Goal: Task Accomplishment & Management: Use online tool/utility

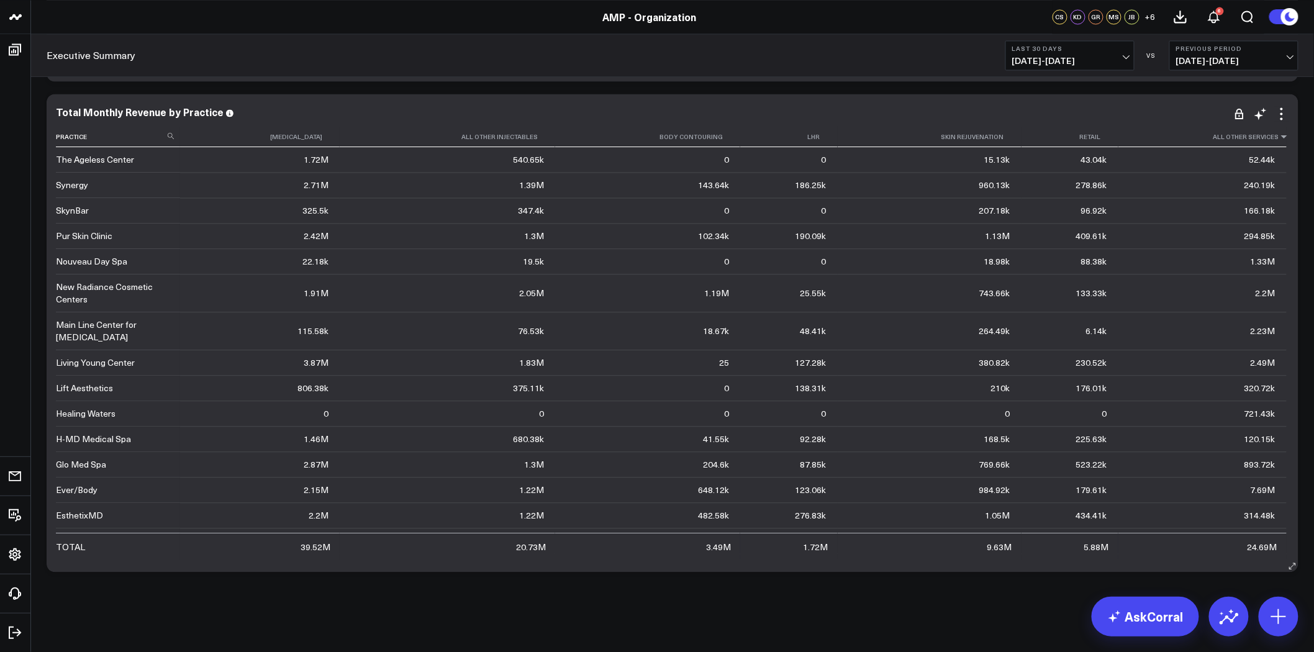
click at [1279, 135] on icon at bounding box center [1284, 136] width 10 height 7
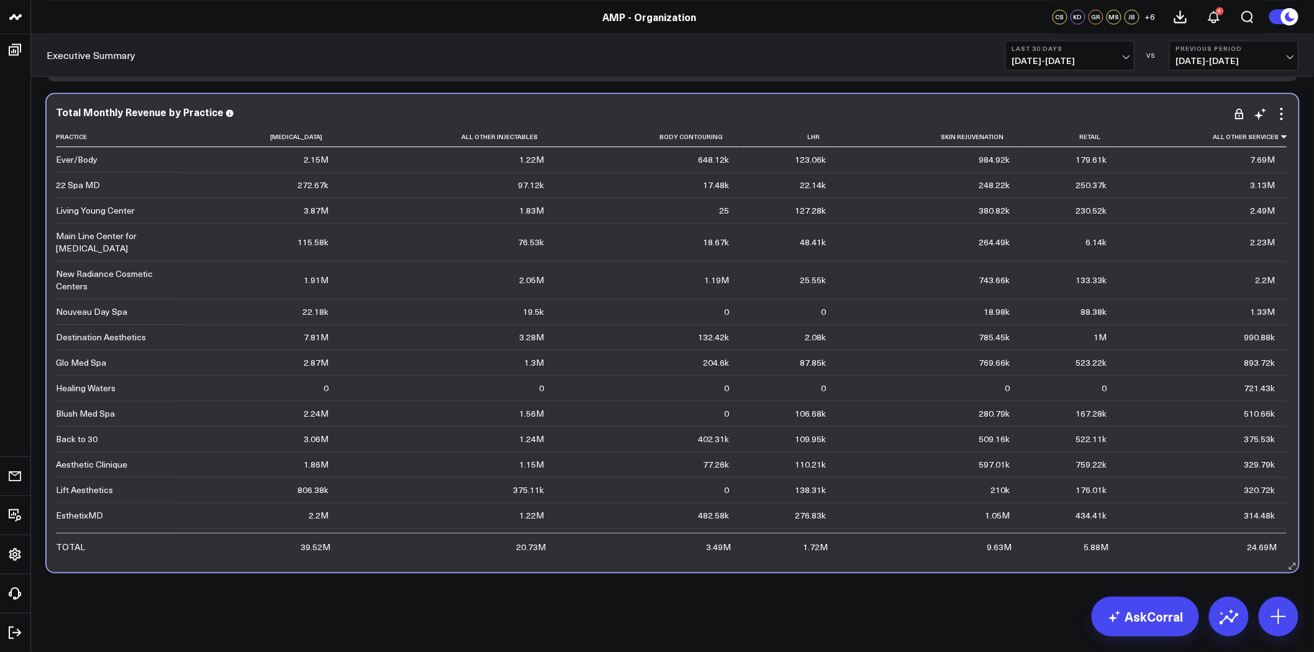
click at [1262, 163] on div "7.69M" at bounding box center [1262, 159] width 25 height 12
click at [972, 140] on th "Skin Rejuvenation" at bounding box center [930, 137] width 184 height 20
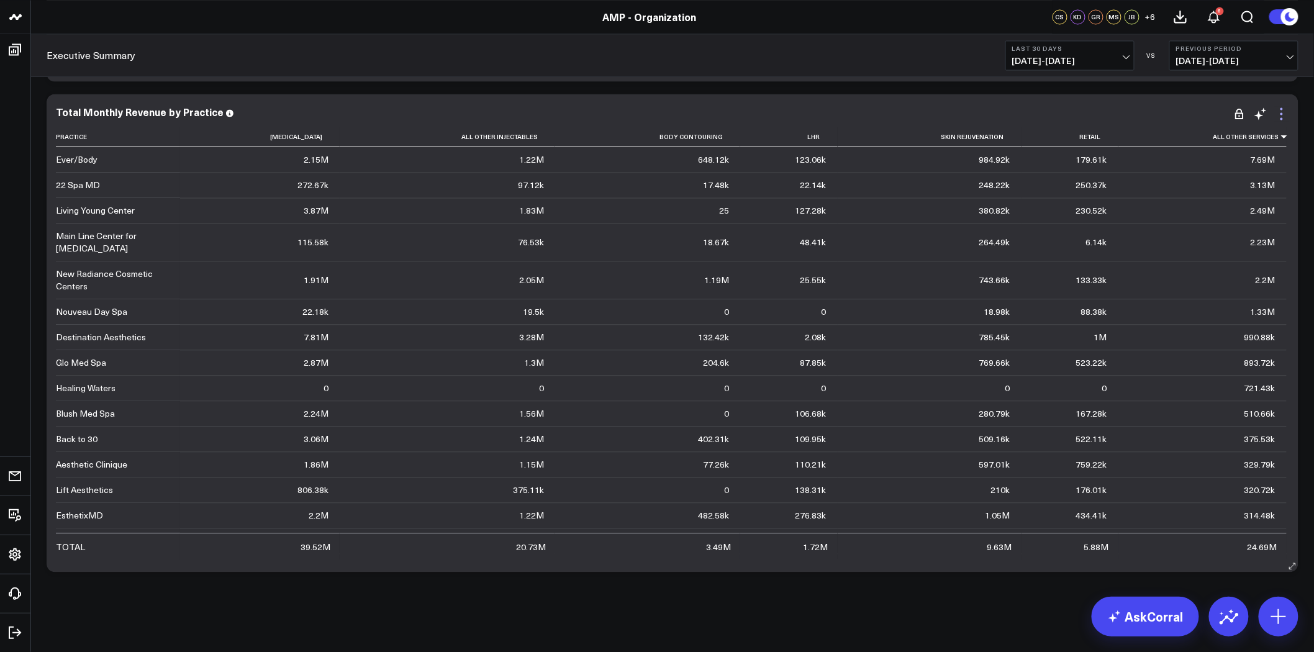
click at [1280, 112] on icon at bounding box center [1281, 113] width 15 height 15
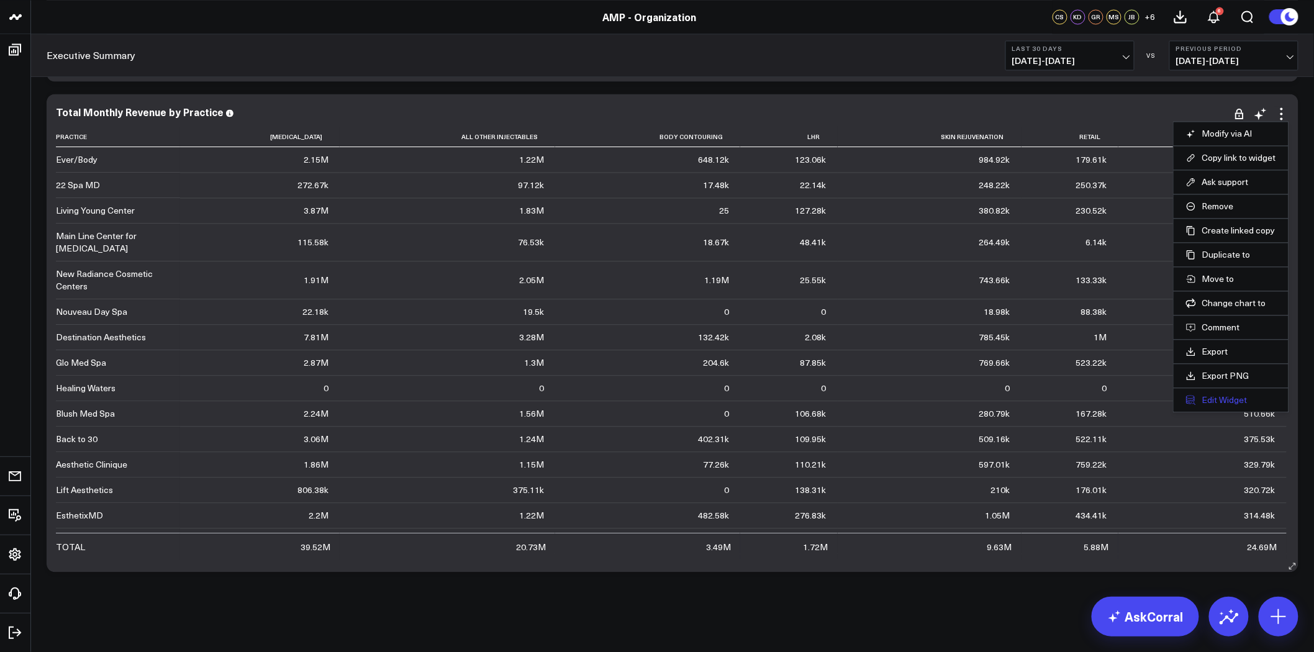
click at [1231, 396] on button "Edit Widget" at bounding box center [1231, 399] width 90 height 11
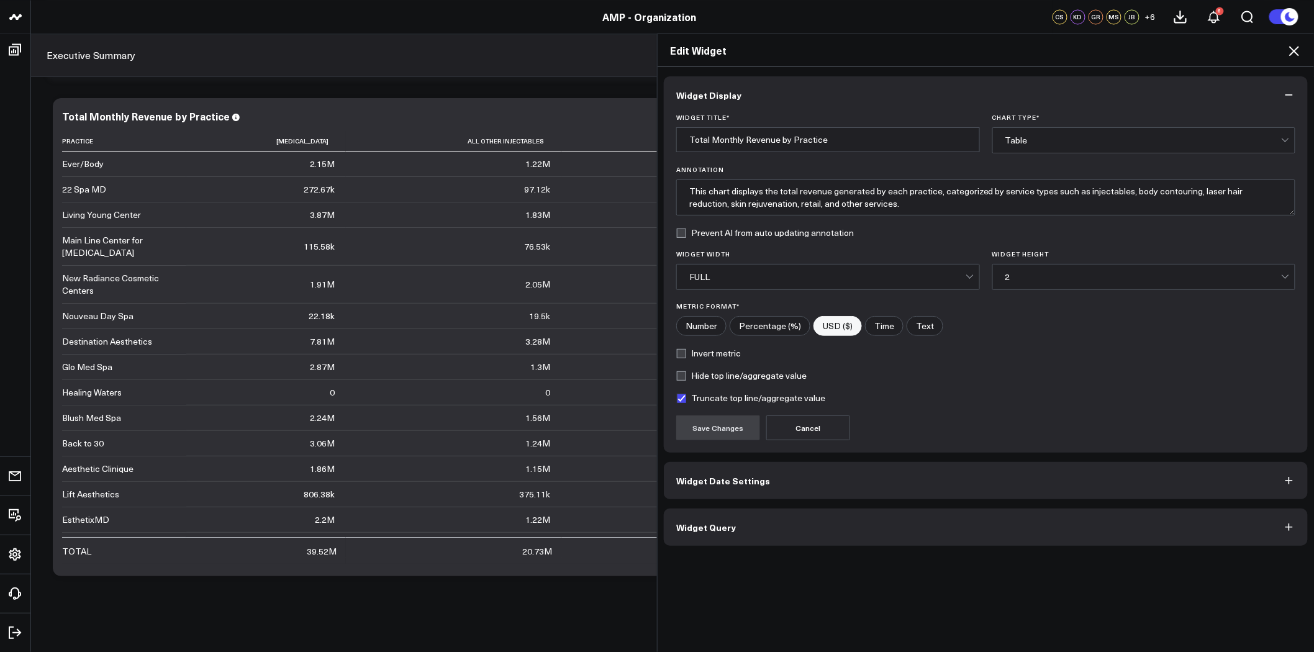
click at [762, 487] on button "Widget Date Settings" at bounding box center [986, 480] width 644 height 37
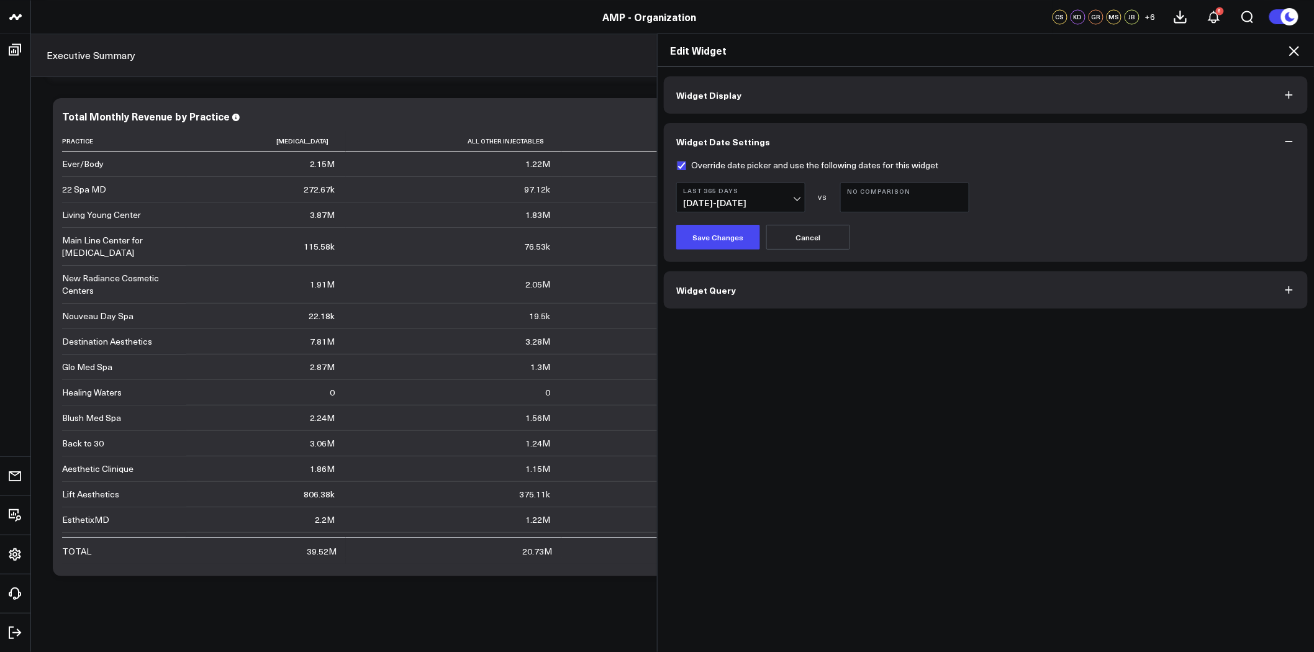
click at [774, 273] on button "Widget Query" at bounding box center [986, 289] width 644 height 37
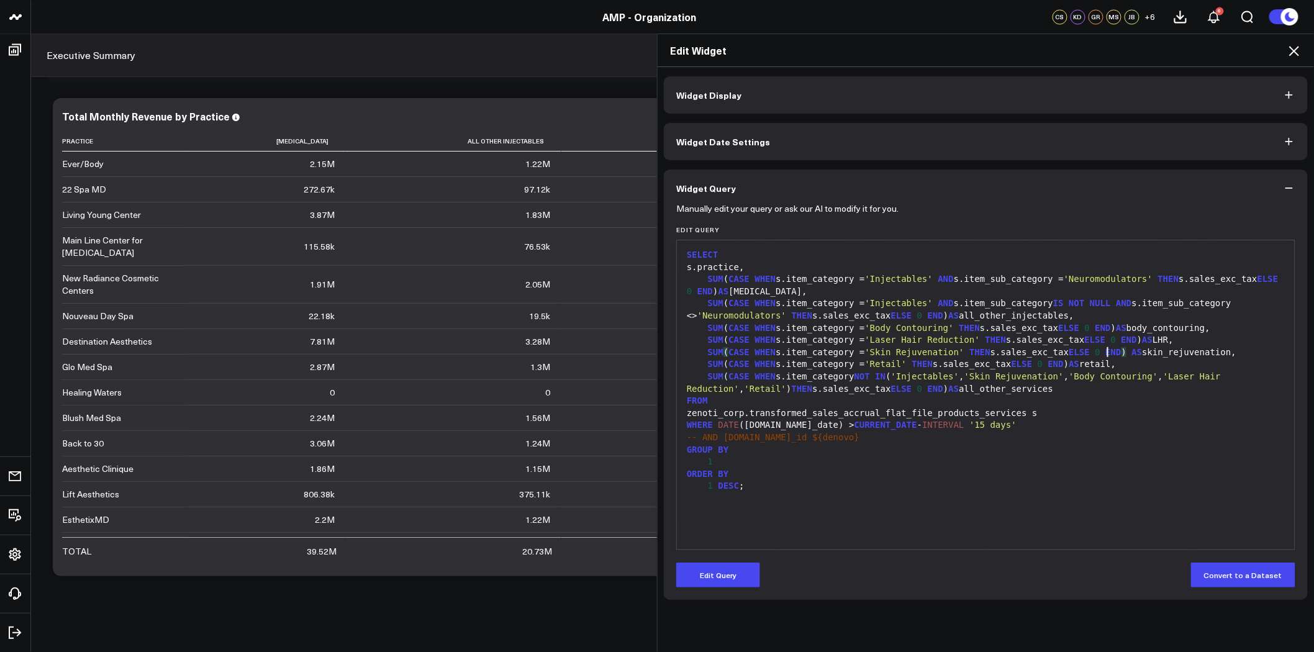
click at [1101, 352] on div "SUM ( CASE WHEN s.item_category = 'Skin Rejuvenation' THEN s.sales_exc_tax ELSE…" at bounding box center [985, 352] width 605 height 12
click at [865, 354] on span "'Skin Rejuvenation'" at bounding box center [914, 352] width 99 height 10
click at [700, 572] on button "Edit Query" at bounding box center [718, 575] width 84 height 25
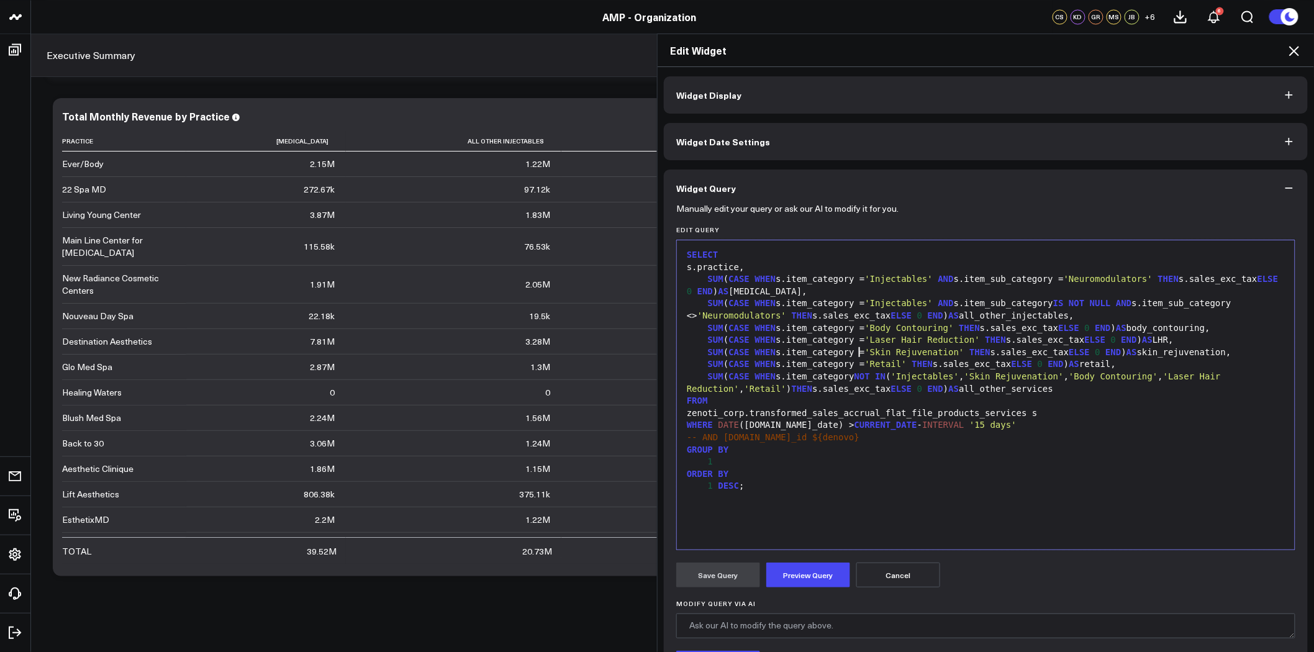
click at [865, 349] on span "'Skin Rejuvenation'" at bounding box center [914, 352] width 99 height 10
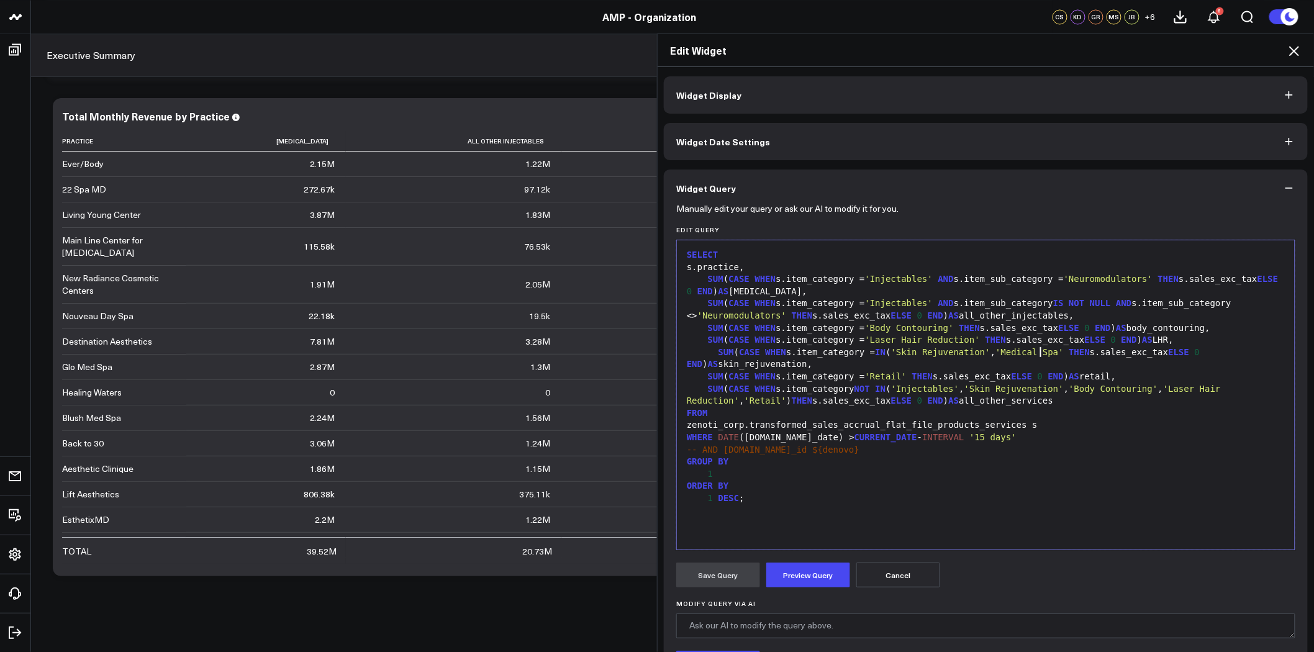
click at [1040, 352] on div "SUM ( CASE WHEN s.item_category = IN ( 'Skin Rejuvenation' , 'Medical Spa' THEN…" at bounding box center [985, 358] width 605 height 24
click at [1069, 387] on span "'Body Contouring'" at bounding box center [1113, 389] width 89 height 10
click at [815, 581] on button "Preview Query" at bounding box center [808, 575] width 84 height 25
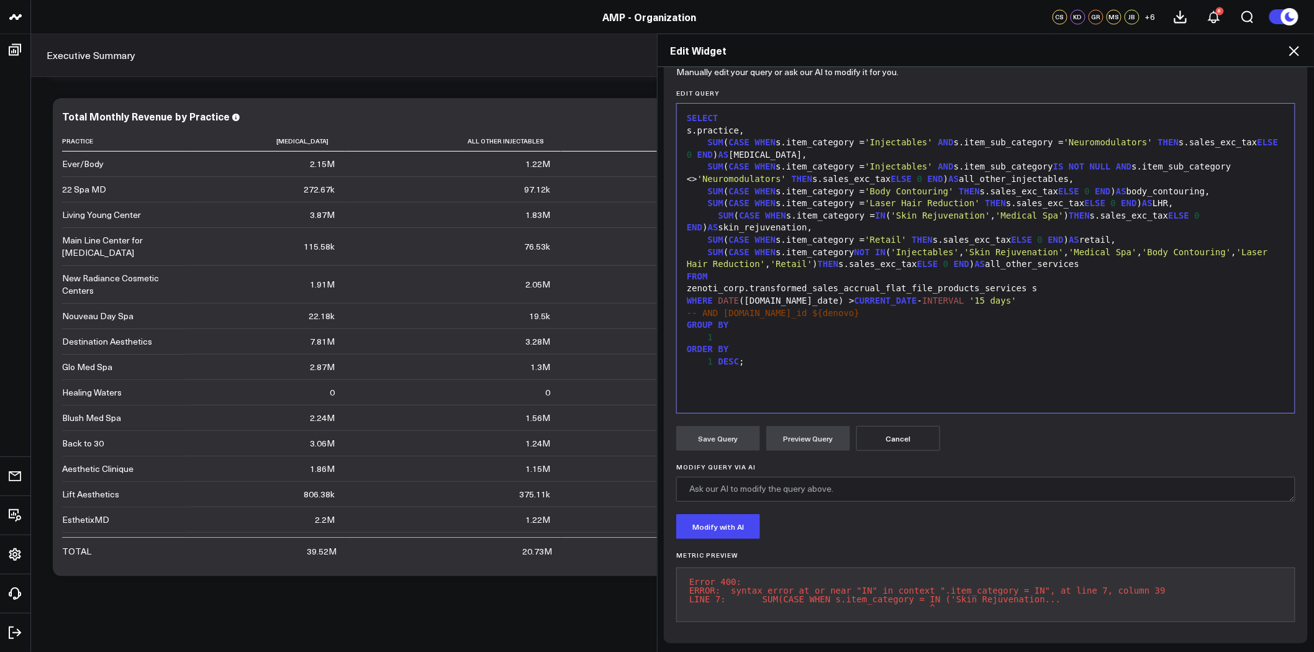
scroll to position [145, 0]
click at [856, 210] on div "SUM ( CASE WHEN s.item_category = IN ( 'Skin Rejuvenation' , 'Medical Spa' ) TH…" at bounding box center [985, 222] width 605 height 24
click at [861, 210] on div "SUM ( CASE WHEN s.item_category = IN ( 'Skin Rejuvenation' , 'Medical Spa' ) TH…" at bounding box center [985, 222] width 605 height 24
click at [802, 426] on button "Preview Query" at bounding box center [808, 438] width 84 height 25
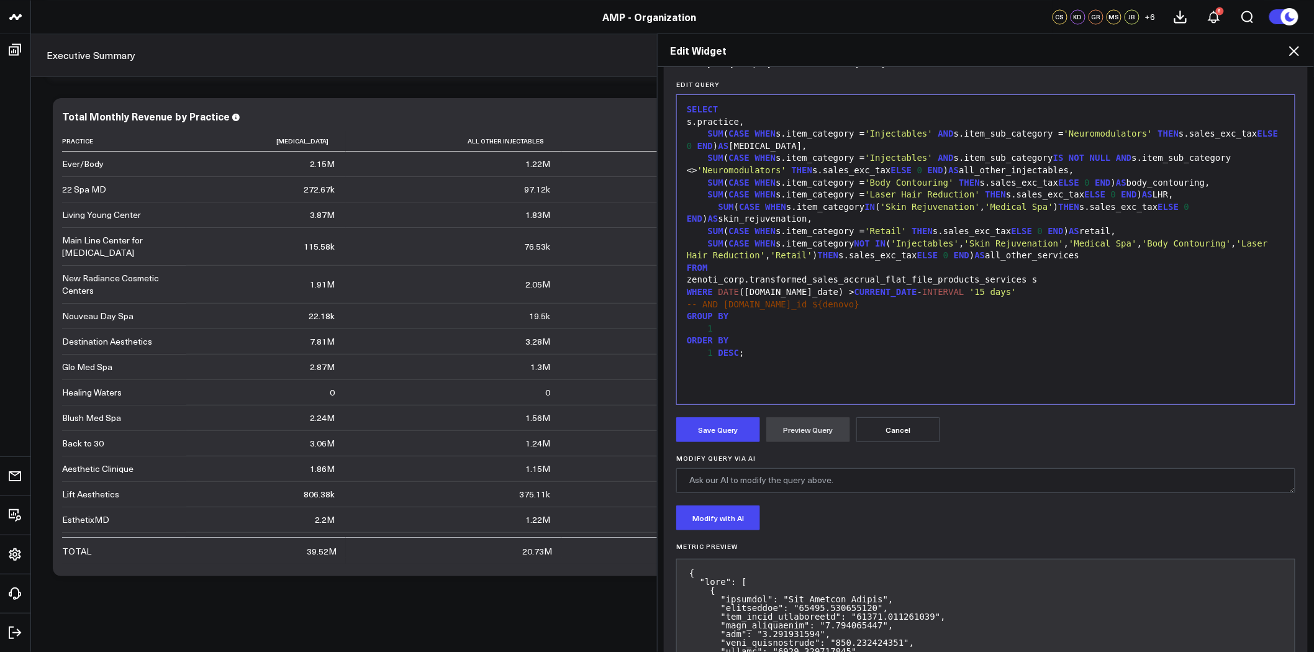
scroll to position [76, 0]
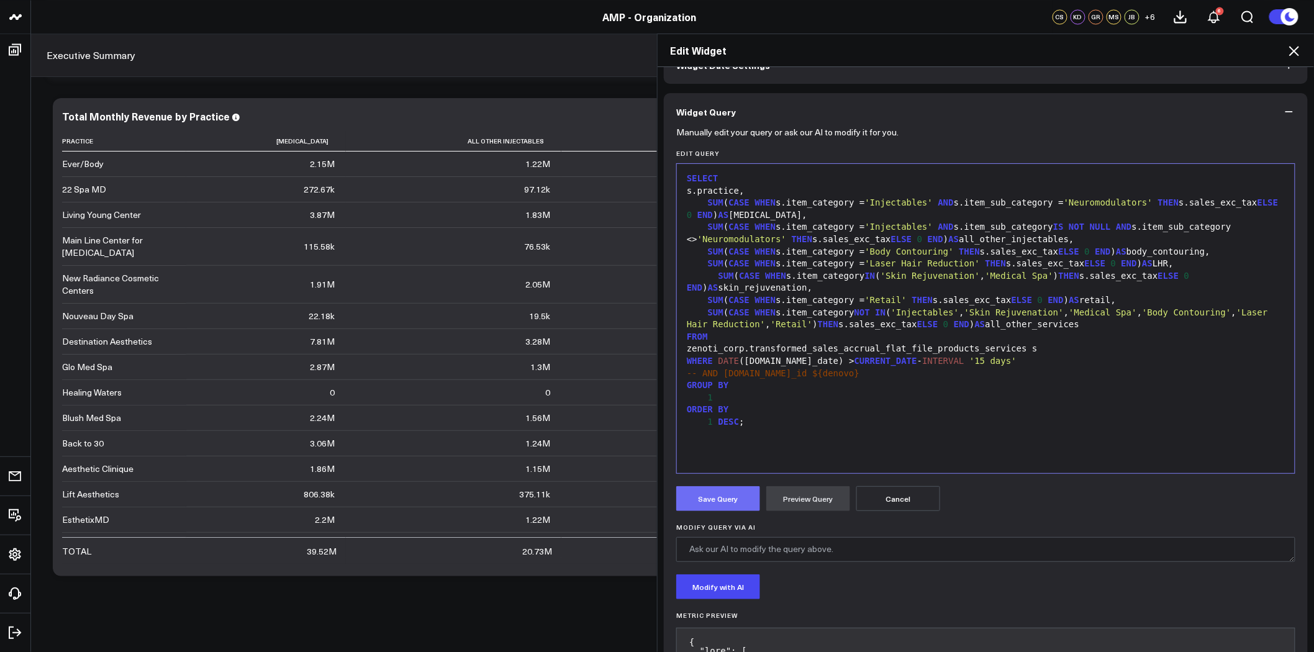
click at [715, 497] on button "Save Query" at bounding box center [718, 498] width 84 height 25
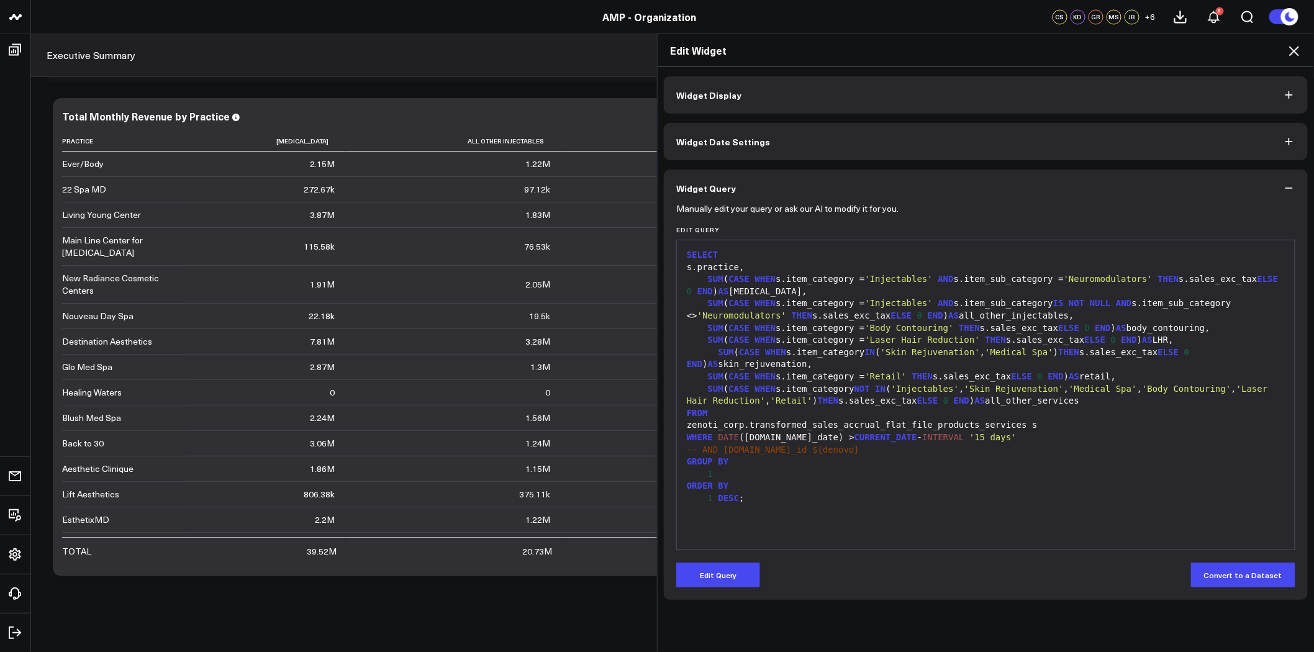
scroll to position [0, 0]
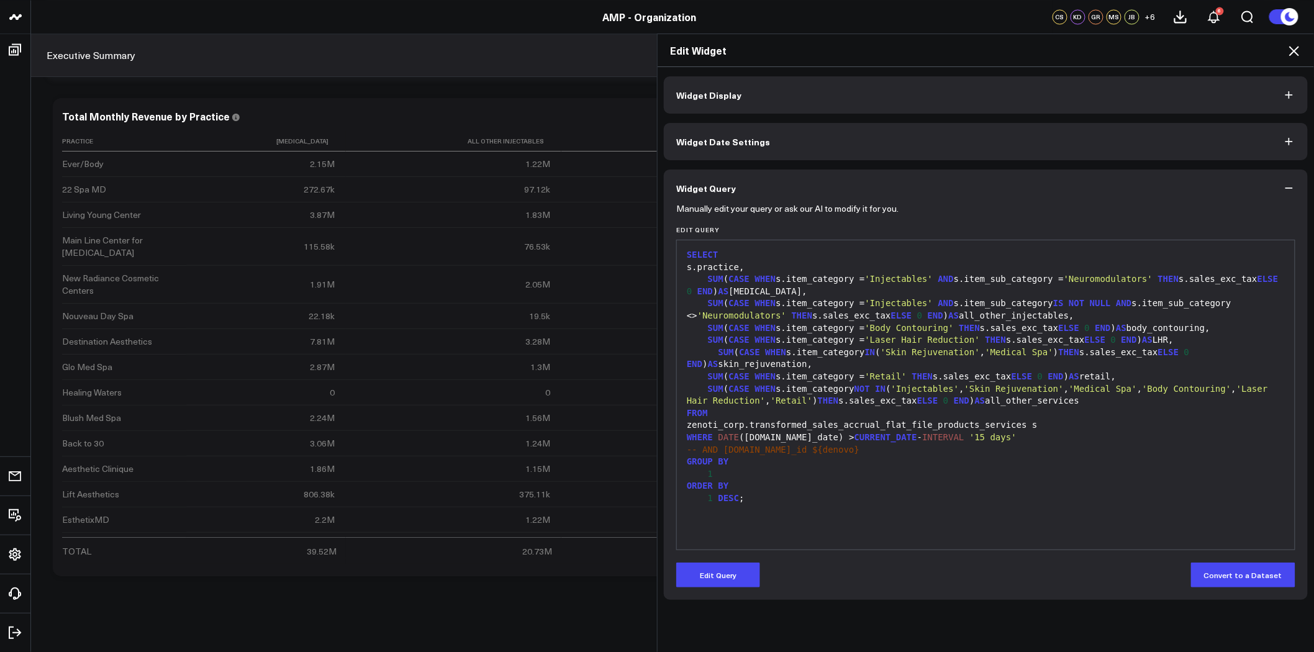
click at [1296, 51] on icon at bounding box center [1294, 50] width 15 height 15
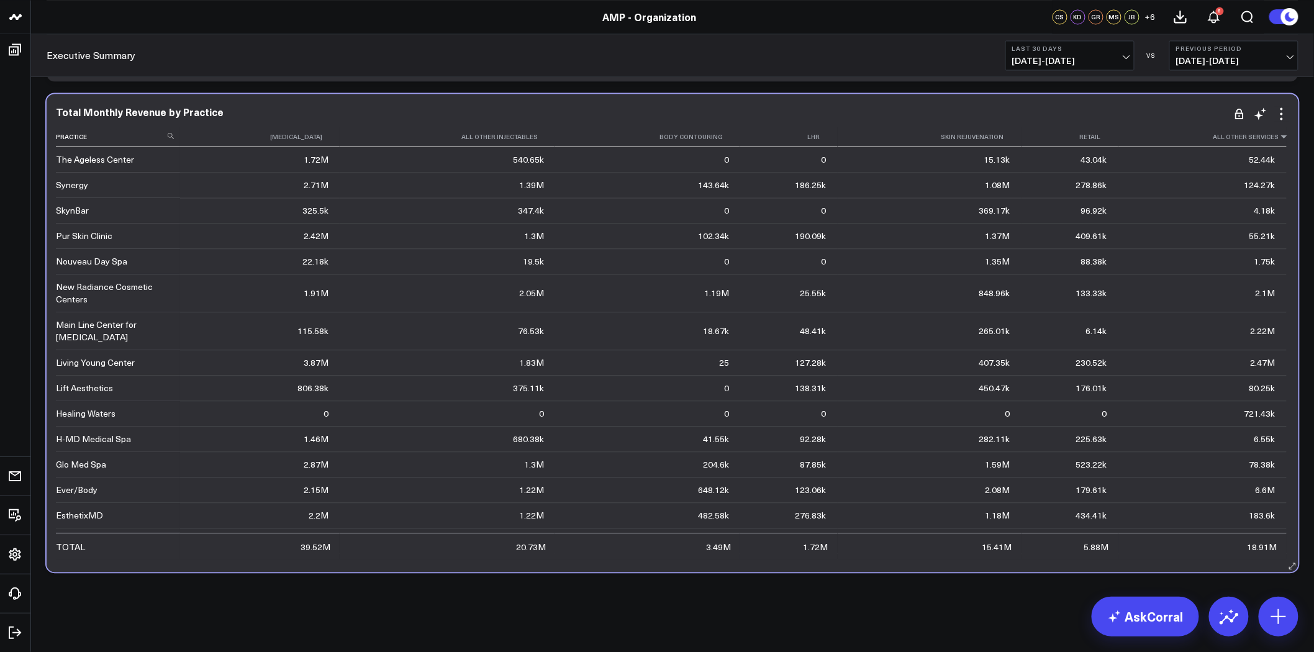
click at [1279, 137] on icon at bounding box center [1284, 136] width 10 height 7
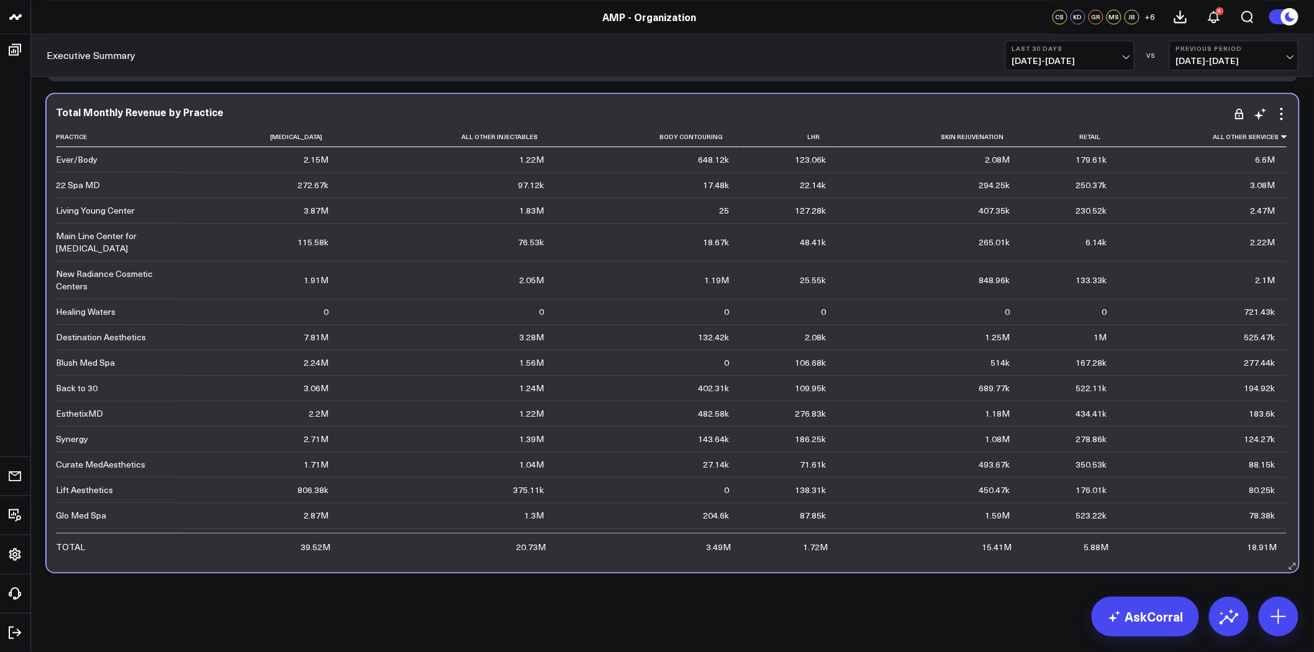
click at [1256, 163] on div "6.6M" at bounding box center [1265, 159] width 20 height 12
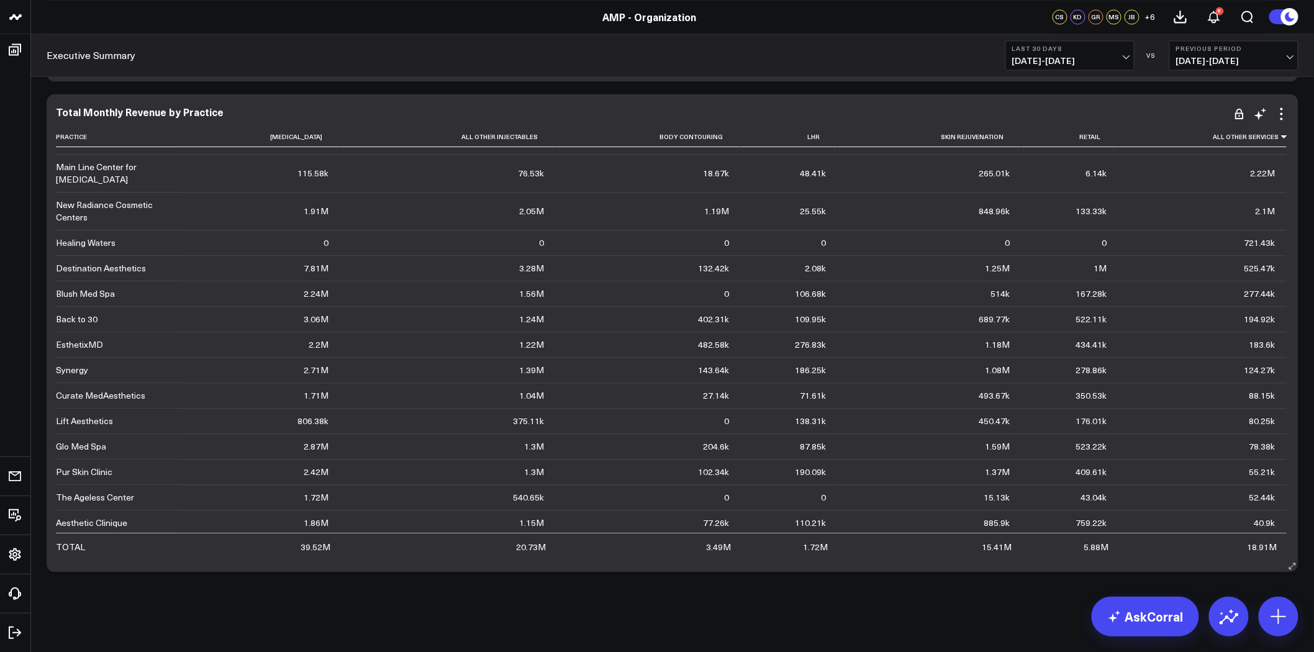
scroll to position [149, 0]
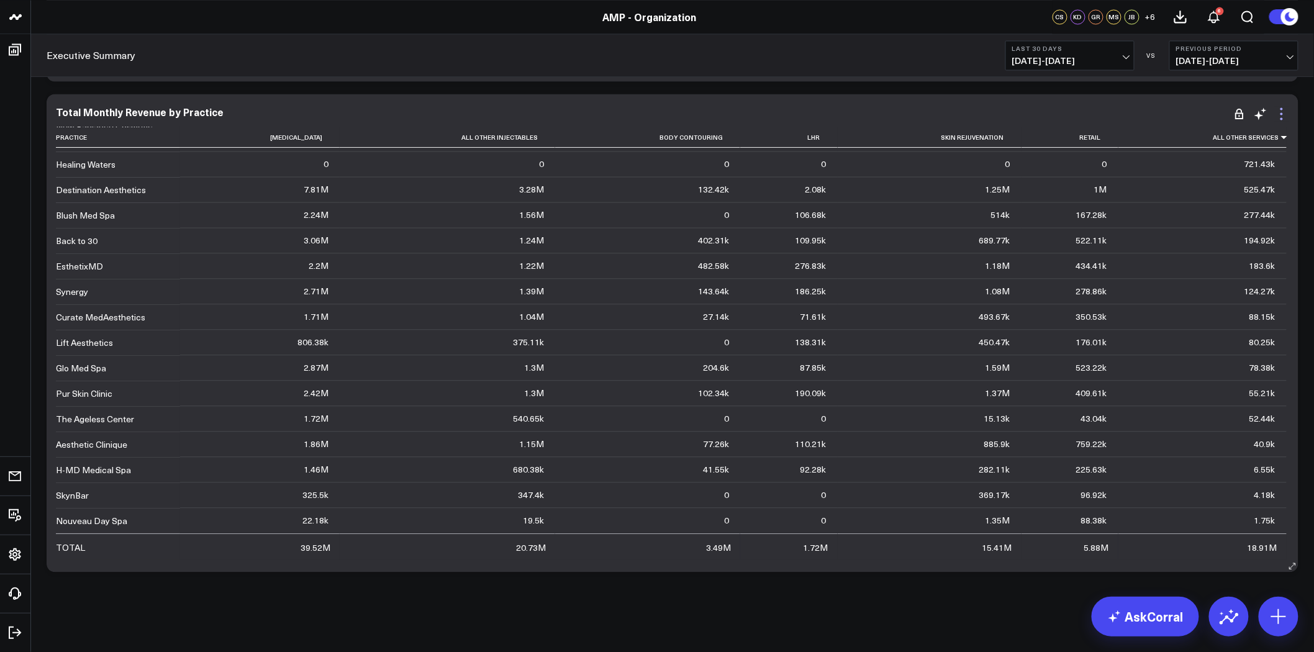
click at [1283, 109] on icon at bounding box center [1281, 113] width 15 height 15
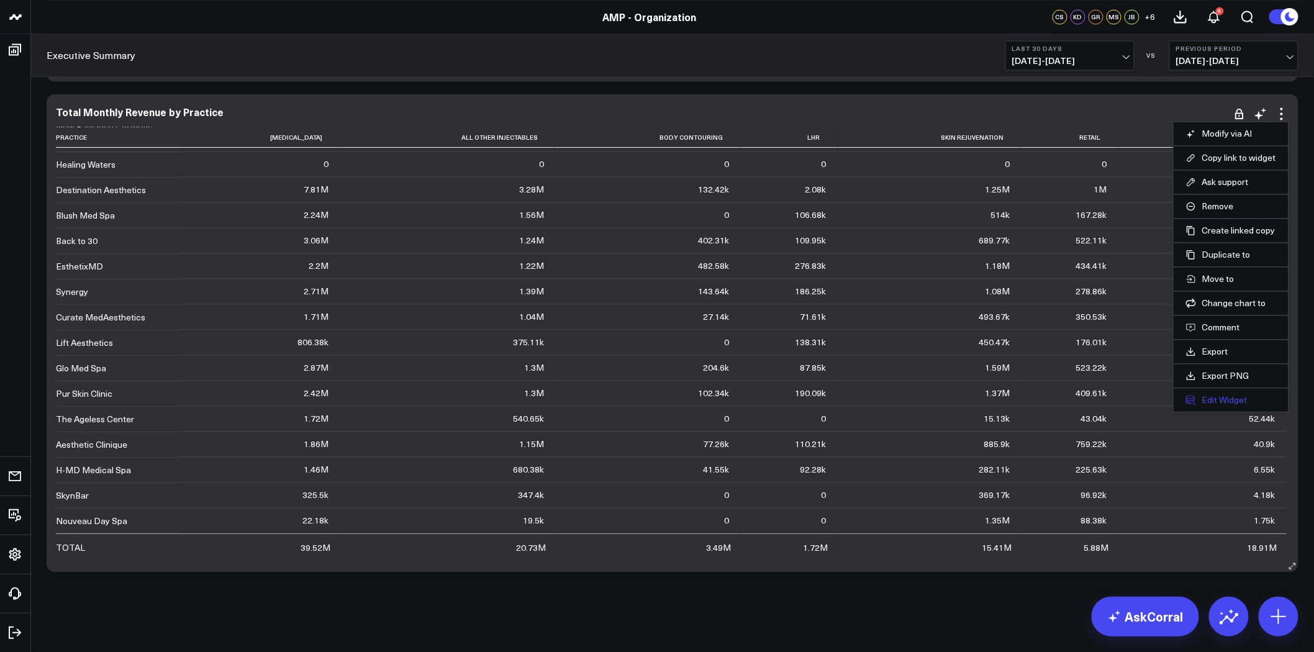
click at [1226, 401] on button "Edit Widget" at bounding box center [1231, 399] width 90 height 11
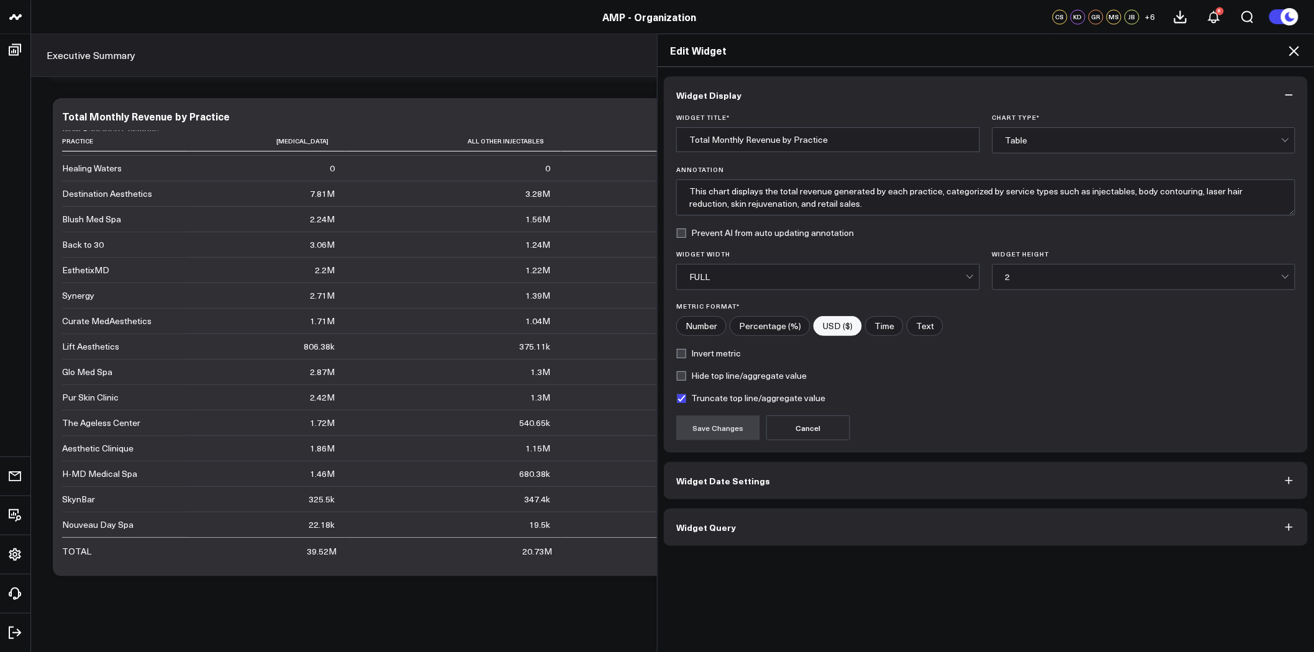
click at [852, 527] on button "Widget Query" at bounding box center [986, 527] width 644 height 37
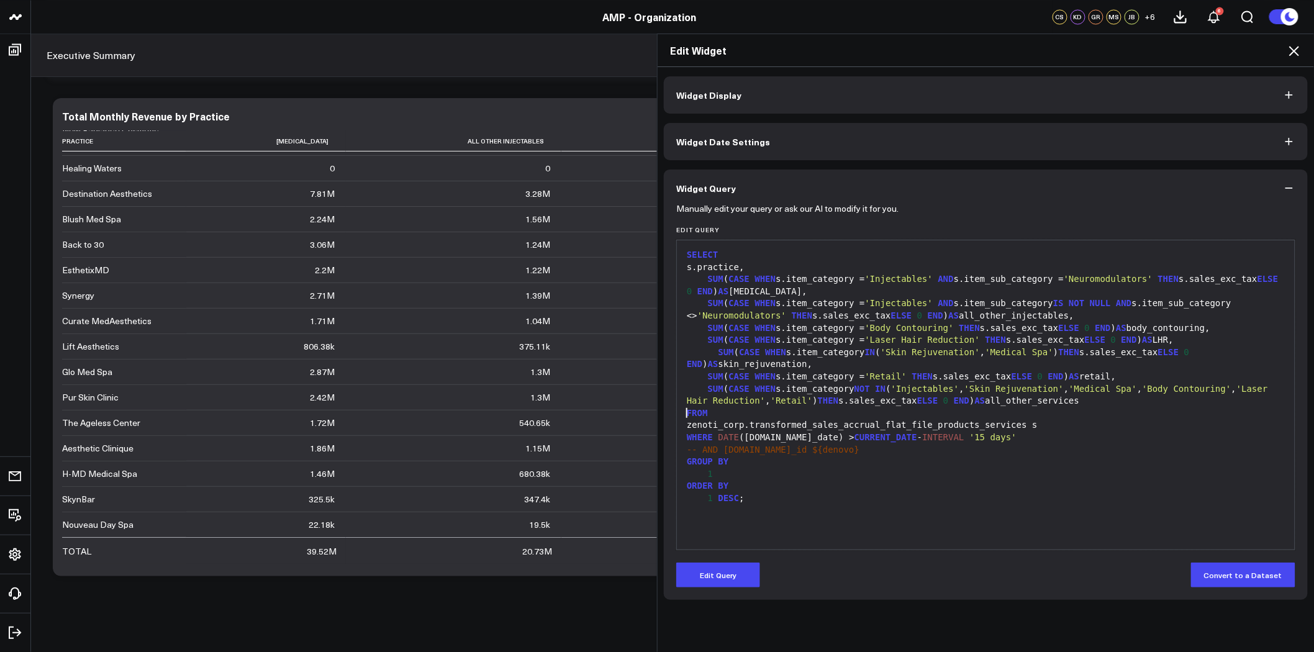
click at [687, 412] on span "FROM" at bounding box center [697, 413] width 21 height 10
click at [1046, 402] on div "SUM ( CASE WHEN s.item_category NOT IN ( 'Injectables' , 'Skin Rejuvenation' , …" at bounding box center [985, 395] width 605 height 24
click at [725, 569] on button "Edit Query" at bounding box center [718, 575] width 84 height 25
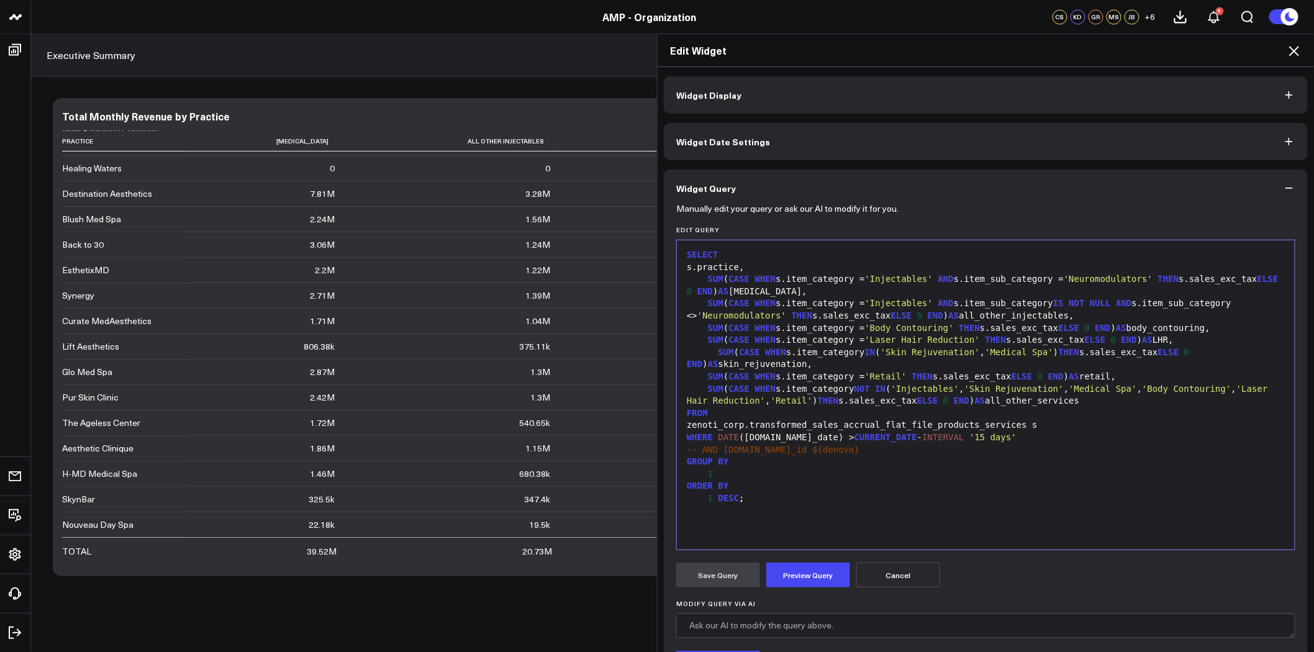
click at [1079, 405] on div "SUM ( CASE WHEN s.item_category NOT IN ( 'Injectables' , 'Skin Rejuvenation' , …" at bounding box center [985, 395] width 605 height 24
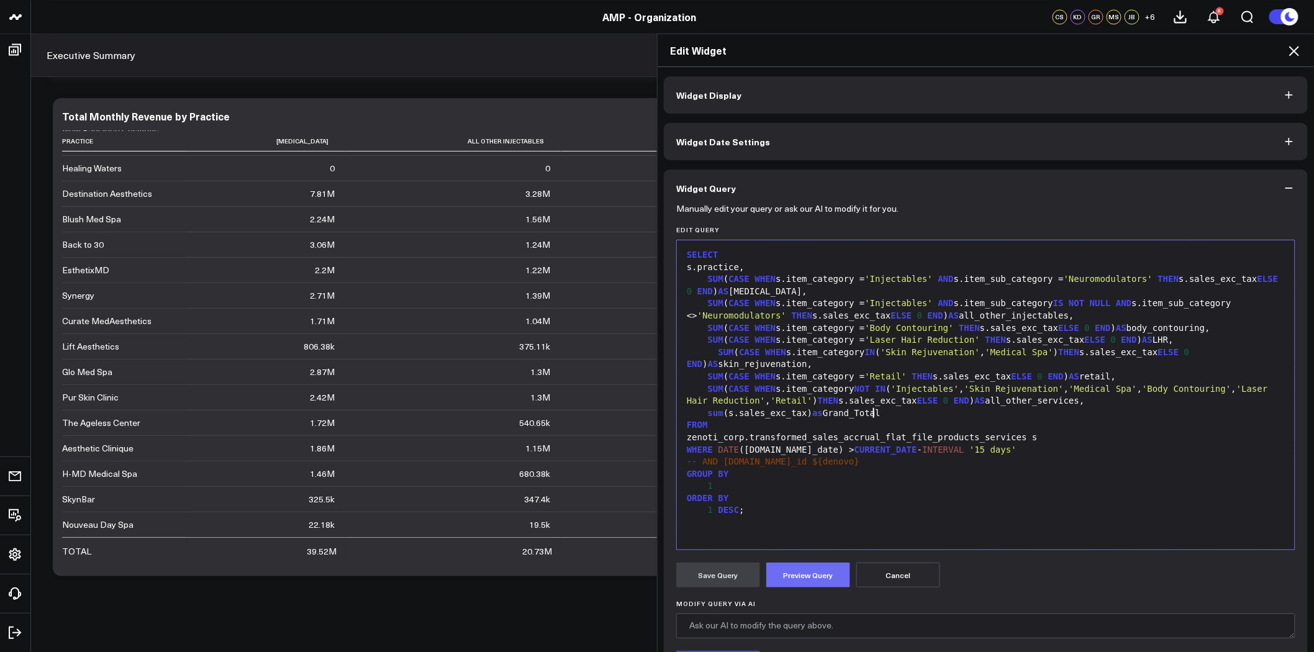
click at [813, 573] on button "Preview Query" at bounding box center [808, 575] width 84 height 25
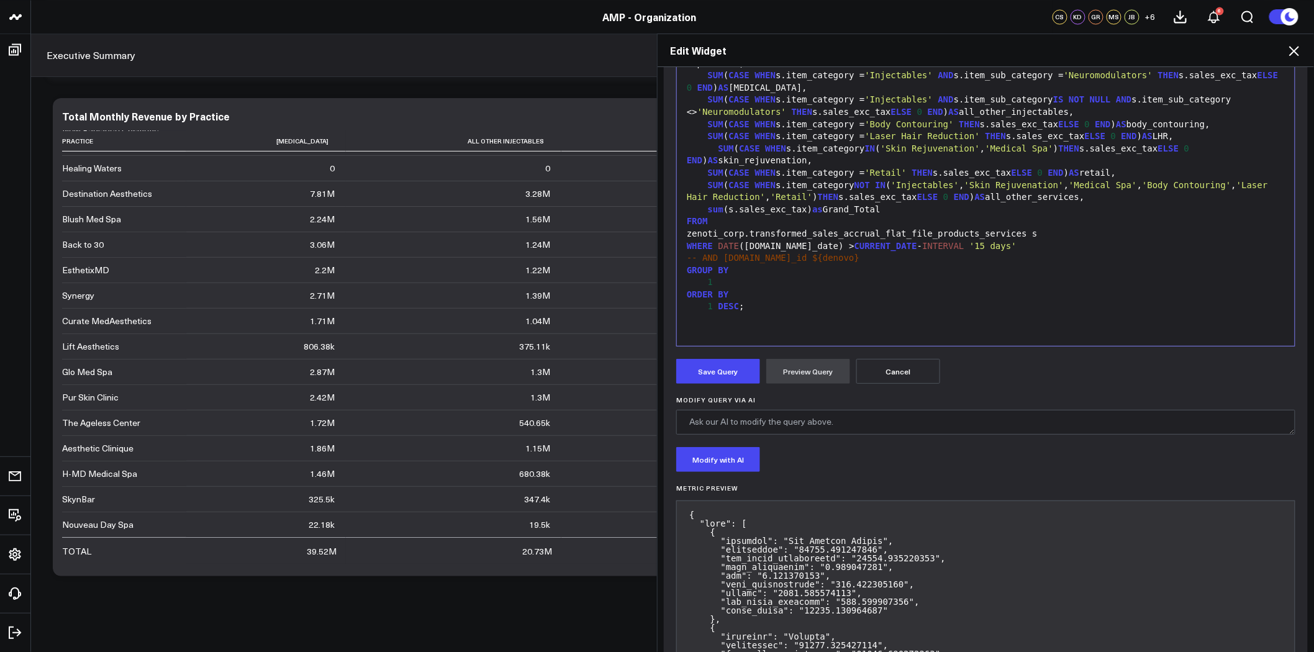
scroll to position [179, 0]
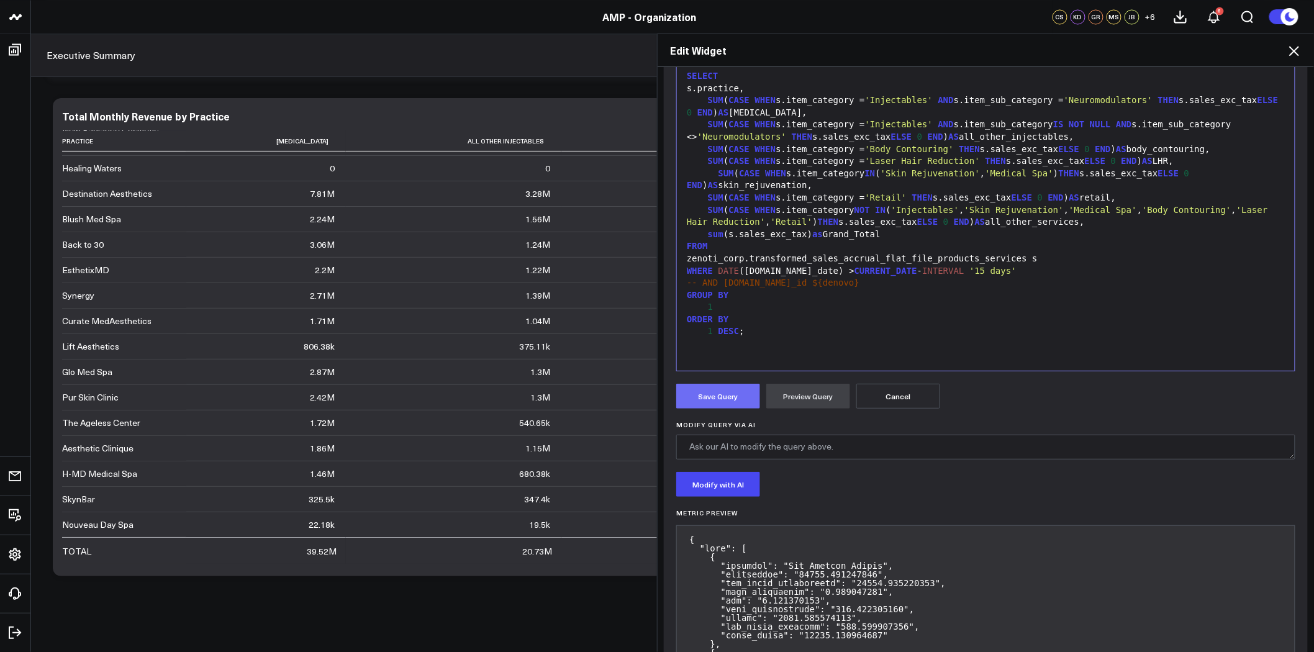
click at [723, 387] on button "Save Query" at bounding box center [718, 396] width 84 height 25
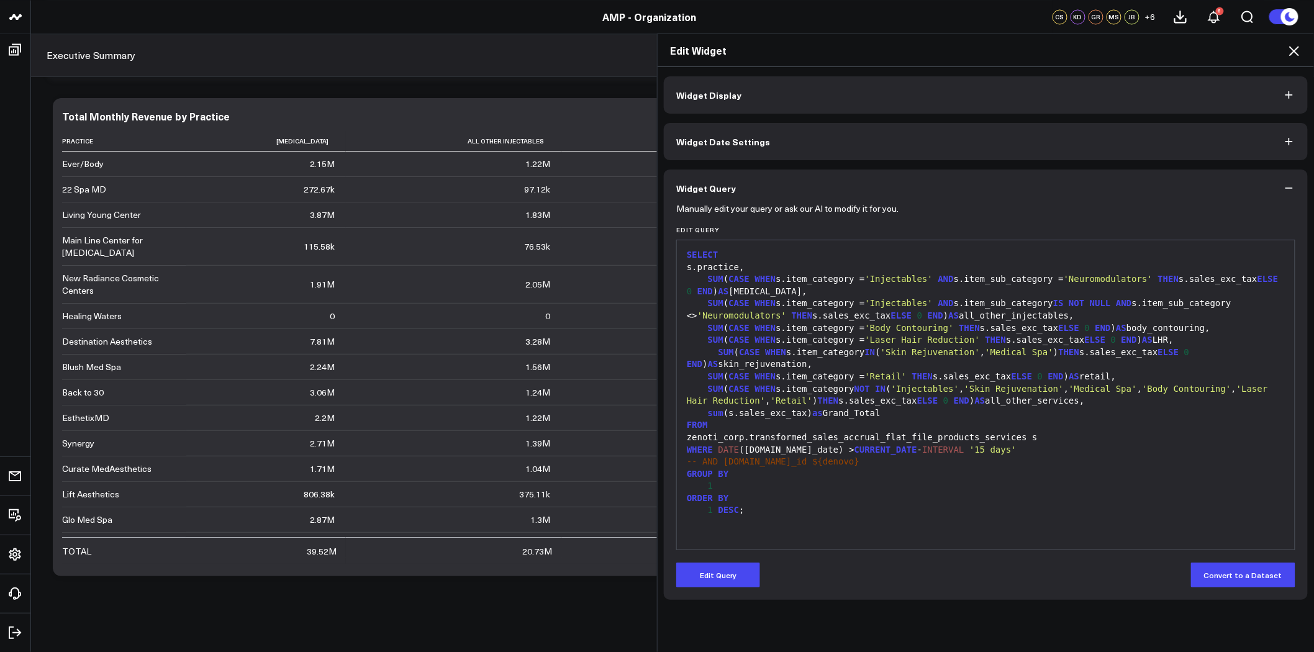
scroll to position [0, 0]
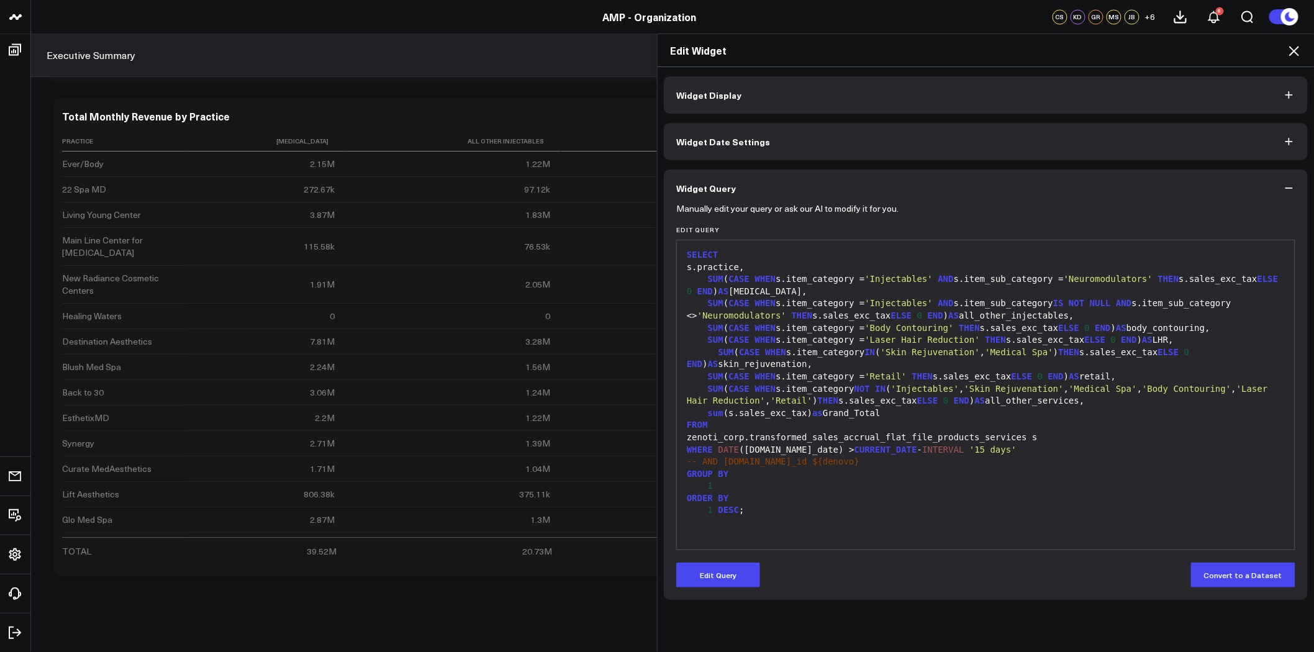
click at [1292, 47] on icon at bounding box center [1294, 50] width 15 height 15
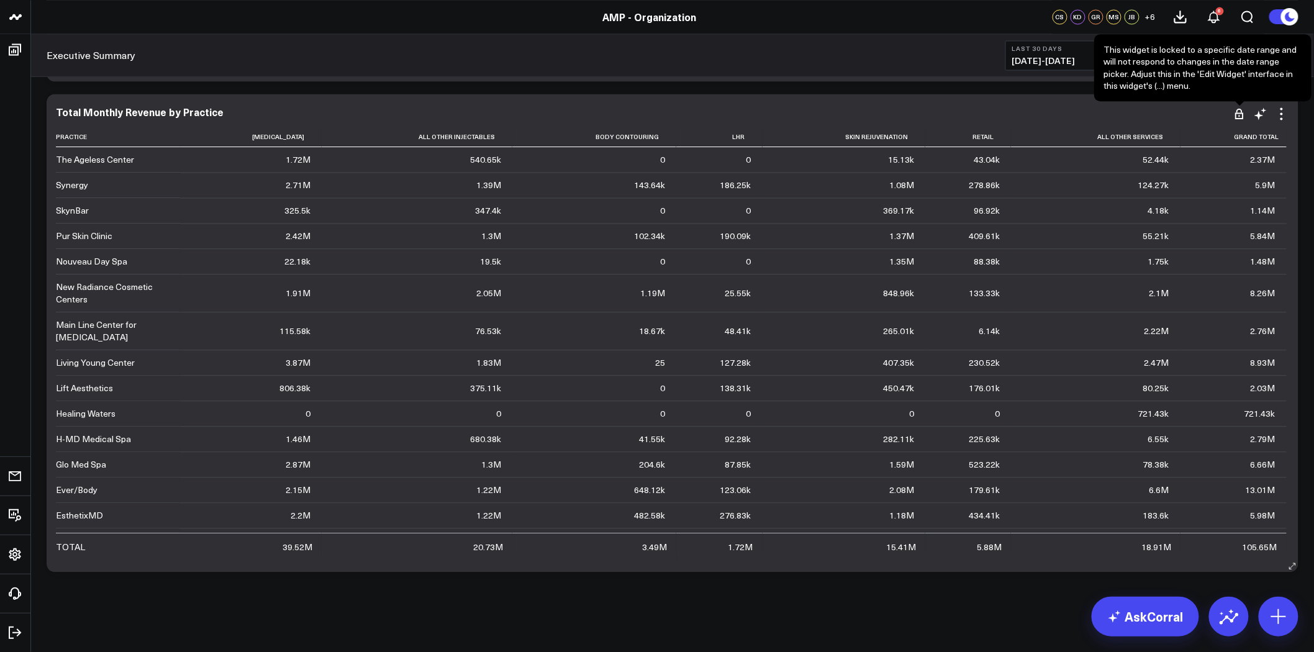
click at [1239, 112] on icon at bounding box center [1239, 115] width 8 height 6
click at [1282, 113] on icon at bounding box center [1281, 113] width 2 height 2
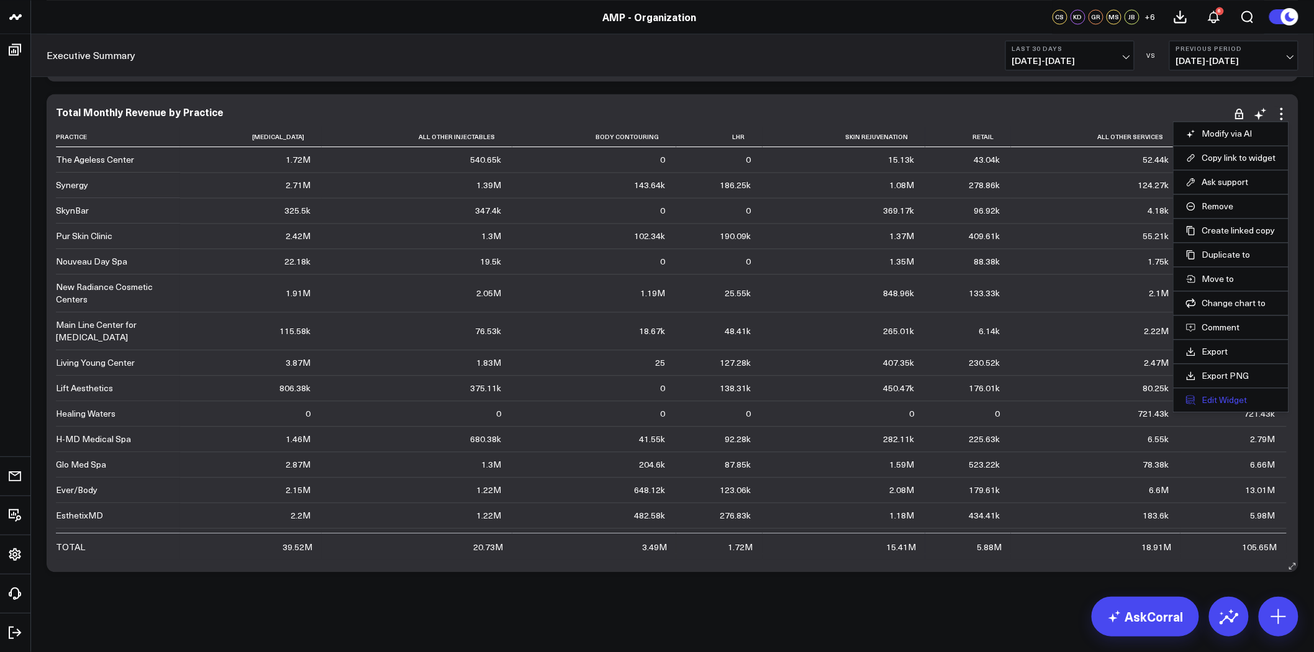
click at [1224, 394] on button "Edit Widget" at bounding box center [1231, 399] width 90 height 11
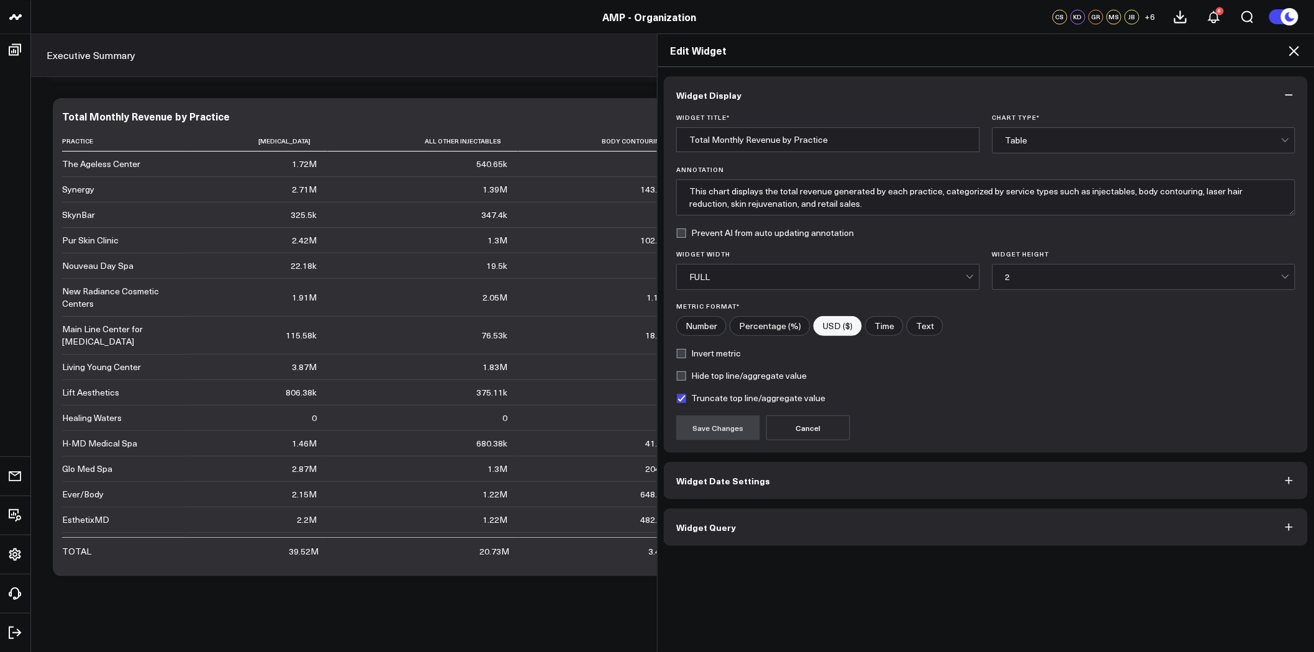
click at [728, 489] on button "Widget Date Settings" at bounding box center [986, 480] width 644 height 37
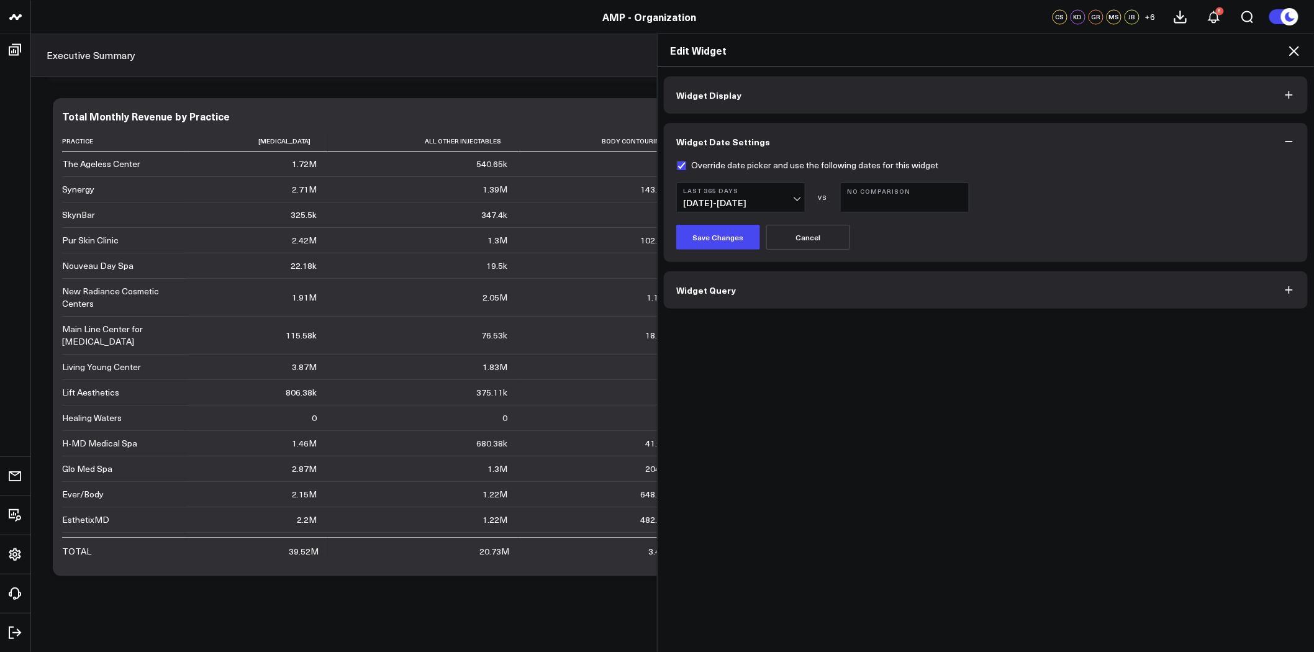
click at [718, 160] on label "Override date picker and use the following dates for this widget" at bounding box center [807, 165] width 262 height 10
click at [686, 160] on input "Override date picker and use the following dates for this widget" at bounding box center [681, 165] width 10 height 10
checkbox input "false"
click at [728, 242] on button "Save Changes" at bounding box center [718, 237] width 84 height 25
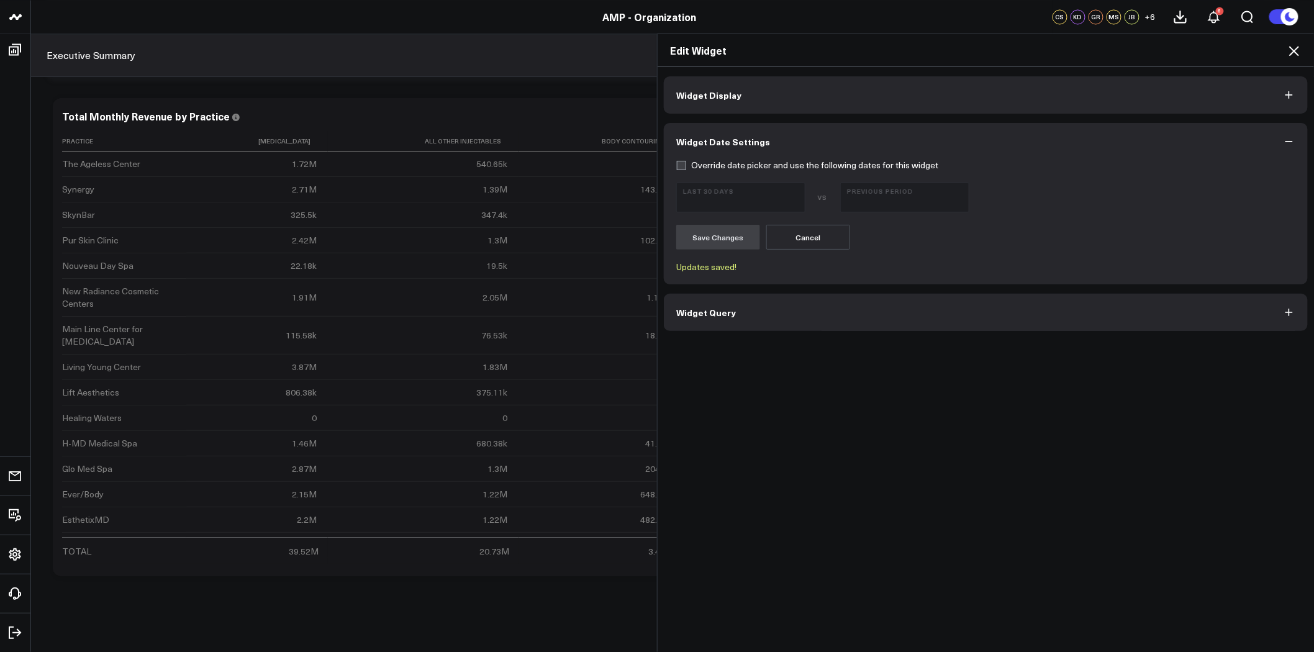
click at [1296, 52] on icon at bounding box center [1294, 50] width 15 height 15
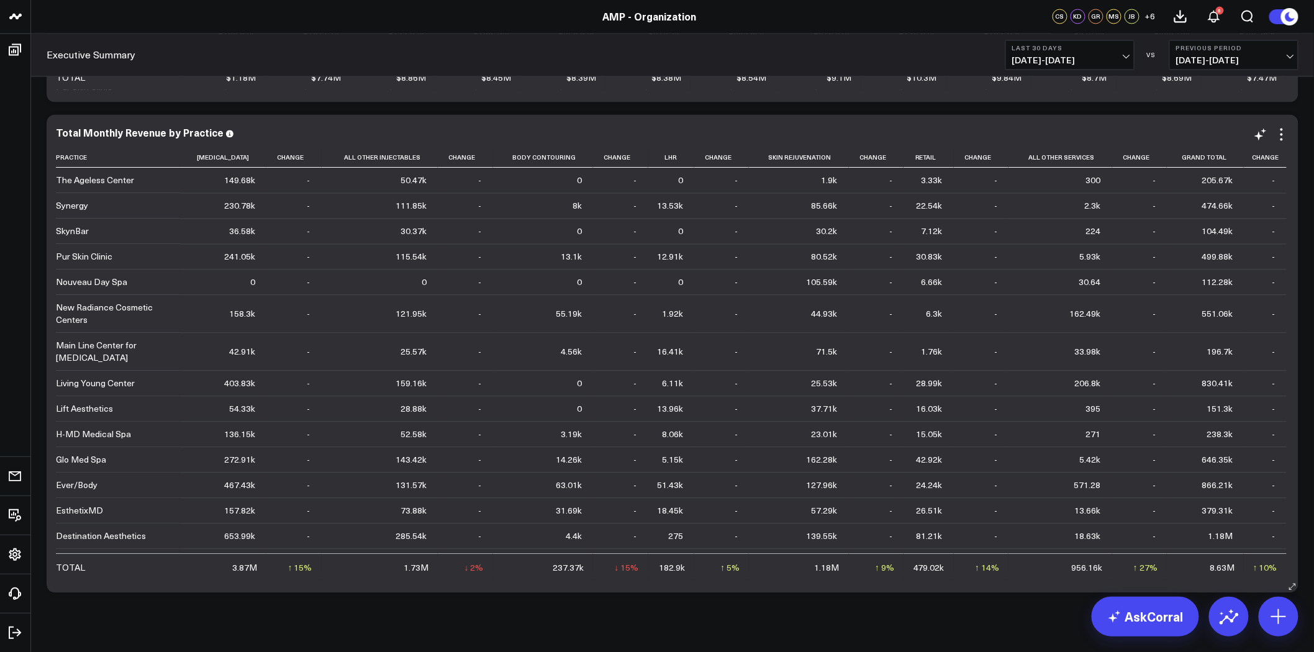
scroll to position [8876, 0]
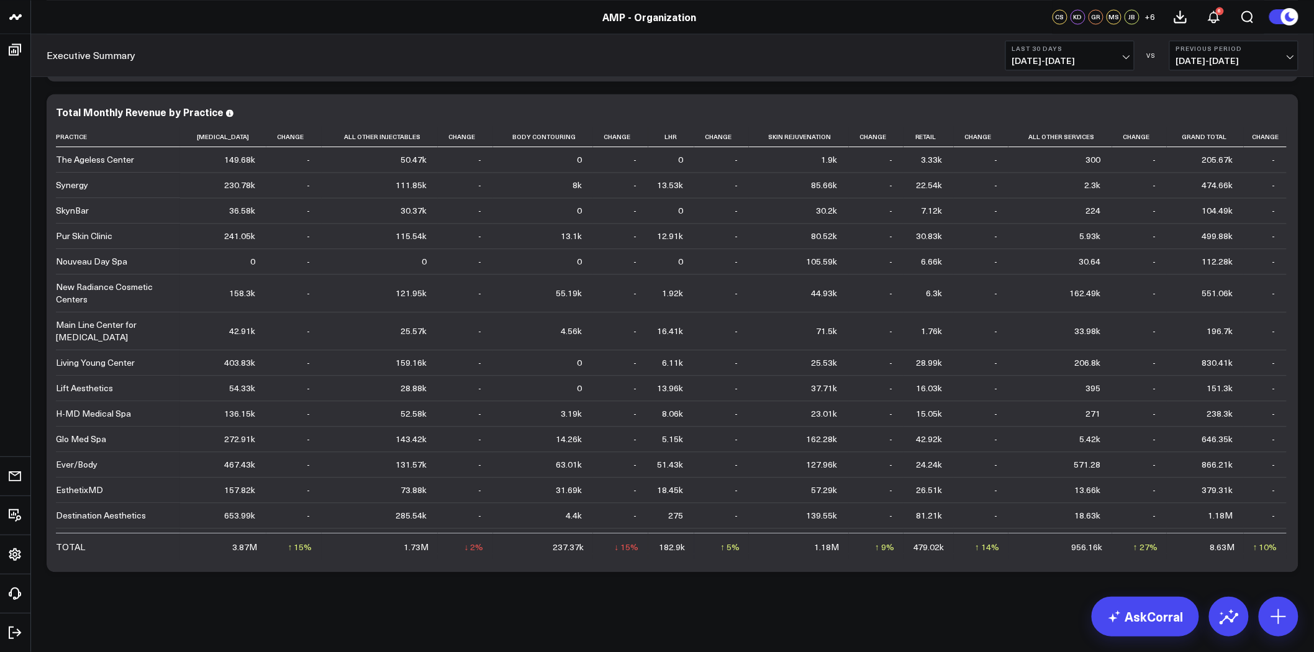
click at [1121, 53] on button "Last 30 Days [DATE] - [DATE]" at bounding box center [1069, 55] width 129 height 30
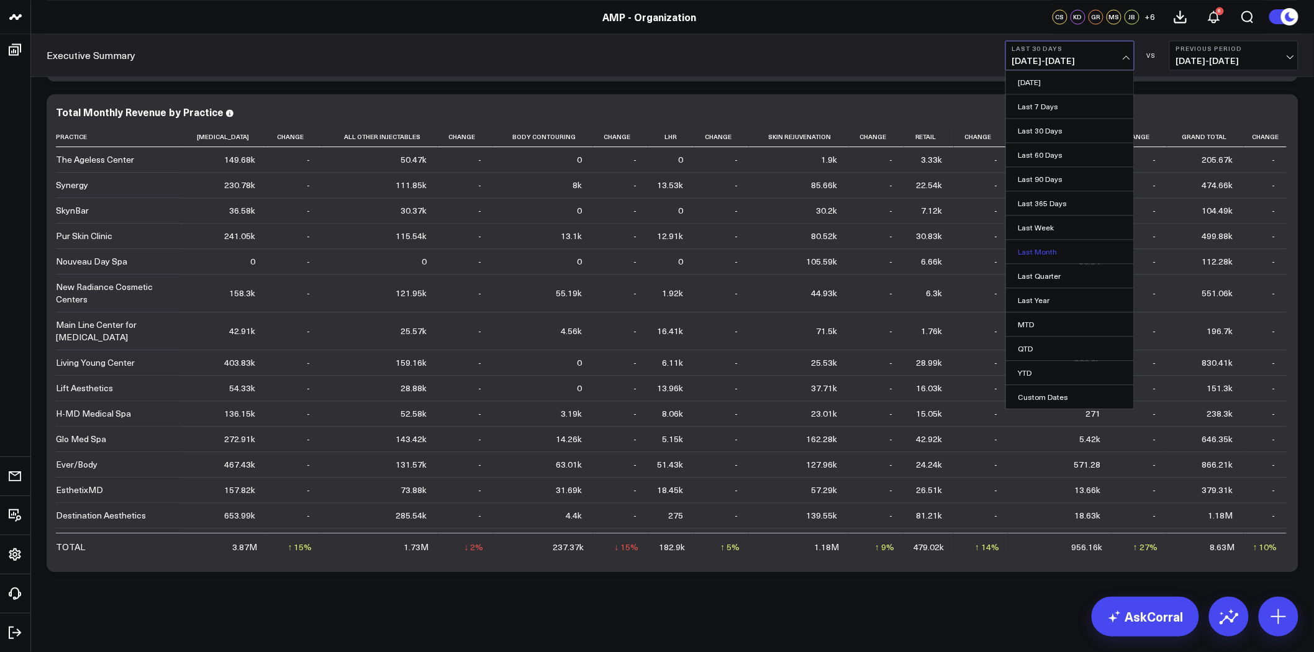
click at [1060, 250] on link "Last Month" at bounding box center [1070, 252] width 128 height 24
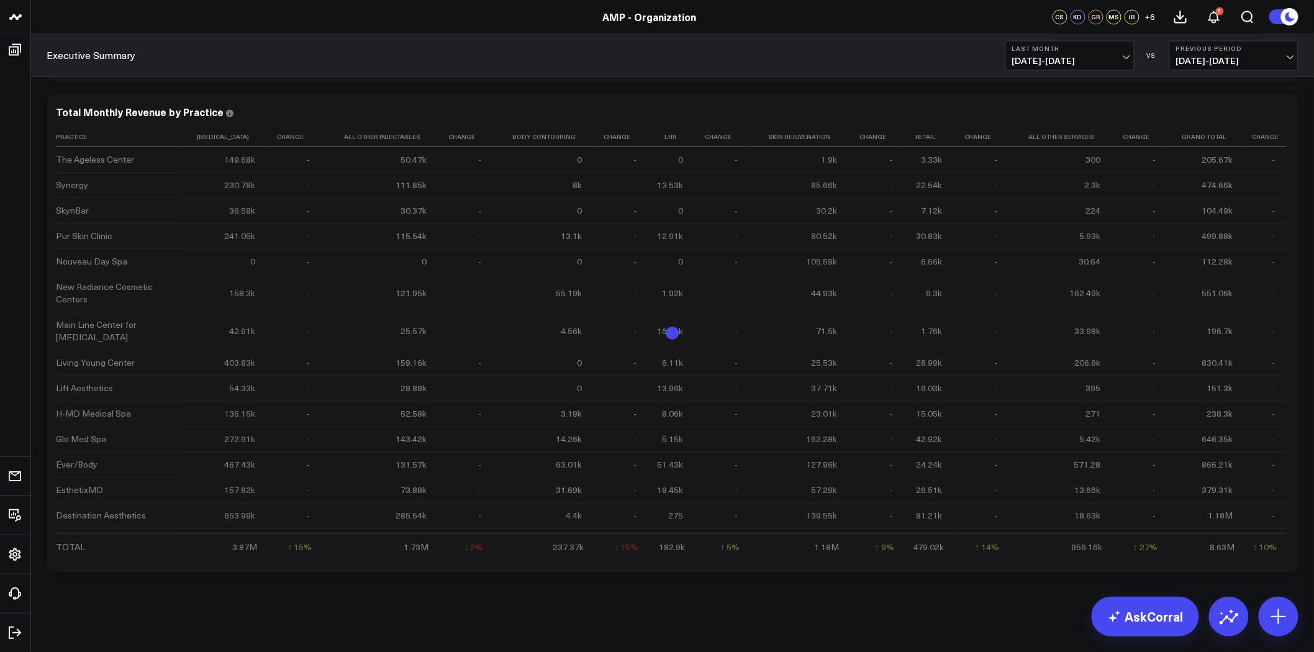
click at [1182, 64] on span "[DATE] - [DATE]" at bounding box center [1233, 61] width 115 height 10
click at [1206, 98] on link "MoM" at bounding box center [1234, 106] width 128 height 24
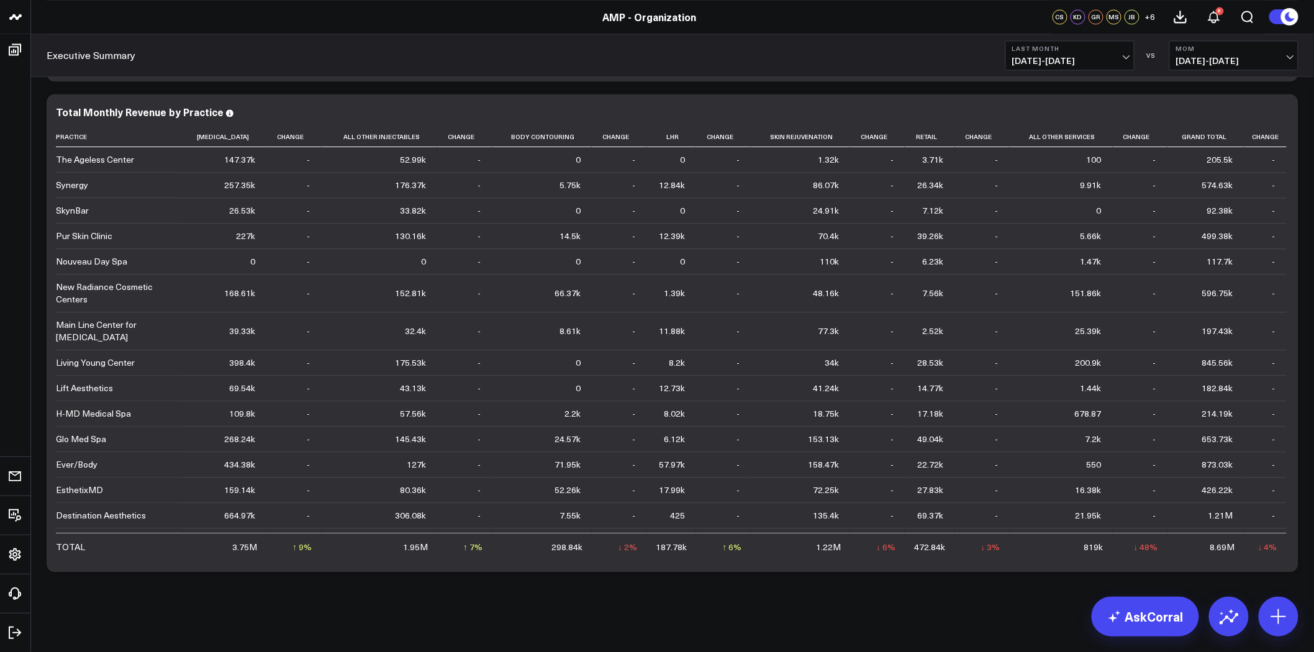
click at [1123, 53] on button "Last Month [DATE] - [DATE]" at bounding box center [1069, 55] width 129 height 30
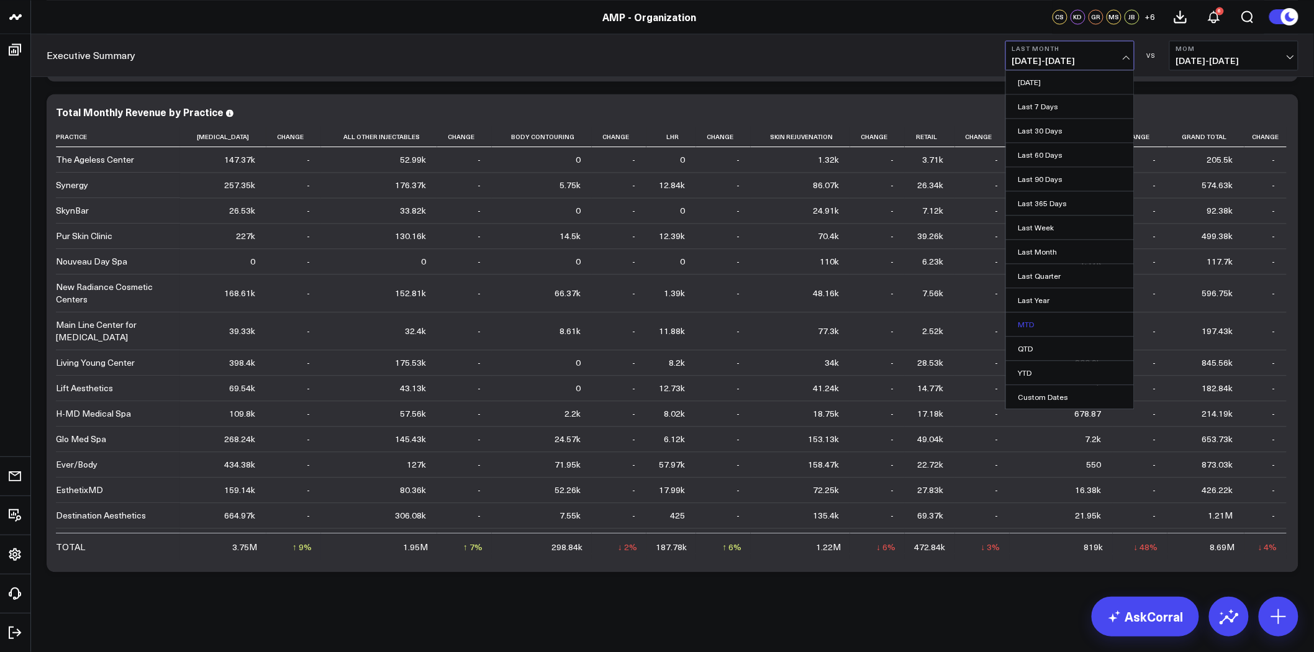
click at [1081, 321] on link "MTD" at bounding box center [1070, 324] width 128 height 24
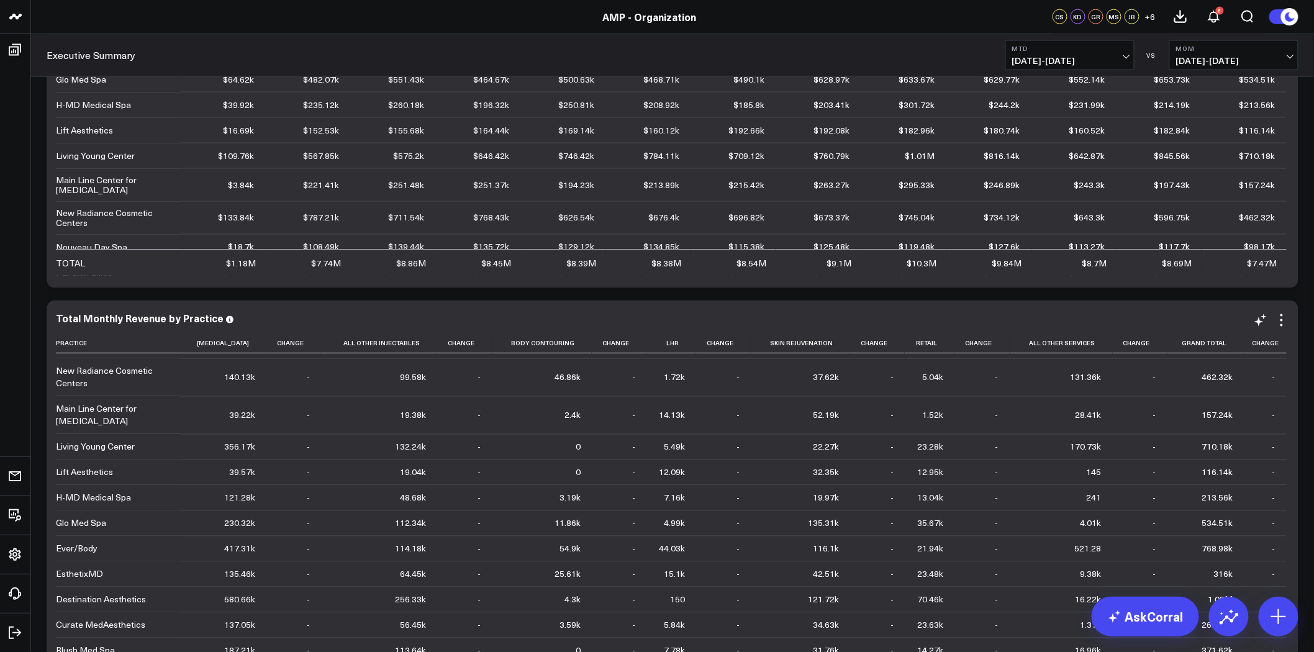
scroll to position [8876, 0]
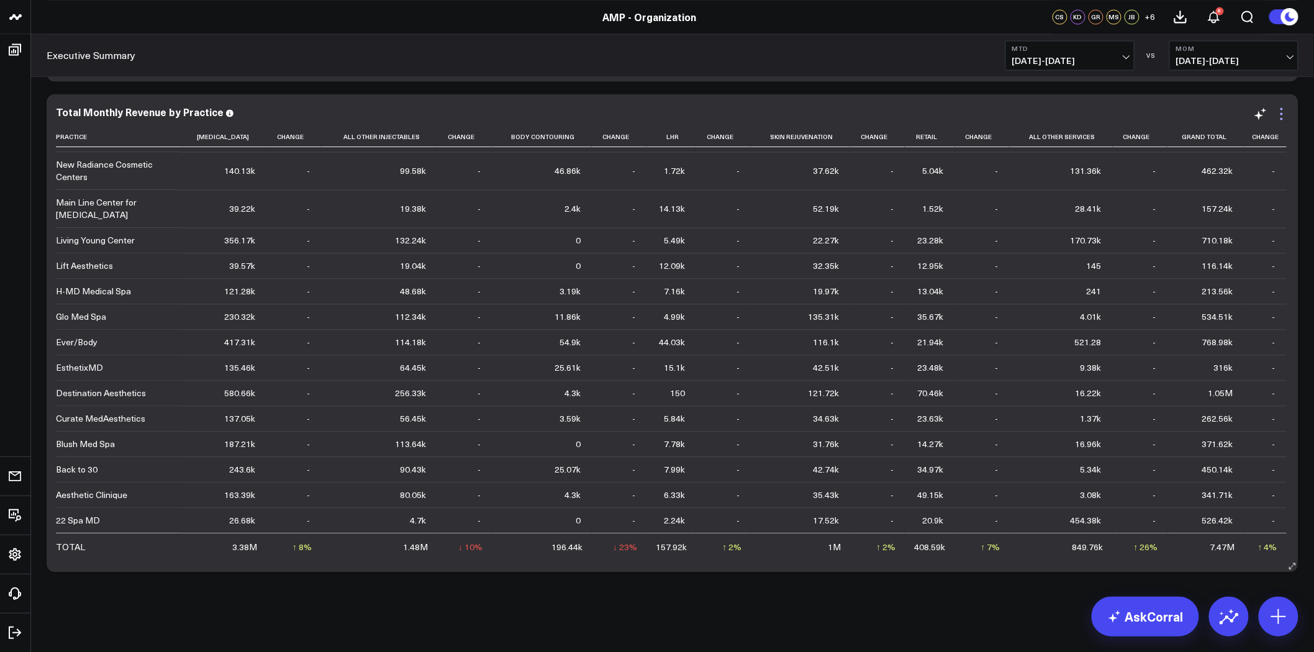
click at [1280, 114] on icon at bounding box center [1281, 113] width 15 height 15
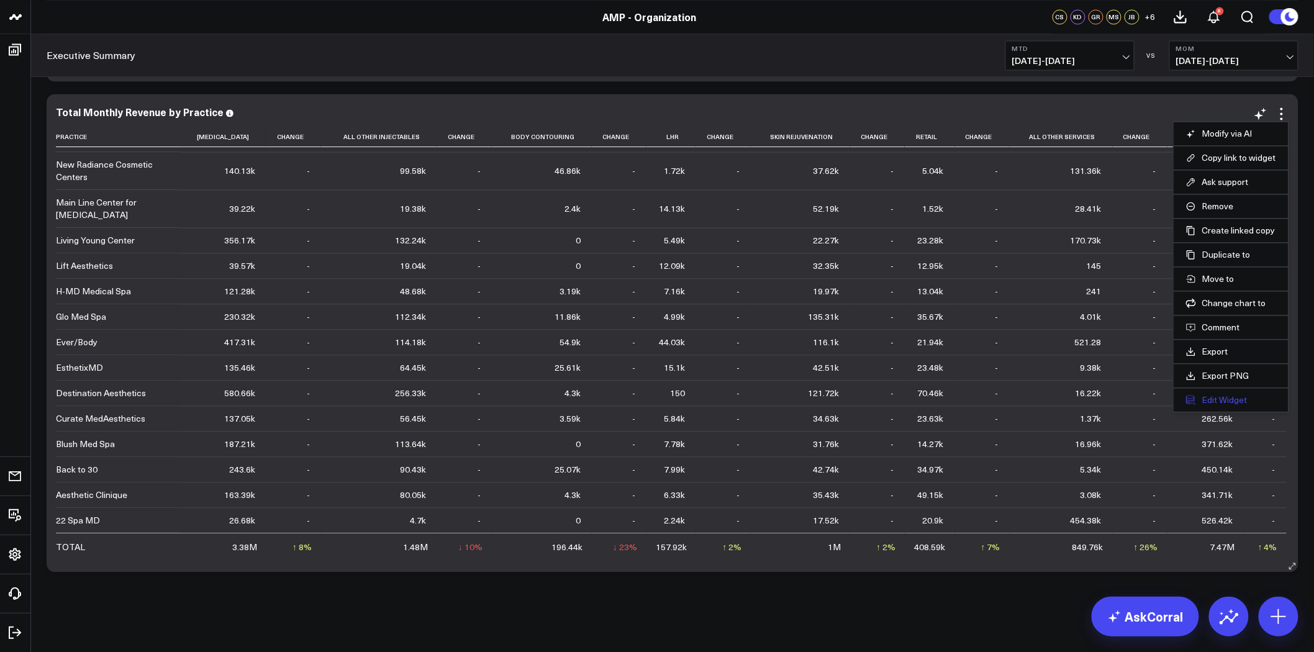
click at [1240, 399] on button "Edit Widget" at bounding box center [1231, 399] width 90 height 11
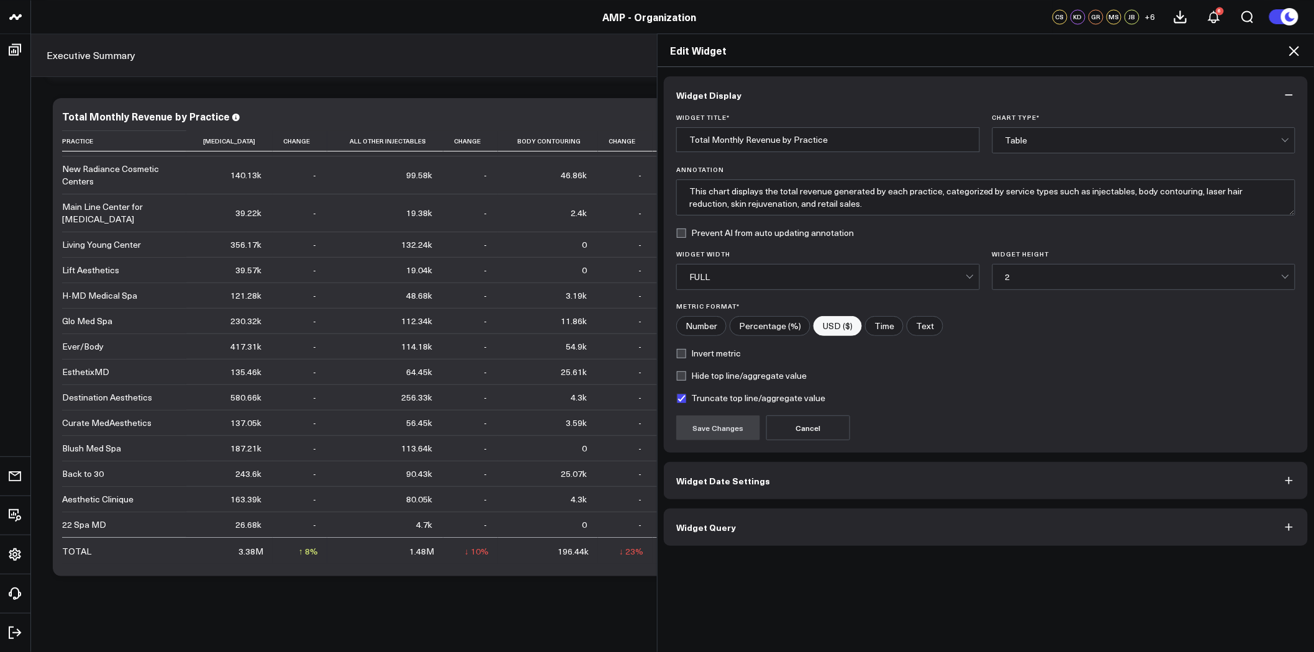
click at [893, 529] on button "Widget Query" at bounding box center [986, 527] width 644 height 37
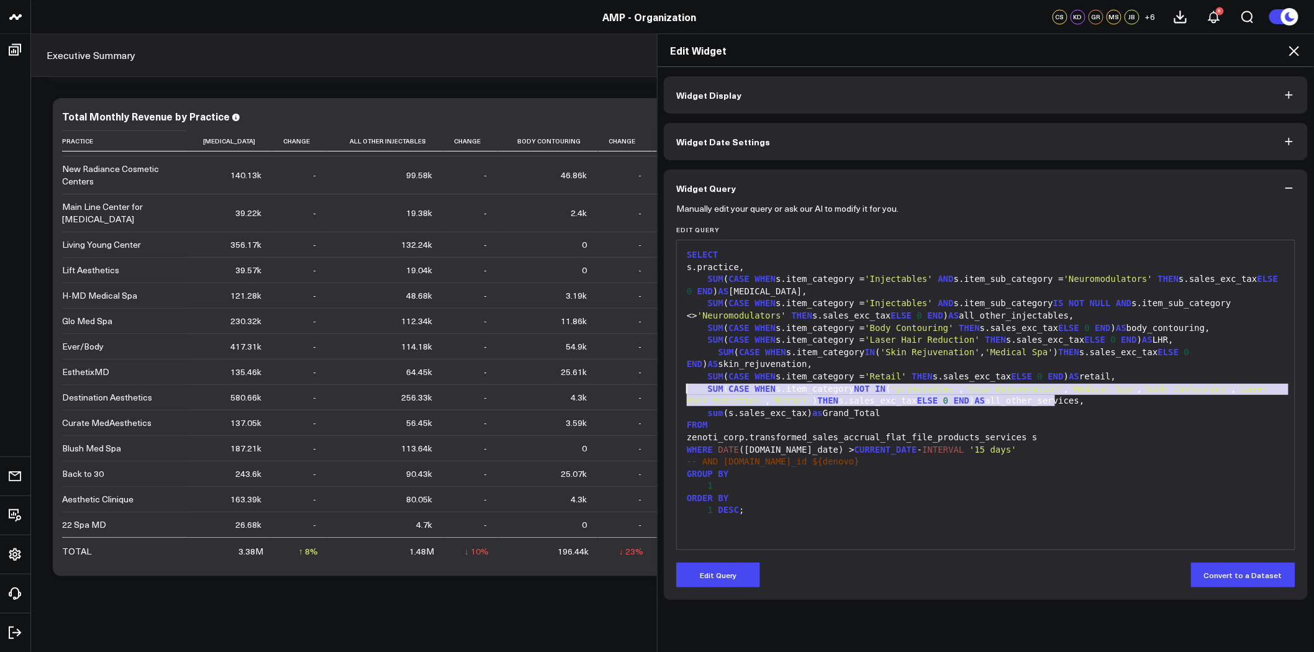
drag, startPoint x: 1056, startPoint y: 404, endPoint x: 677, endPoint y: 388, distance: 379.1
click at [677, 388] on div "99 1 2 3 4 5 6 7 8 9 10 11 12 13 14 15 16 17 18 › ⌄ SELECT s.practice, SUM ( CA…" at bounding box center [985, 395] width 619 height 310
click at [735, 570] on button "Edit Query" at bounding box center [718, 575] width 84 height 25
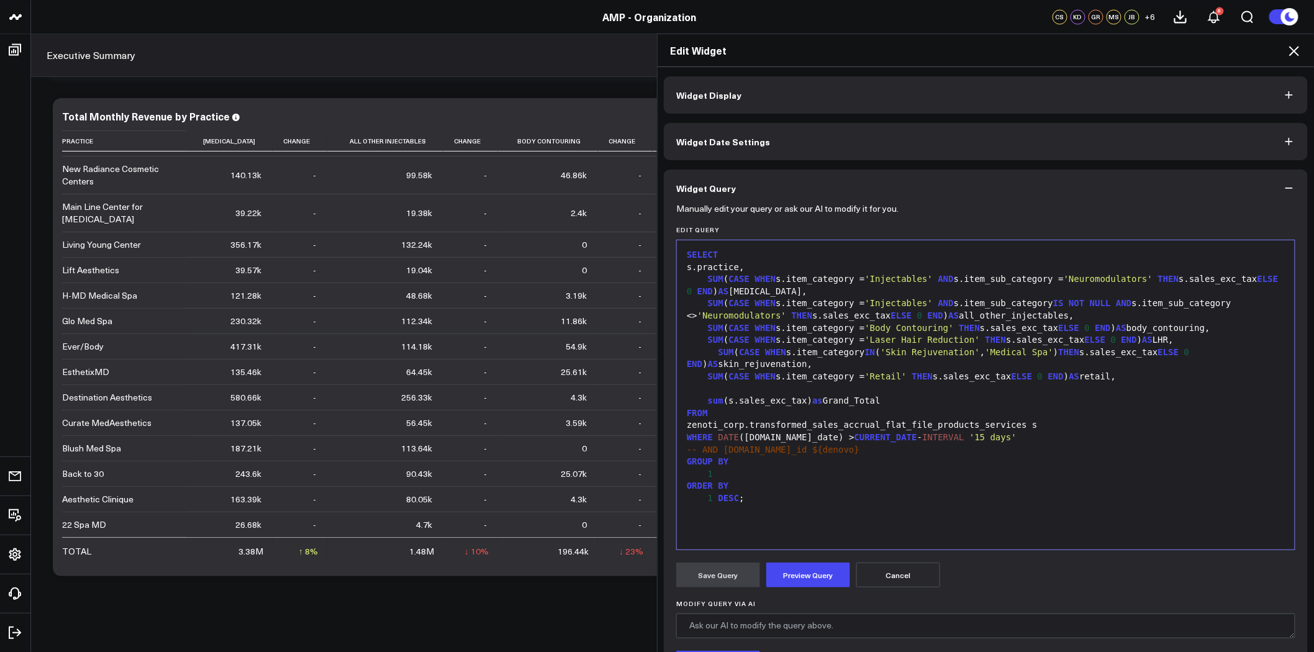
click at [708, 376] on span "SUM" at bounding box center [716, 376] width 16 height 10
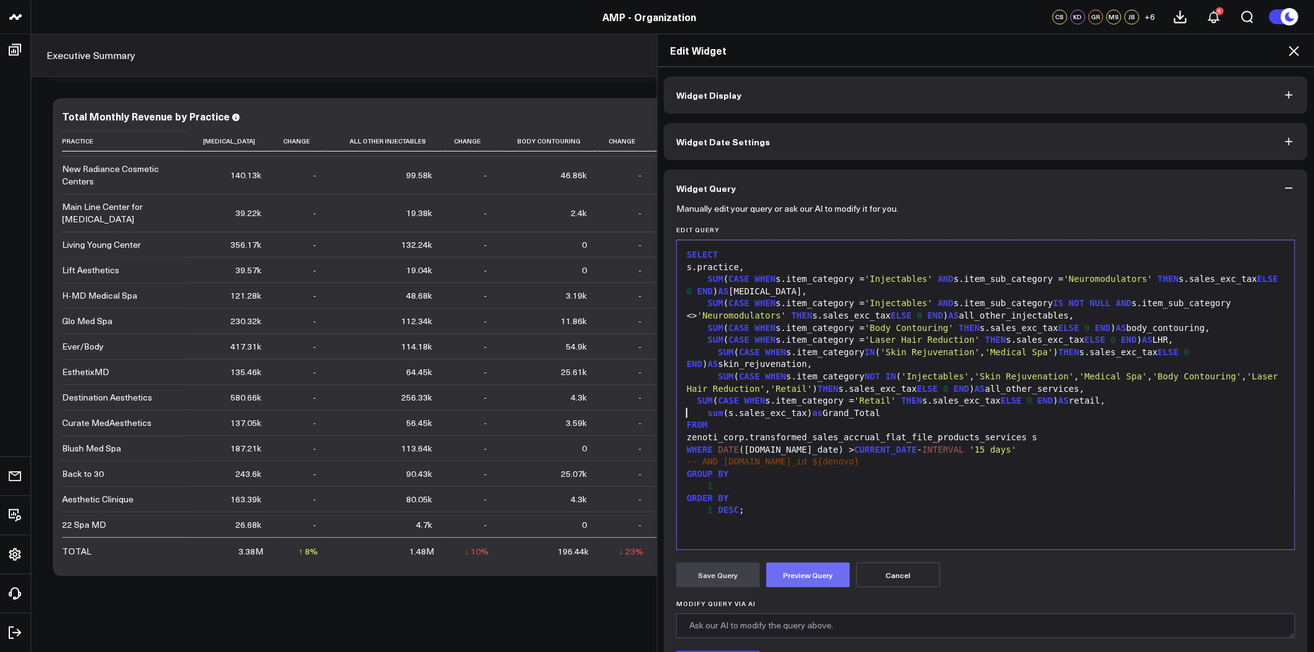
click at [792, 576] on button "Preview Query" at bounding box center [808, 575] width 84 height 25
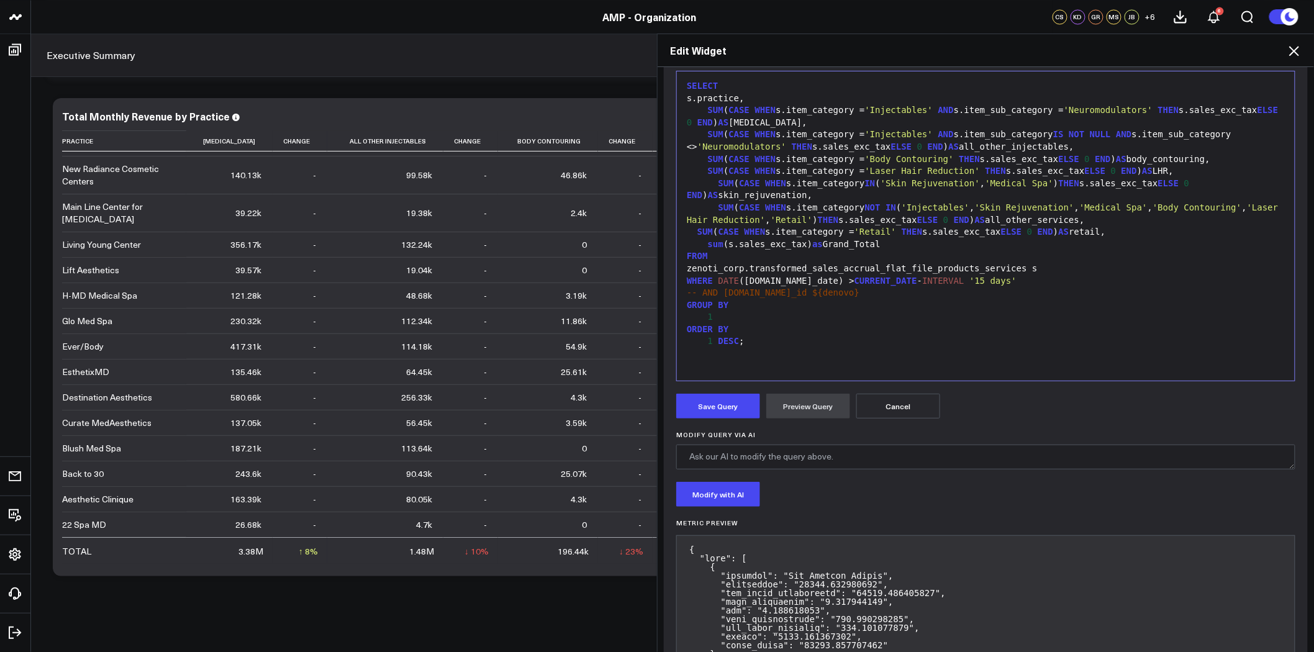
scroll to position [248, 0]
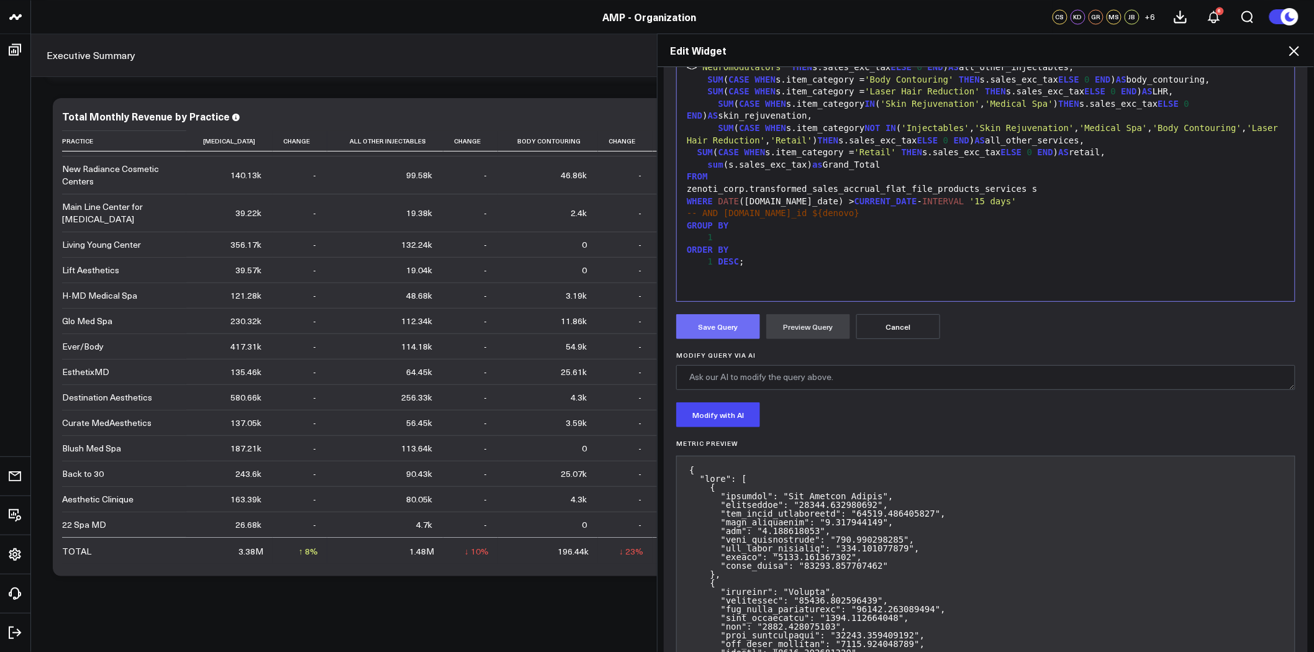
click at [719, 324] on button "Save Query" at bounding box center [718, 326] width 84 height 25
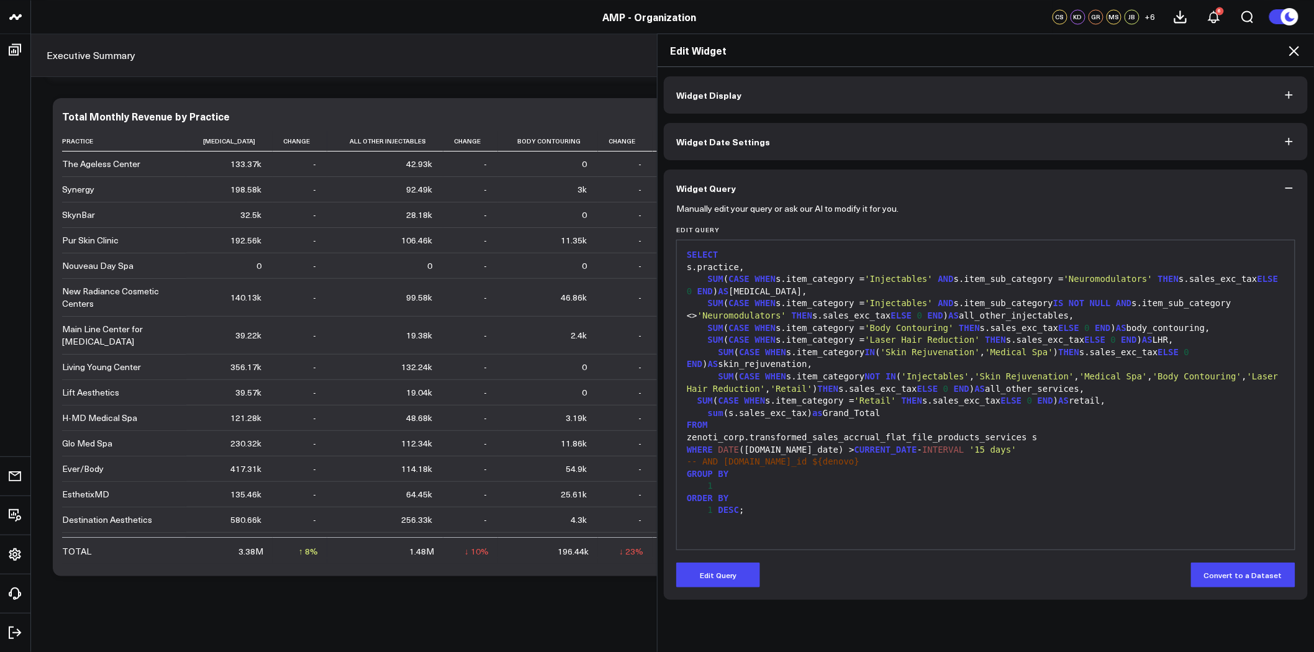
scroll to position [0, 0]
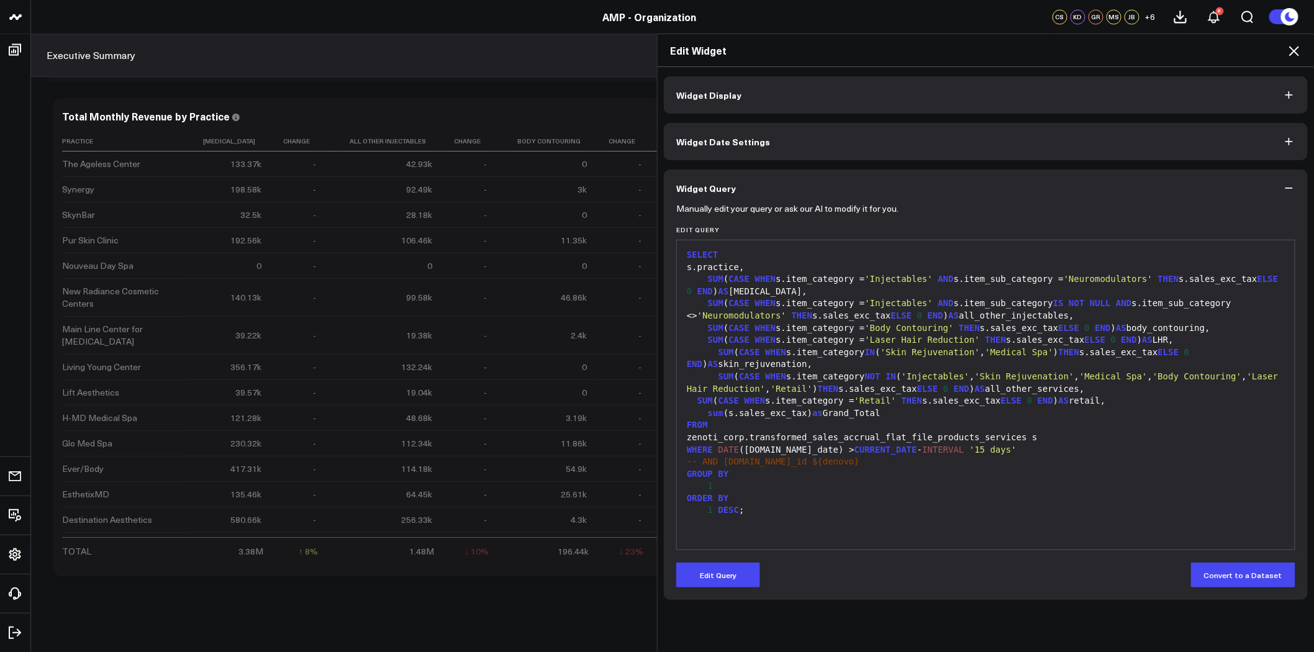
click at [1295, 50] on icon at bounding box center [1294, 51] width 10 height 10
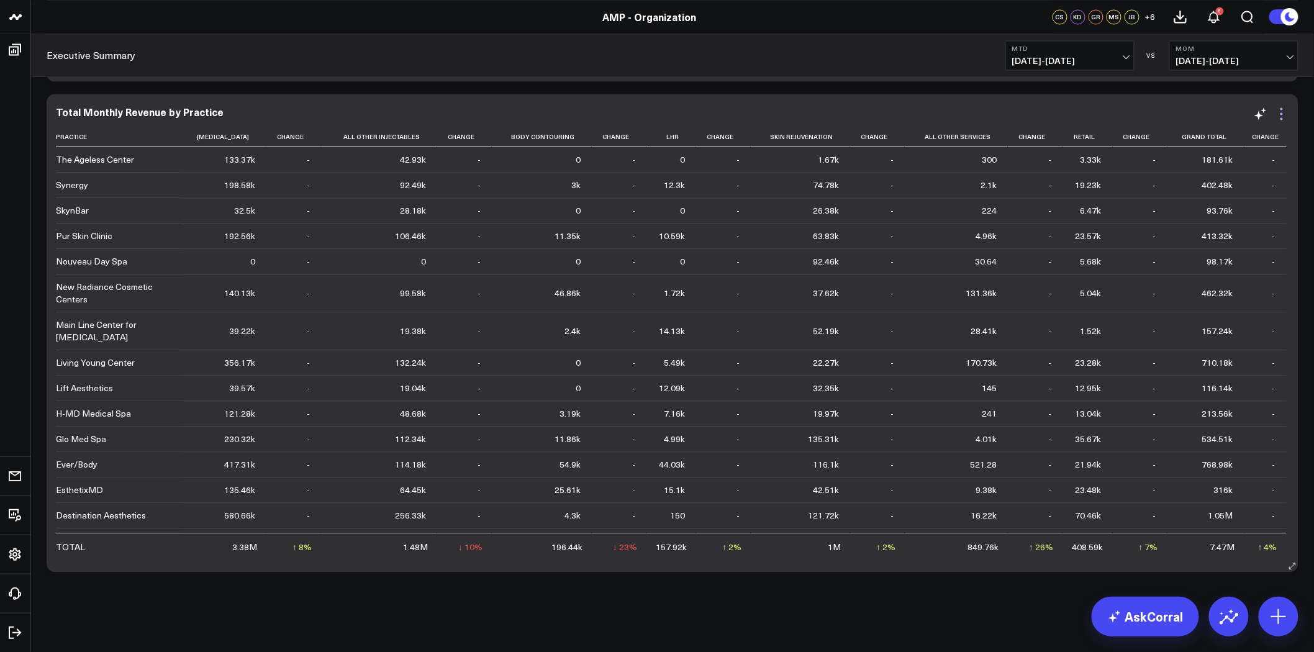
click at [1282, 112] on icon at bounding box center [1281, 113] width 2 height 2
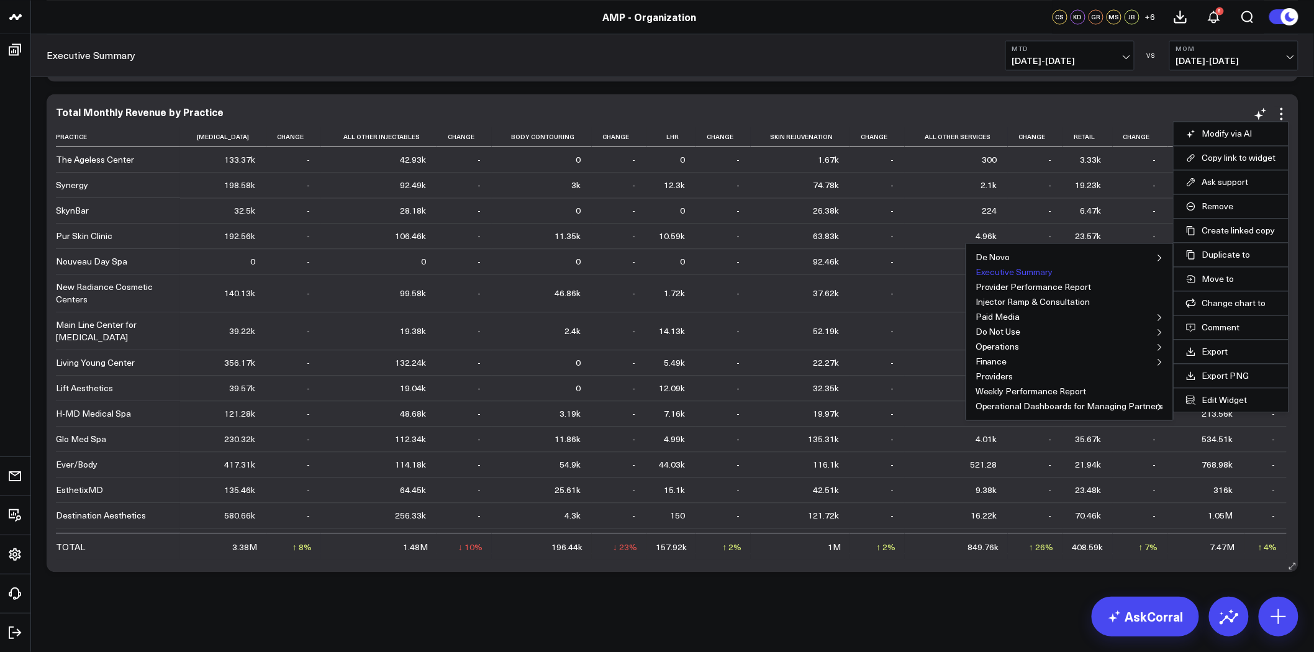
click at [1044, 272] on button "Executive Summary" at bounding box center [1014, 272] width 78 height 9
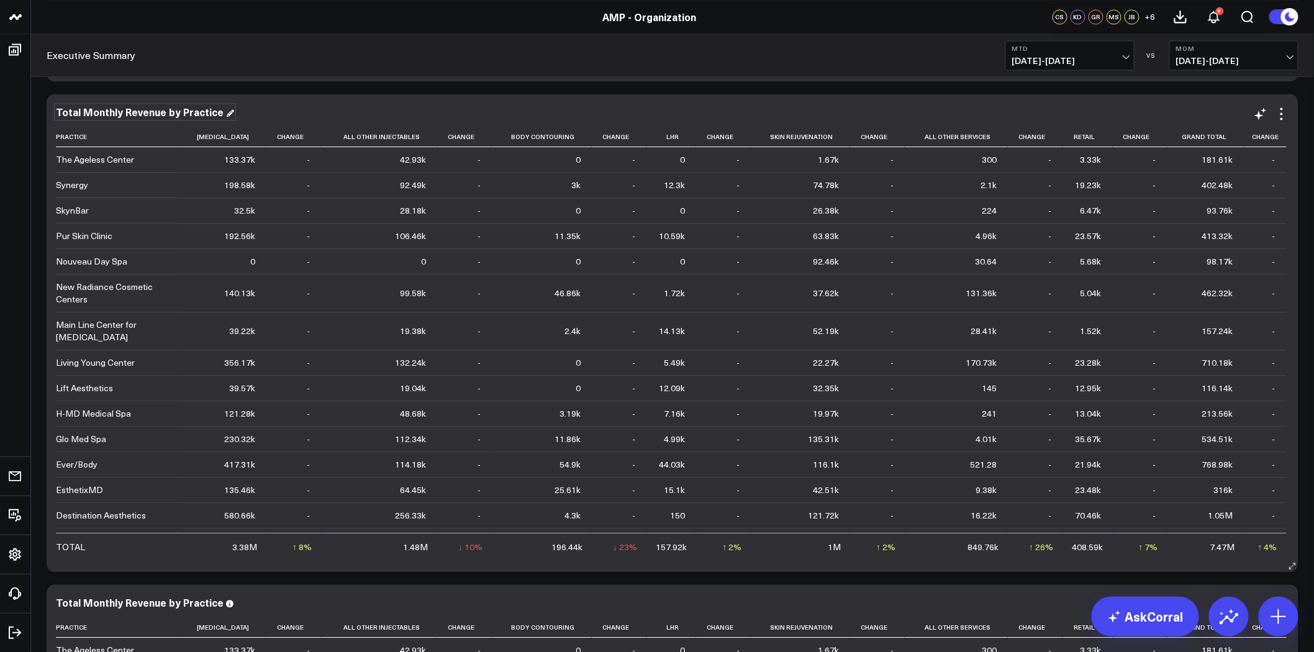
click at [157, 107] on div "Total Monthly Revenue by Practice" at bounding box center [145, 112] width 178 height 14
click at [268, 108] on div "Revenue by Service Mix" at bounding box center [672, 111] width 1233 height 11
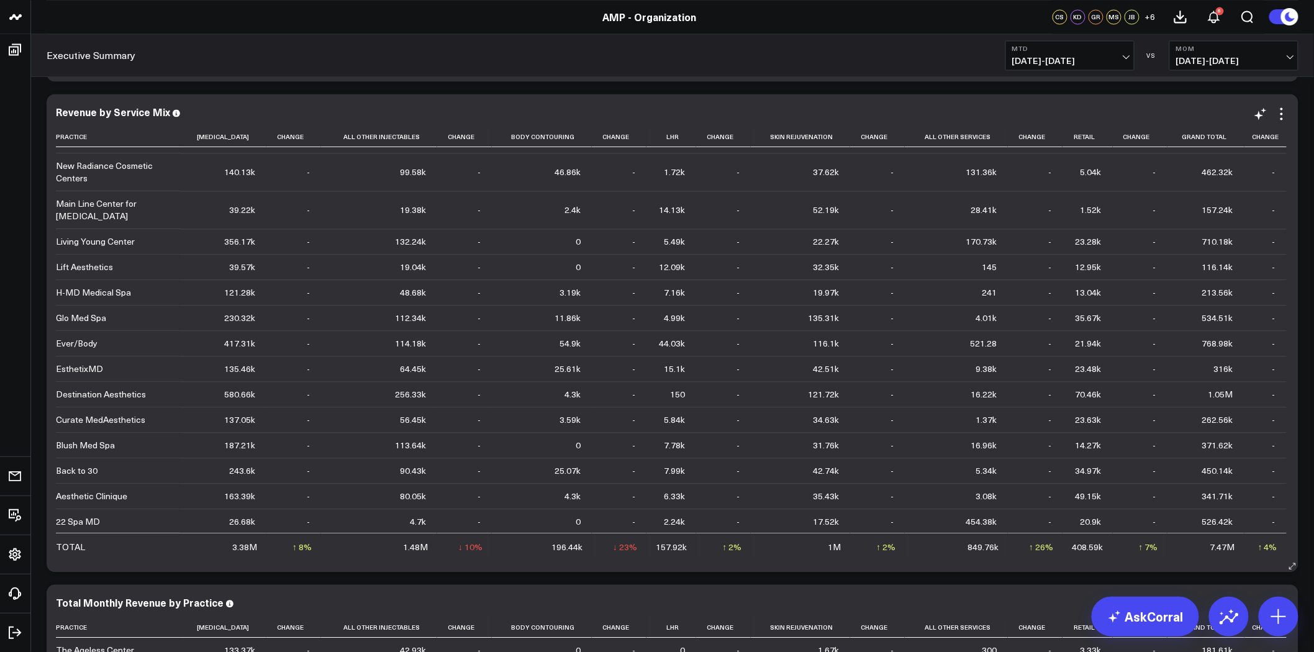
scroll to position [123, 0]
click at [183, 605] on div "Total Monthly Revenue by Practice" at bounding box center [145, 602] width 178 height 14
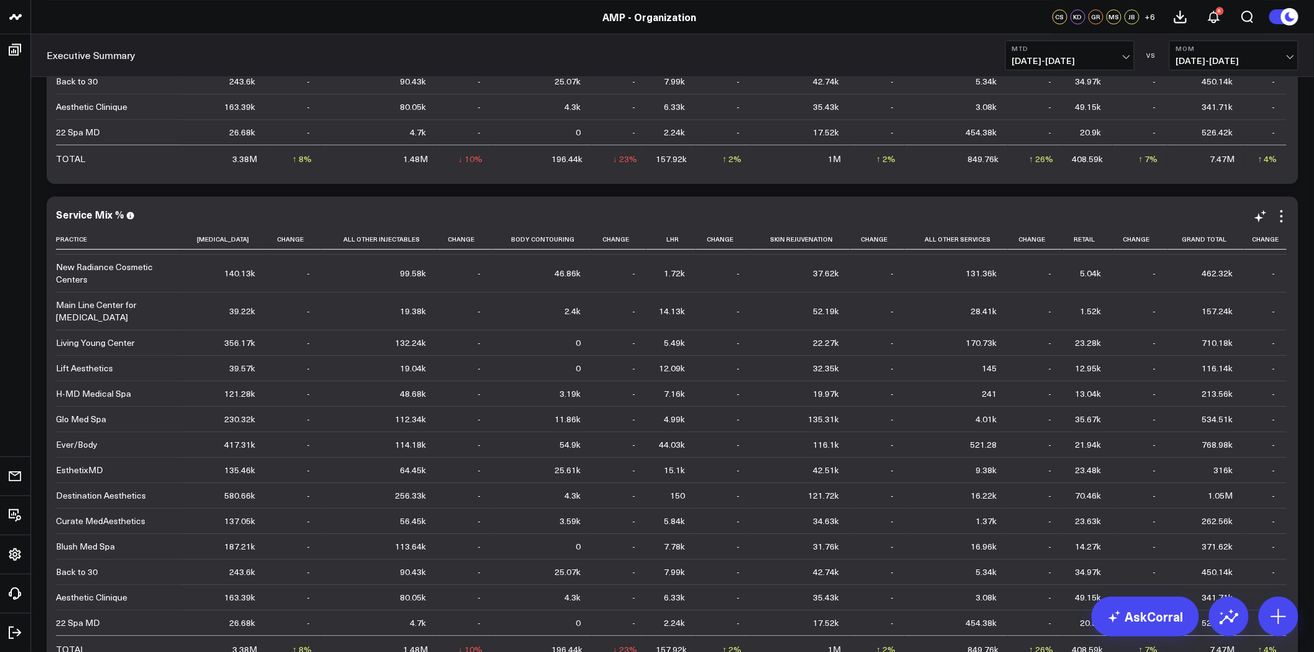
scroll to position [9290, 0]
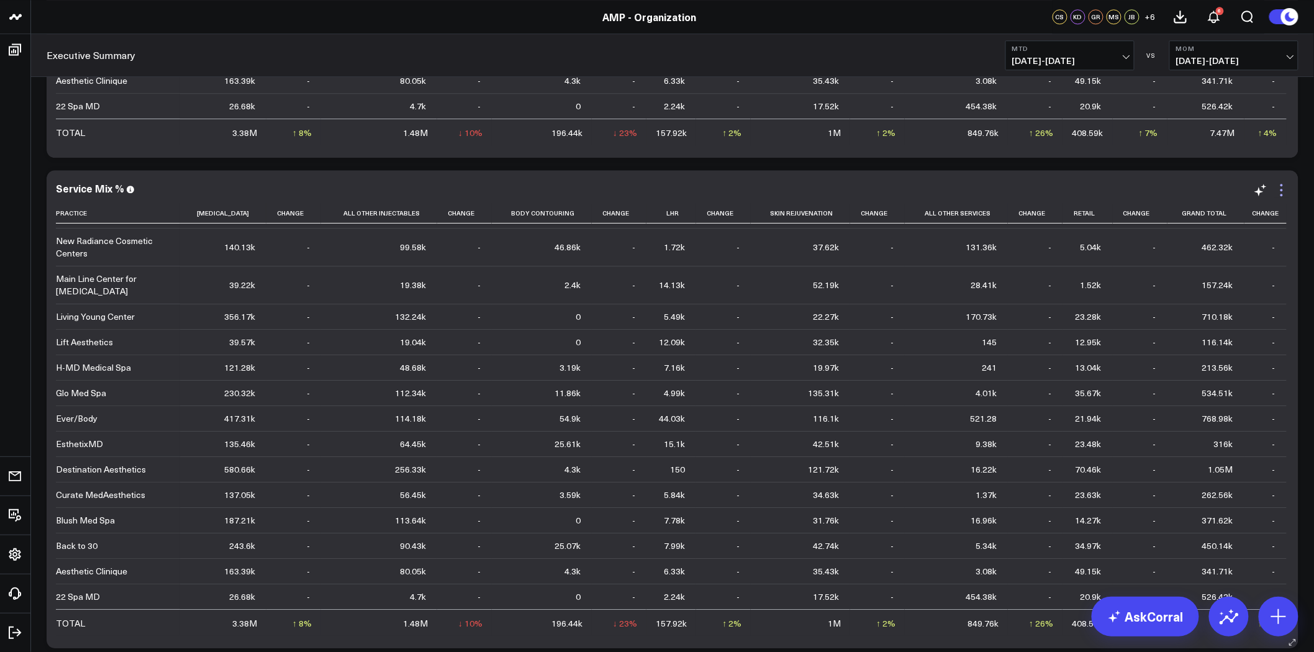
click at [1278, 186] on icon at bounding box center [1281, 190] width 15 height 15
click at [1267, 188] on icon at bounding box center [1260, 190] width 15 height 15
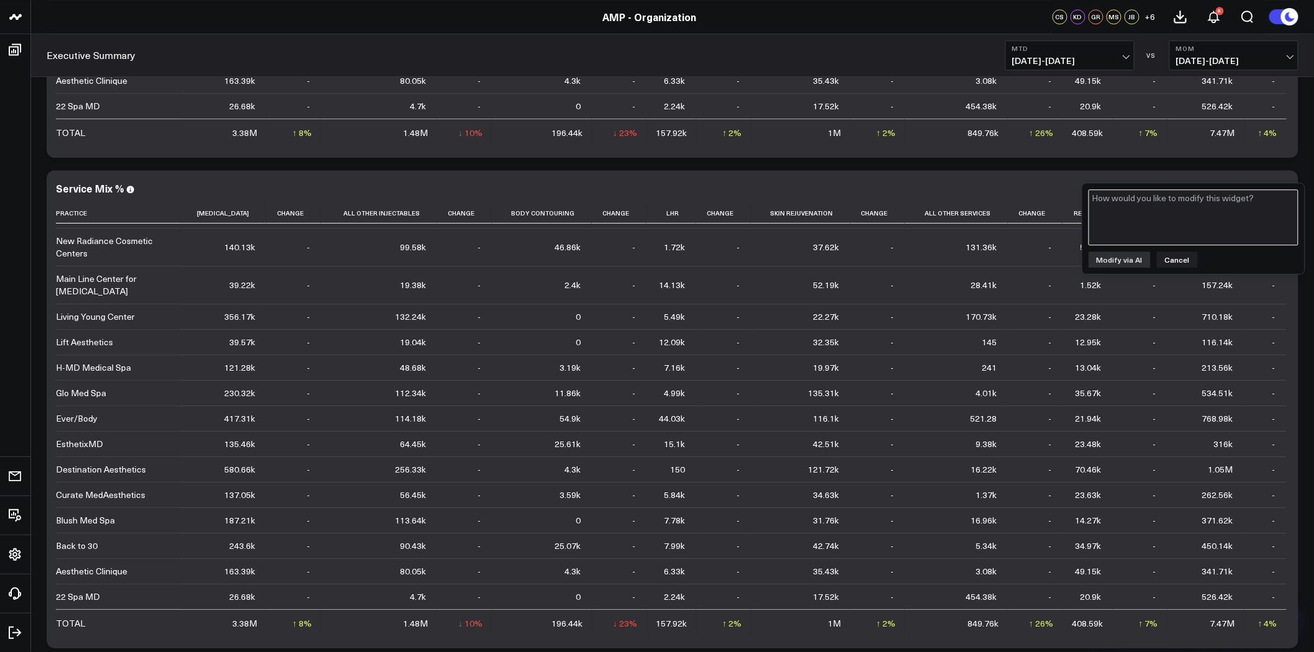
click at [1135, 219] on textarea at bounding box center [1193, 217] width 210 height 56
type textarea "modify values to show as % of grand total for each practice"
click at [1119, 258] on button "Modify via AI" at bounding box center [1119, 259] width 62 height 16
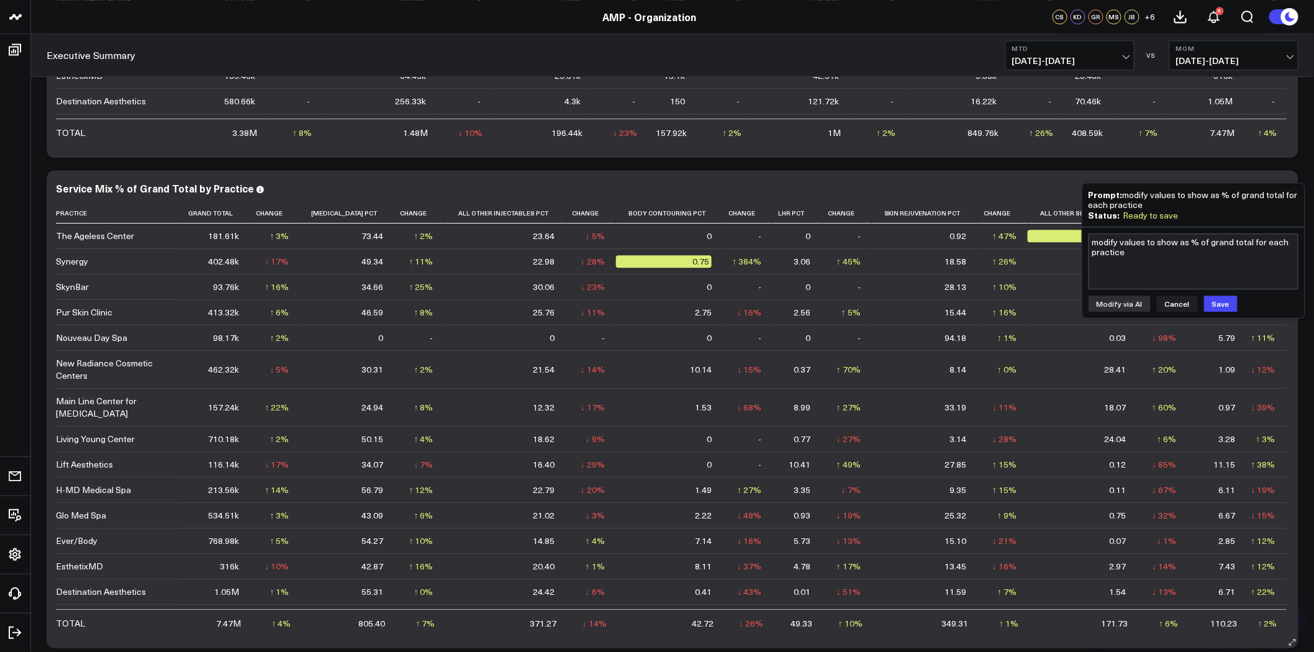
click at [1182, 301] on button "Cancel" at bounding box center [1177, 304] width 41 height 16
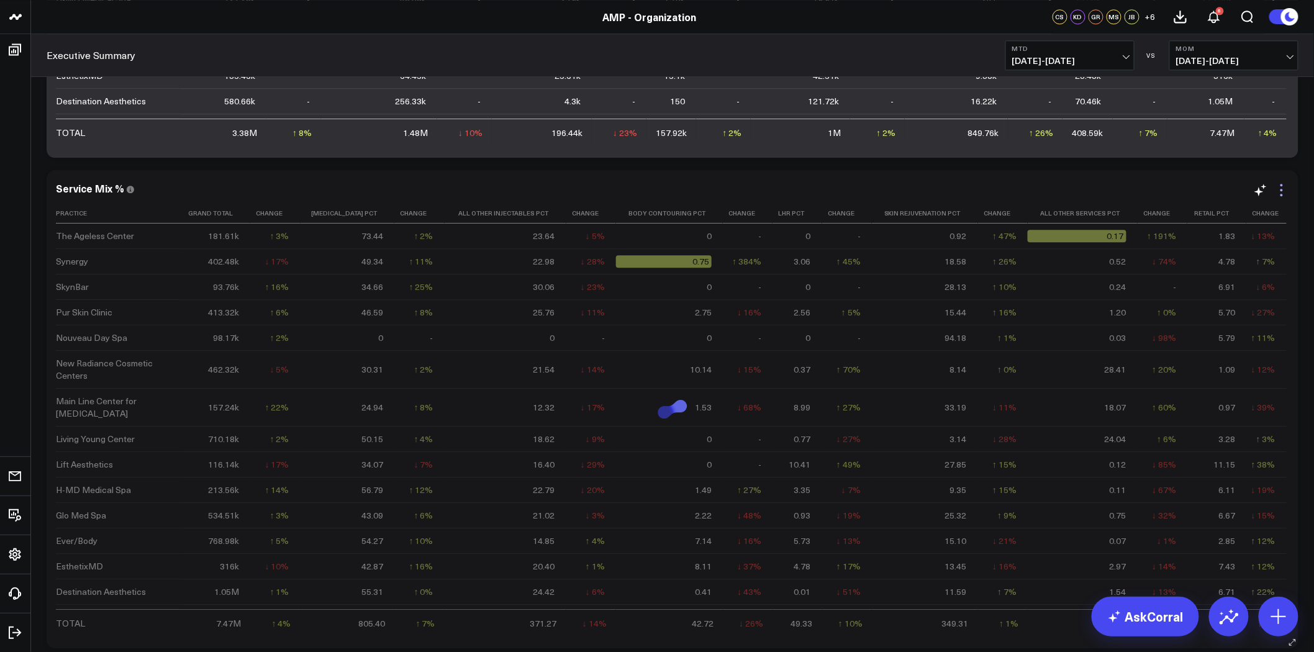
click at [1283, 192] on icon at bounding box center [1281, 190] width 15 height 15
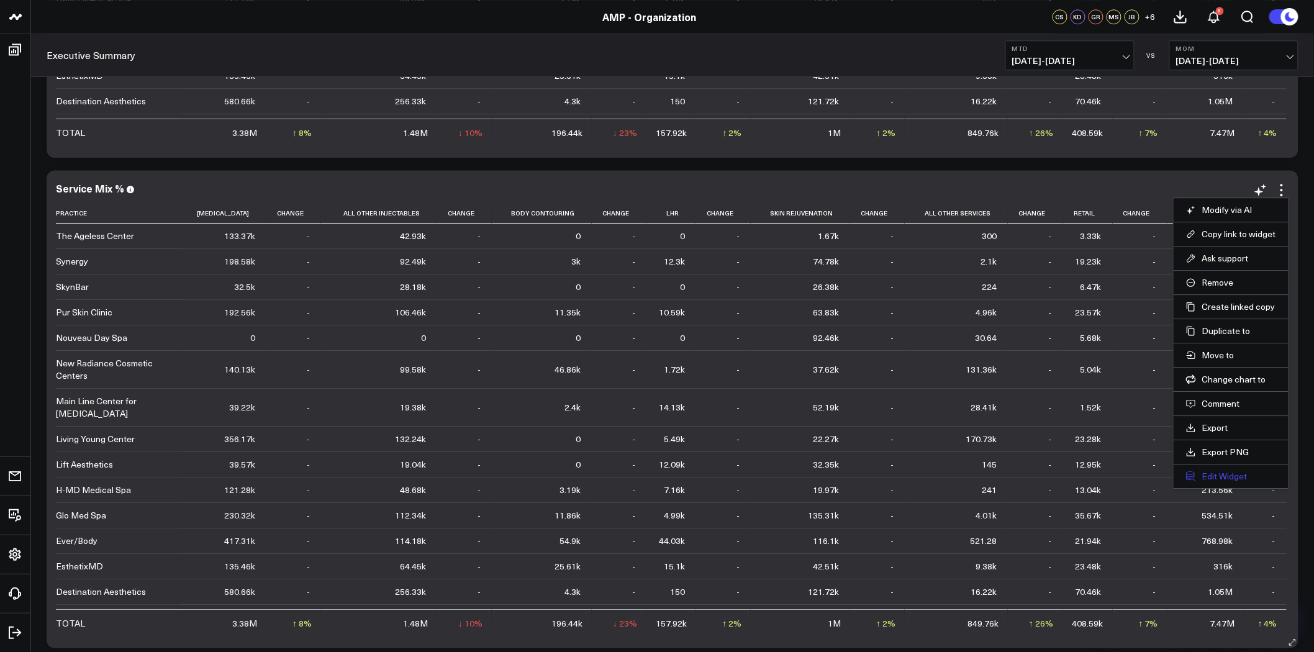
click at [1238, 478] on button "Edit Widget" at bounding box center [1231, 476] width 90 height 11
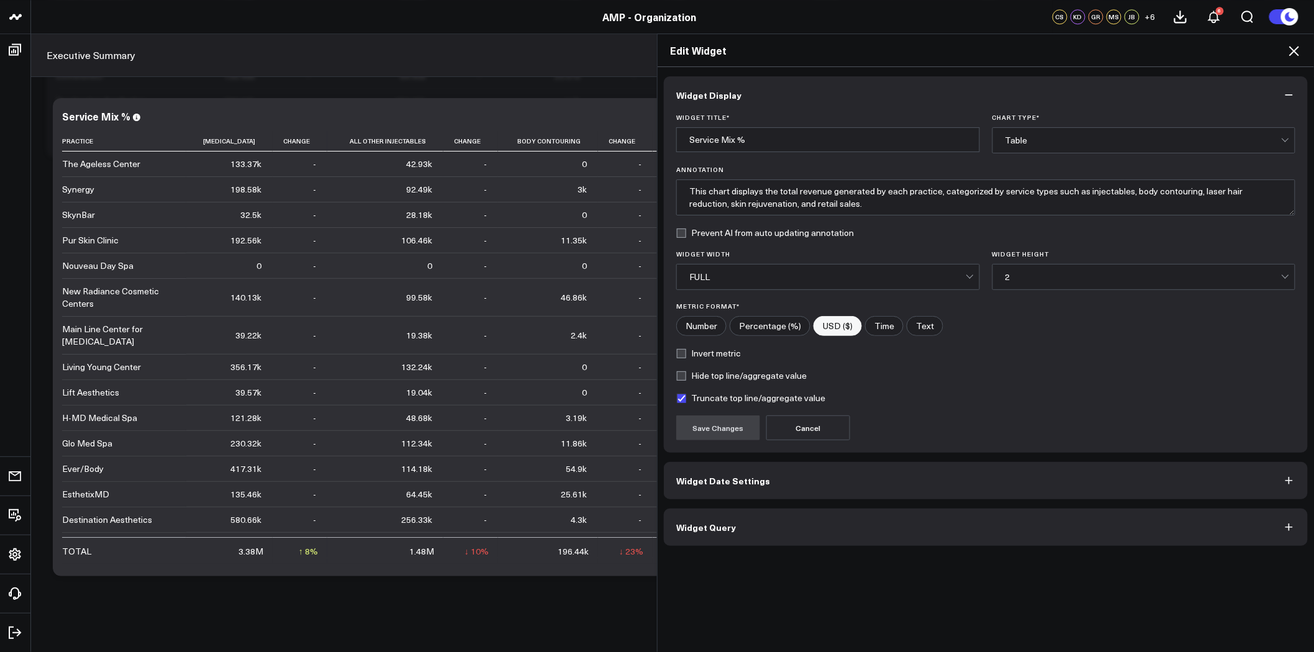
click at [798, 478] on button "Widget Date Settings" at bounding box center [986, 480] width 644 height 37
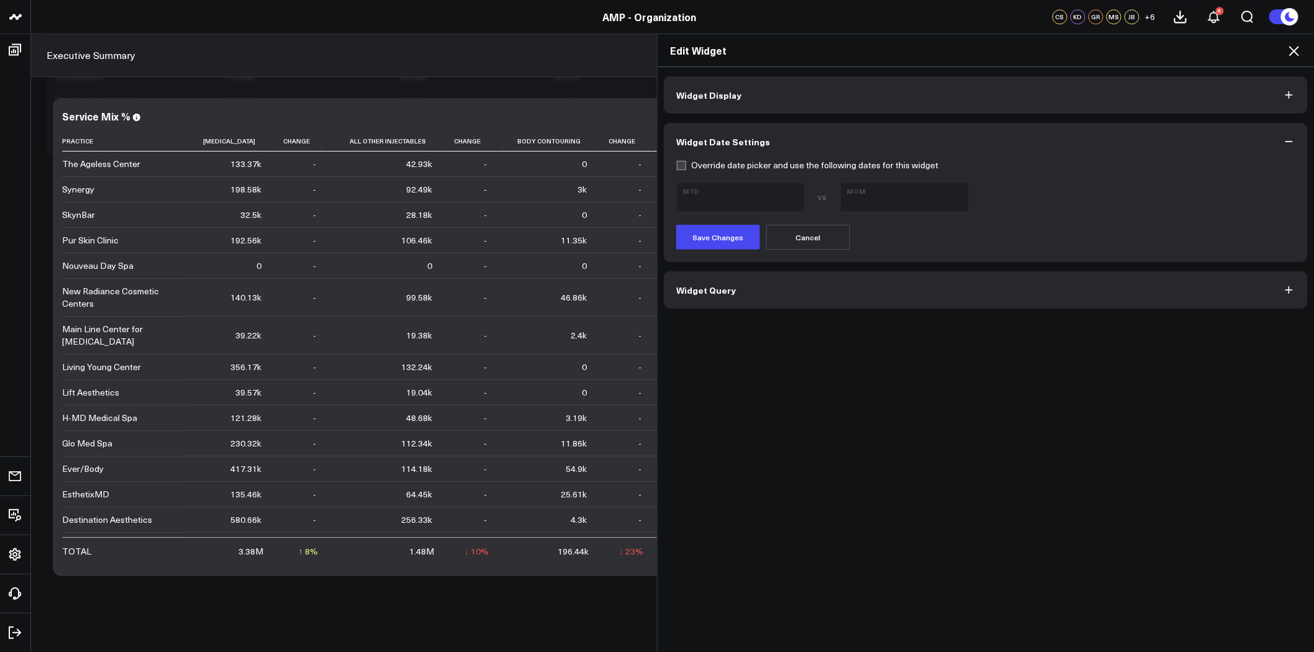
click at [852, 293] on button "Widget Query" at bounding box center [986, 289] width 644 height 37
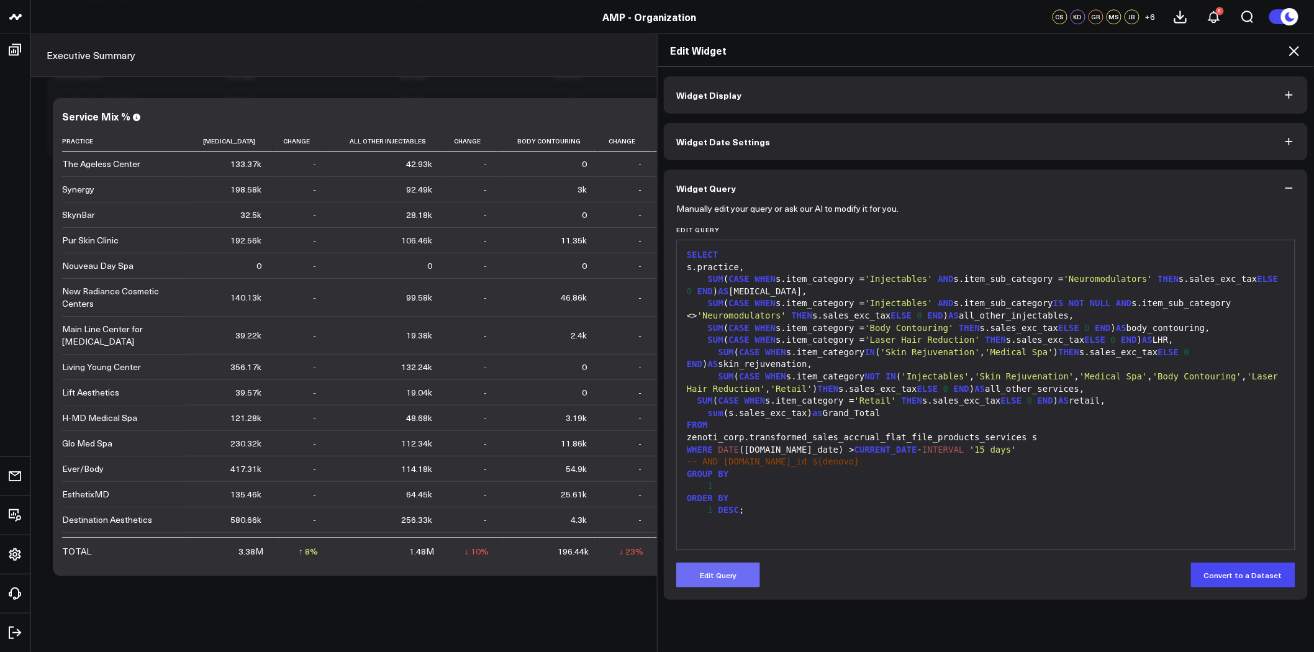
click at [735, 578] on button "Edit Query" at bounding box center [718, 575] width 84 height 25
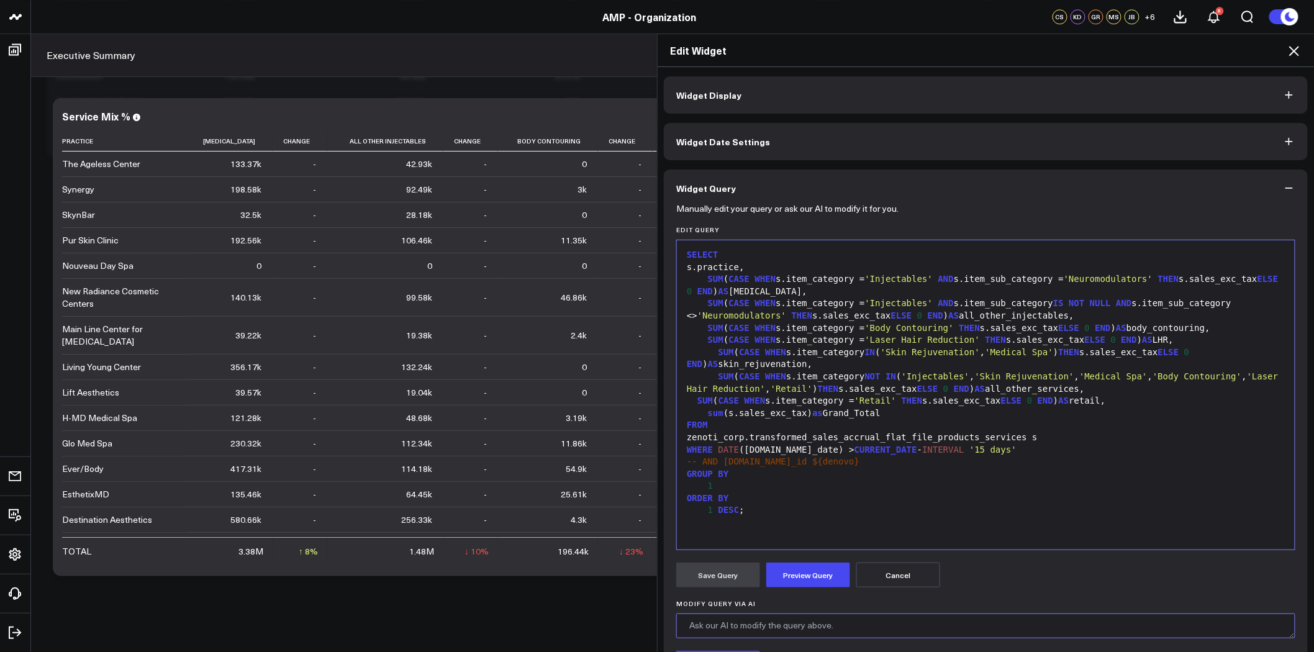
click at [795, 622] on textarea "Modify Query via AI" at bounding box center [985, 625] width 619 height 25
click at [705, 624] on textarea "show category revenue as % of Grand_Total" at bounding box center [985, 625] width 619 height 25
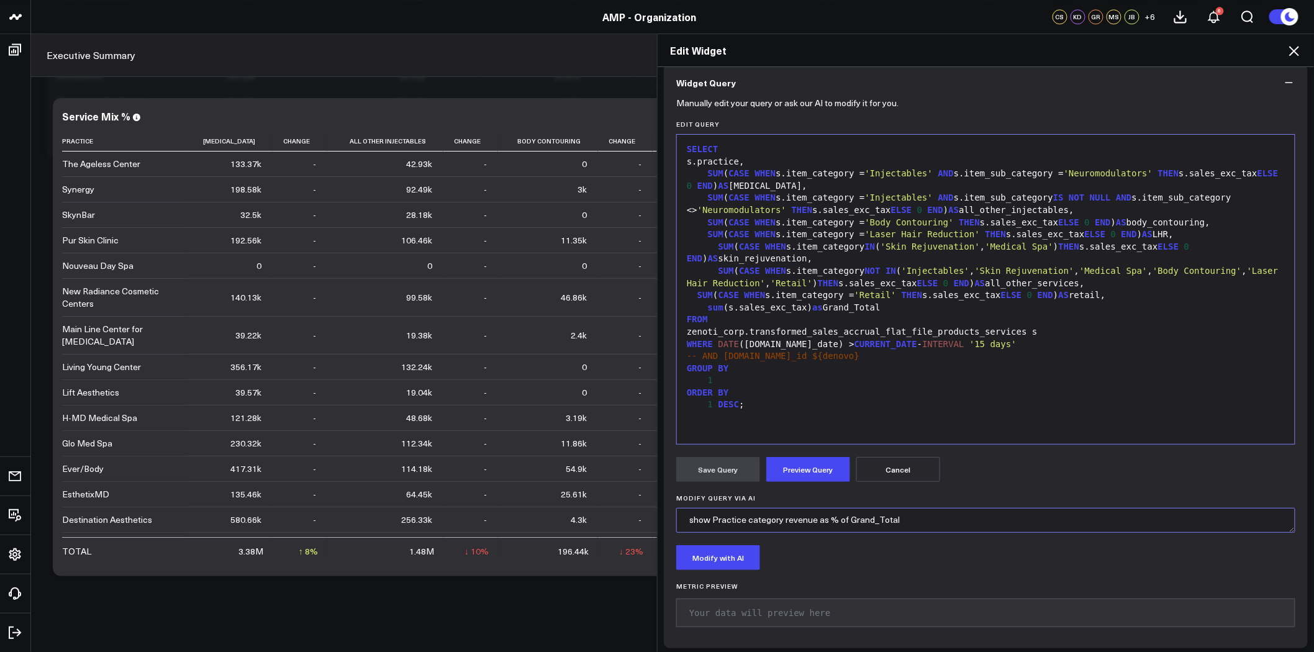
scroll to position [110, 0]
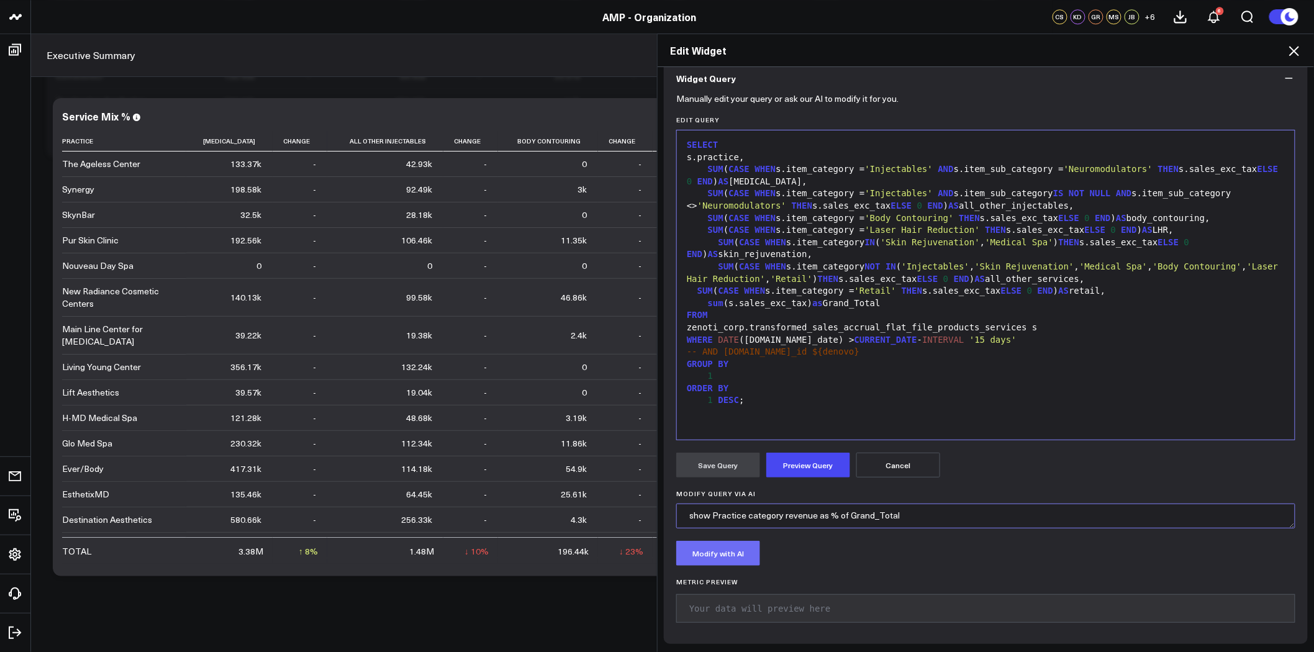
type textarea "show Practice category revenue as % of Grand_Total"
click at [731, 553] on button "Modify with AI" at bounding box center [718, 553] width 84 height 25
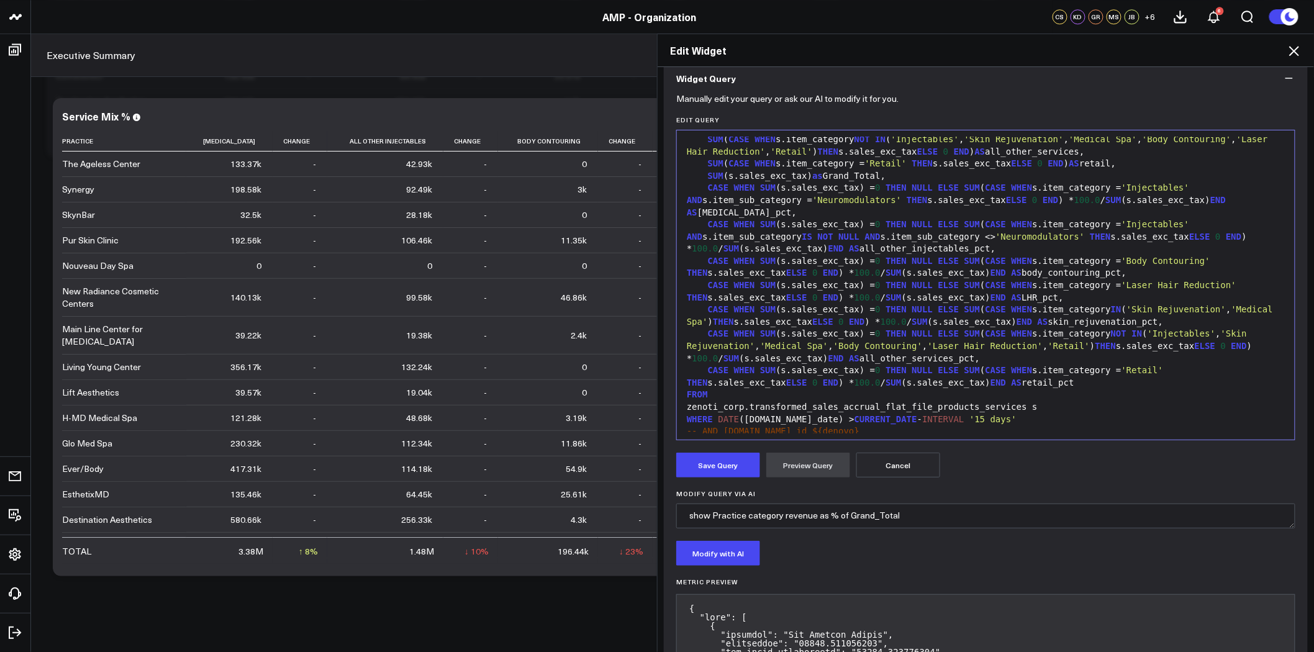
scroll to position [170, 0]
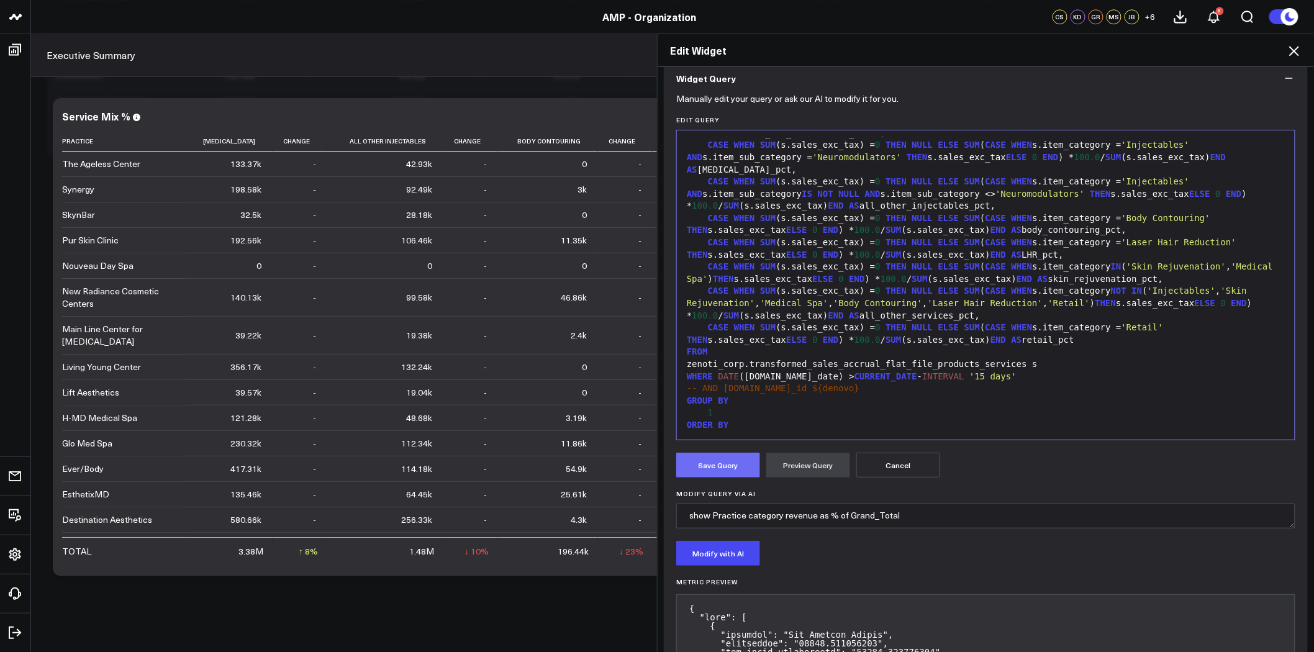
click at [712, 467] on button "Save Query" at bounding box center [718, 465] width 84 height 25
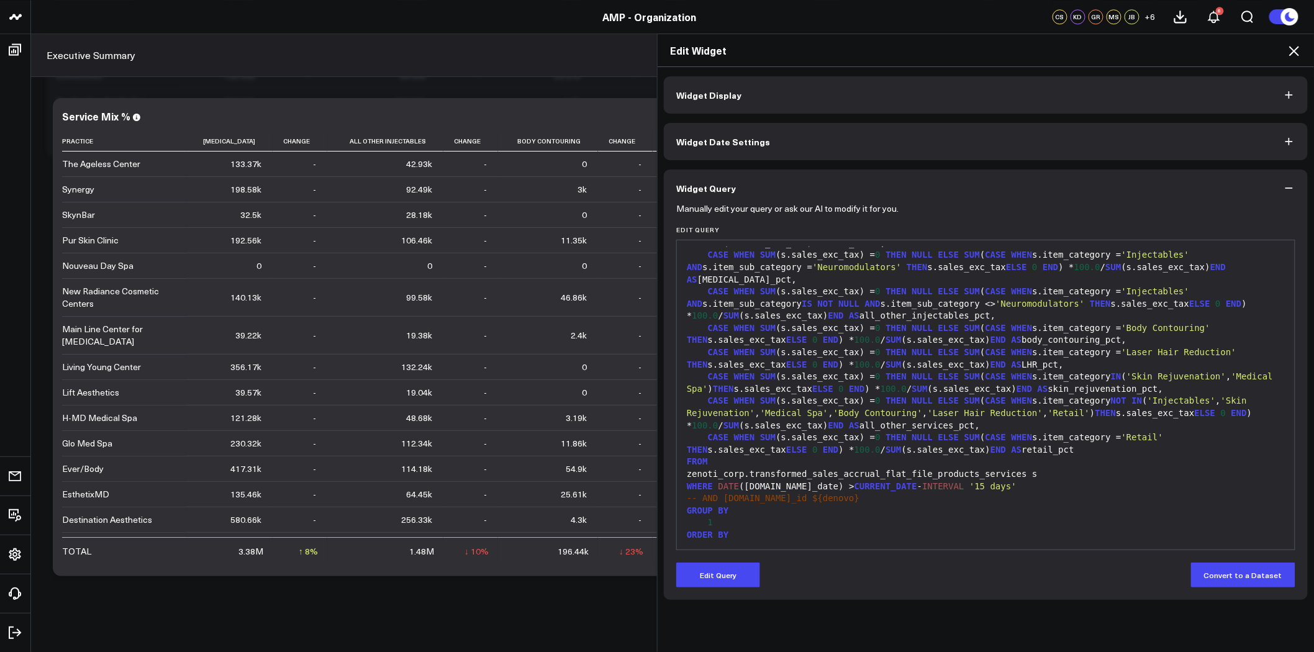
scroll to position [0, 0]
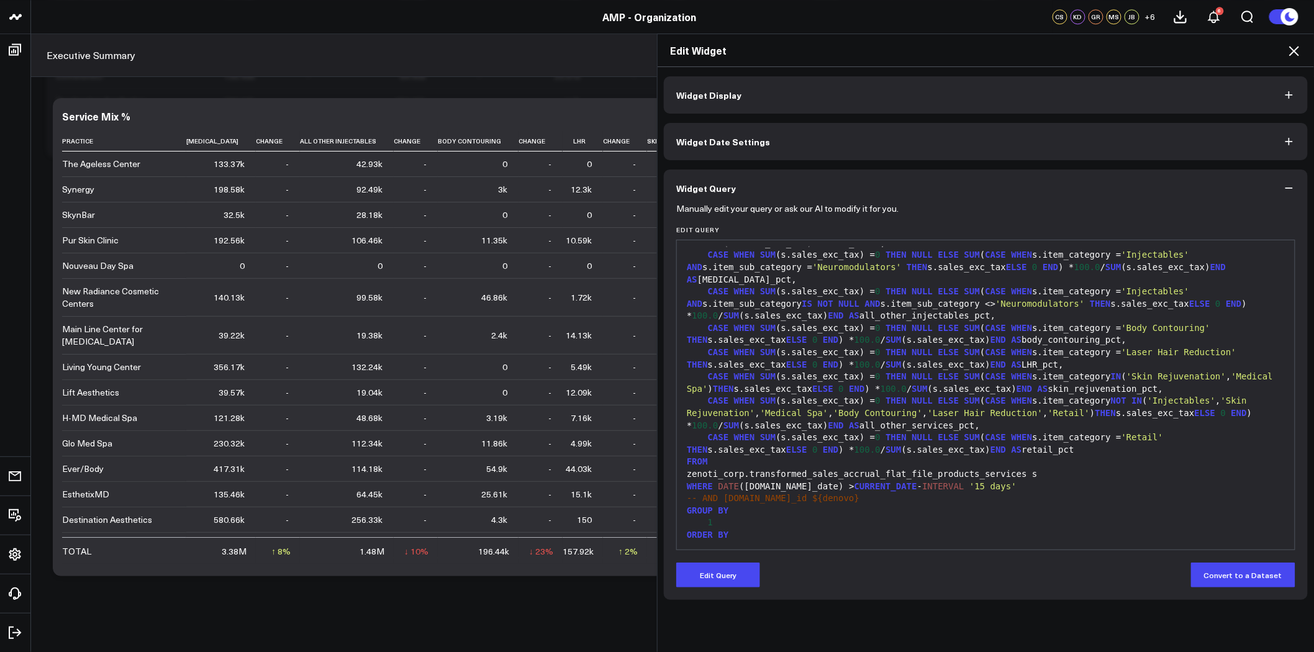
click at [1292, 53] on icon at bounding box center [1294, 51] width 10 height 10
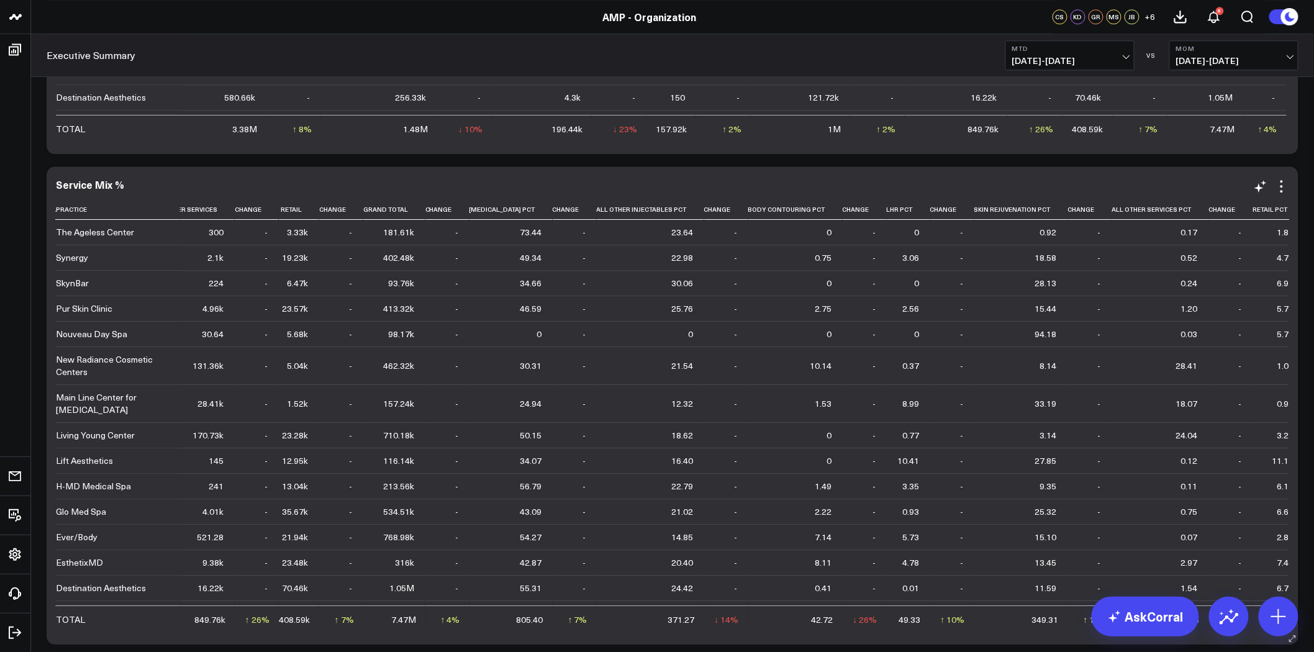
scroll to position [9304, 0]
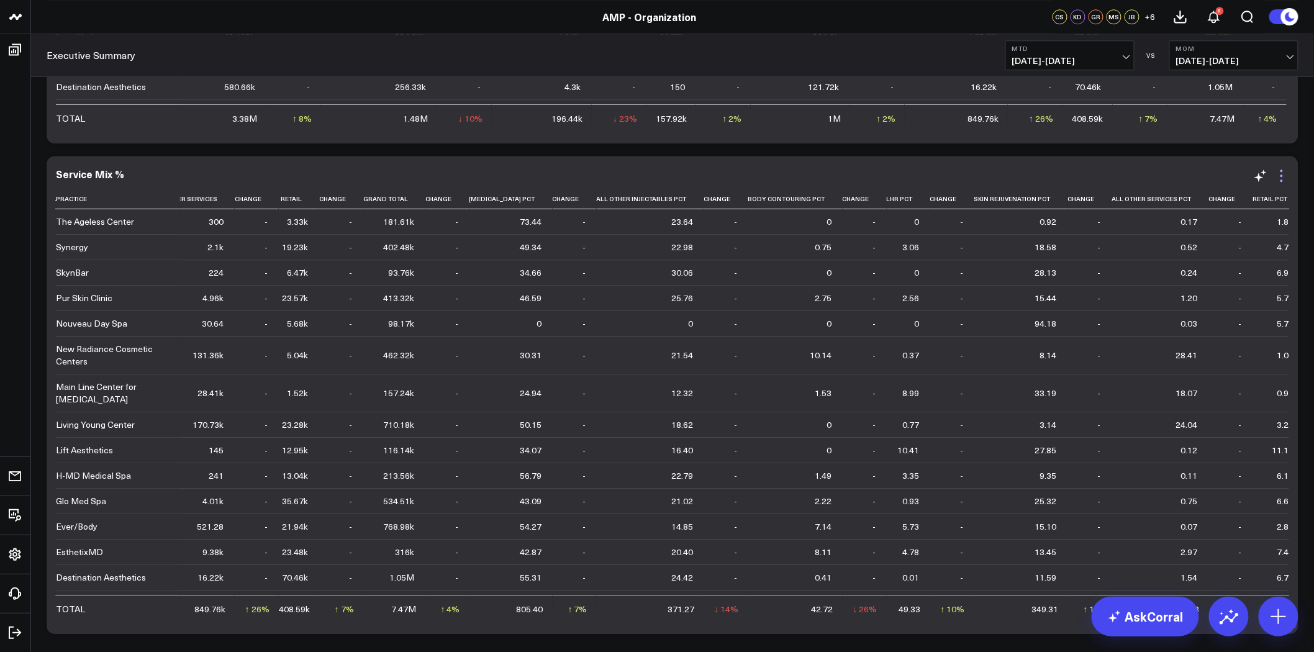
click at [1283, 178] on icon at bounding box center [1281, 175] width 15 height 15
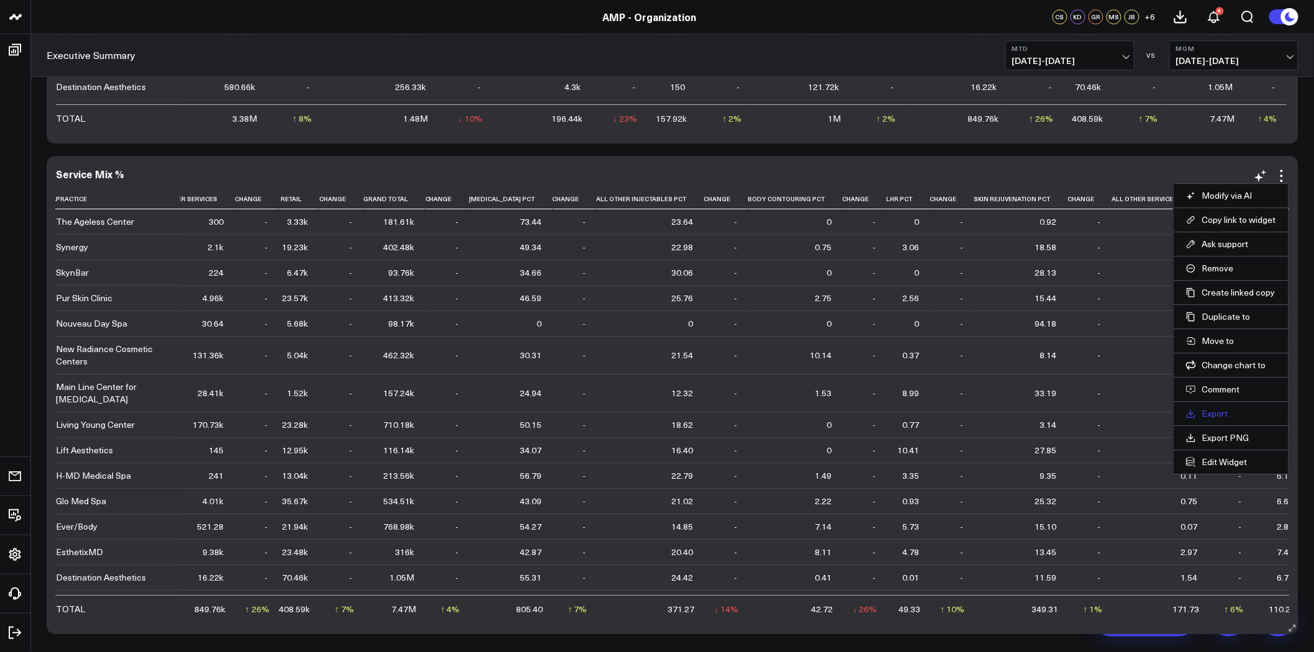
click at [1228, 418] on link "Export" at bounding box center [1231, 413] width 90 height 11
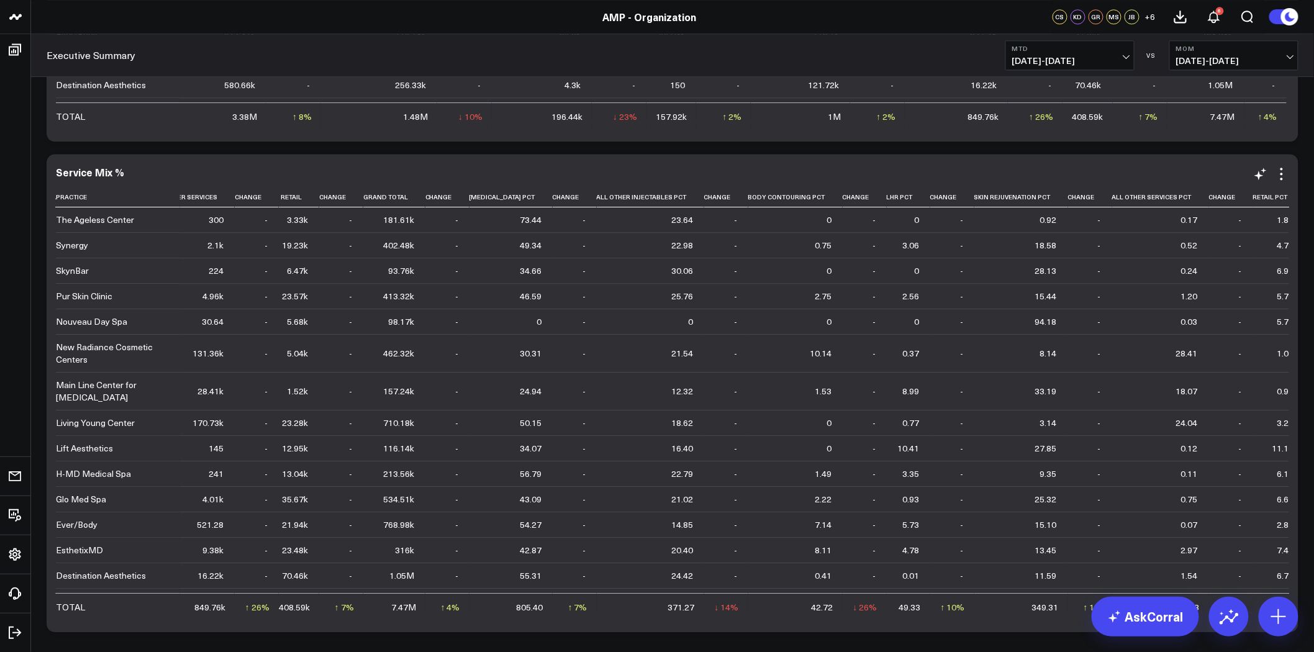
scroll to position [9353, 0]
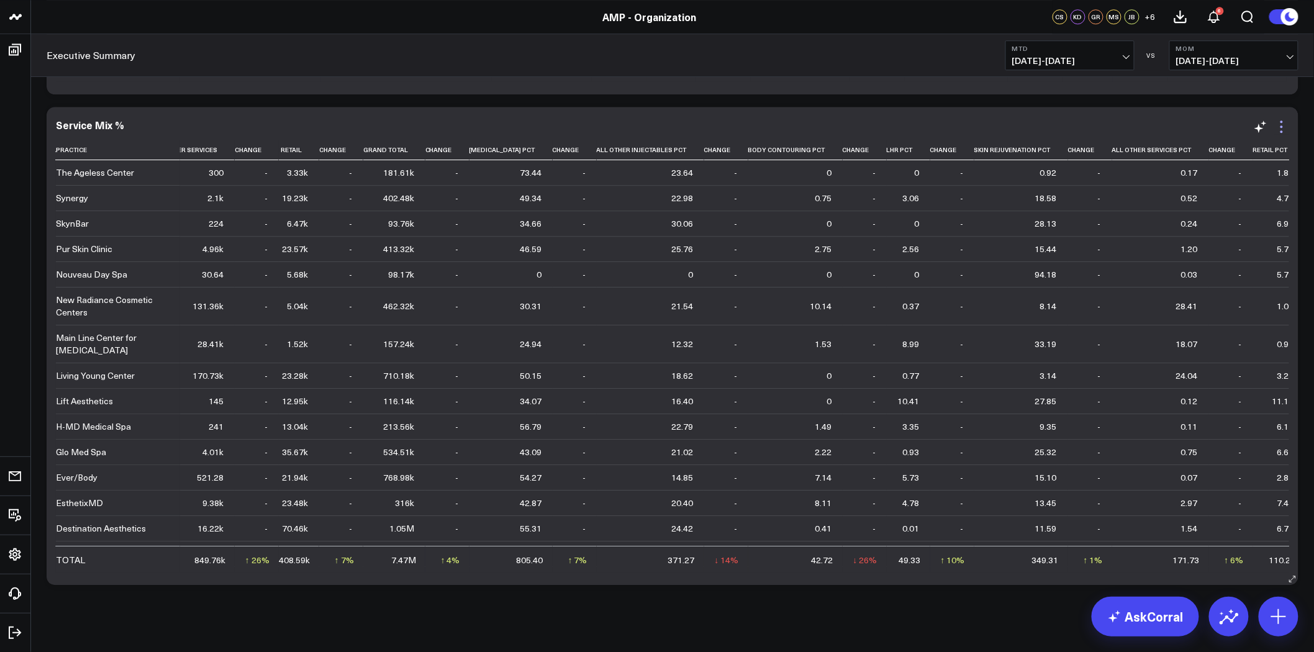
click at [1281, 124] on icon at bounding box center [1281, 126] width 15 height 15
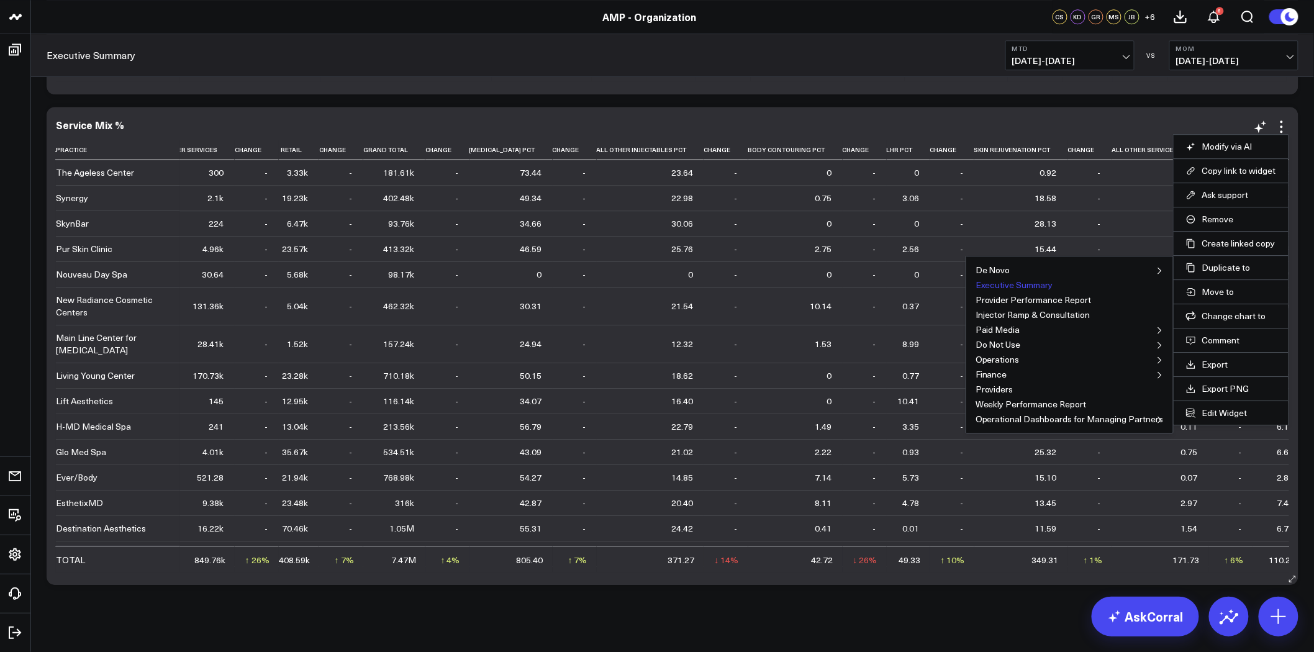
click at [1039, 287] on button "Executive Summary" at bounding box center [1014, 285] width 78 height 9
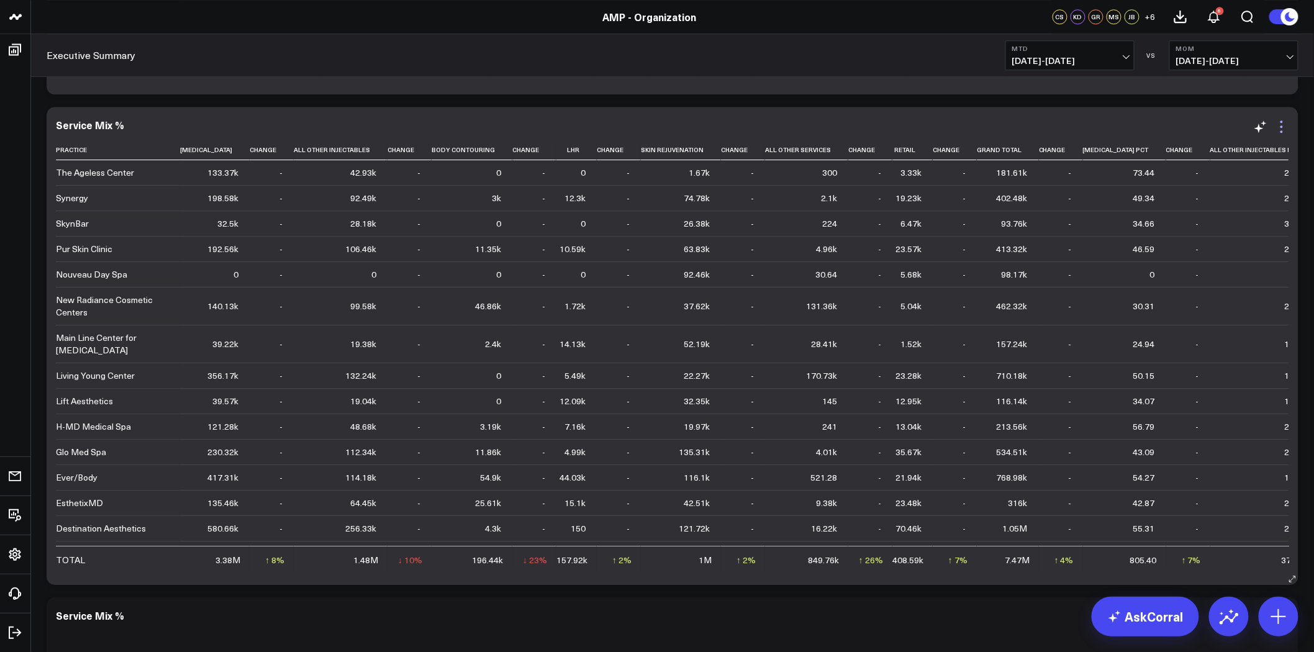
click at [1283, 122] on icon at bounding box center [1281, 126] width 15 height 15
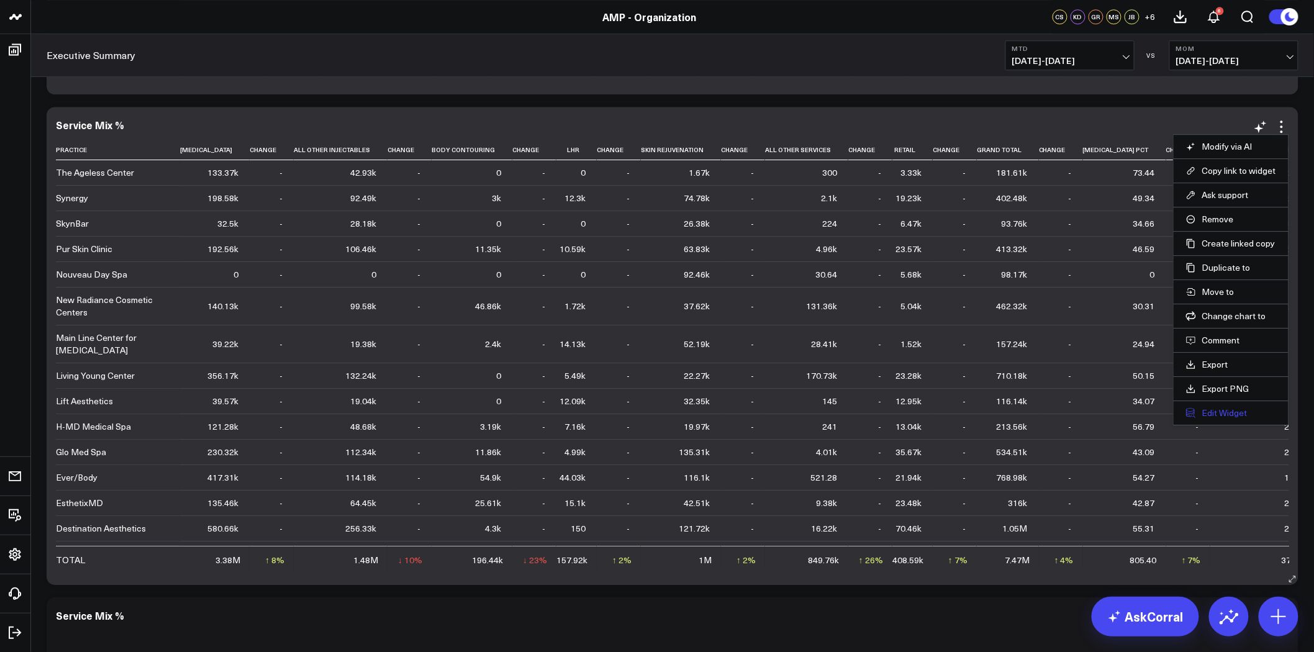
click at [1216, 416] on button "Edit Widget" at bounding box center [1231, 412] width 90 height 11
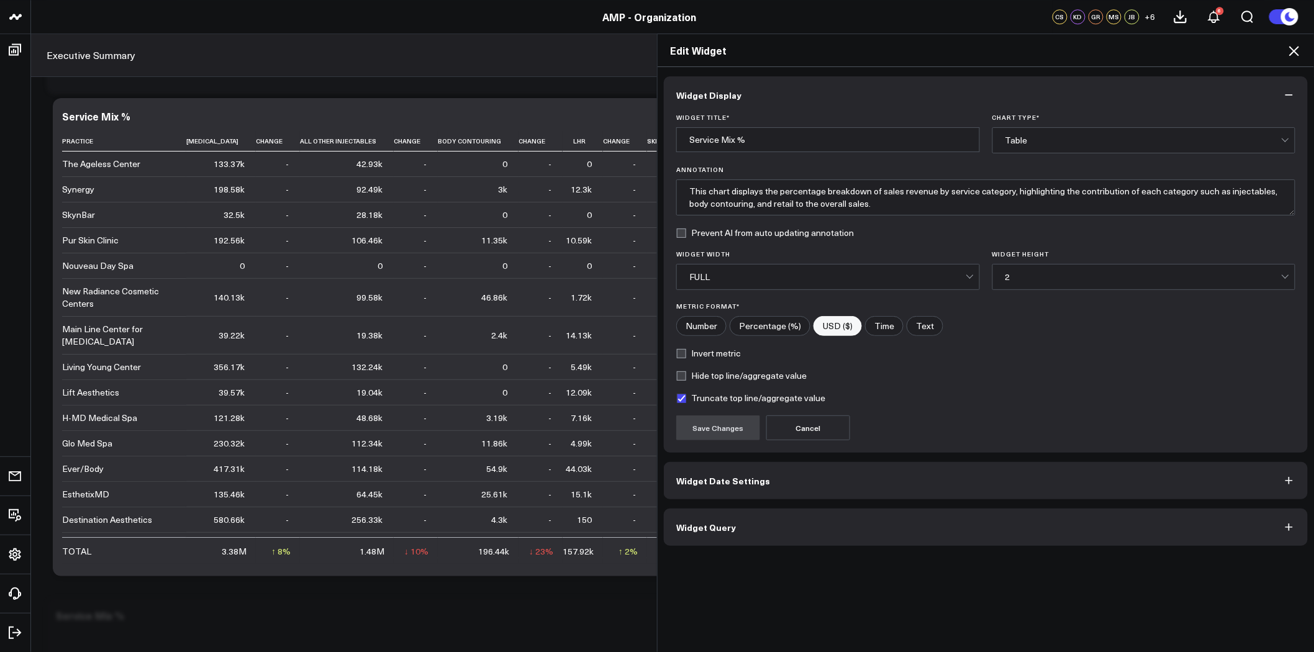
click at [872, 525] on button "Widget Query" at bounding box center [986, 527] width 644 height 37
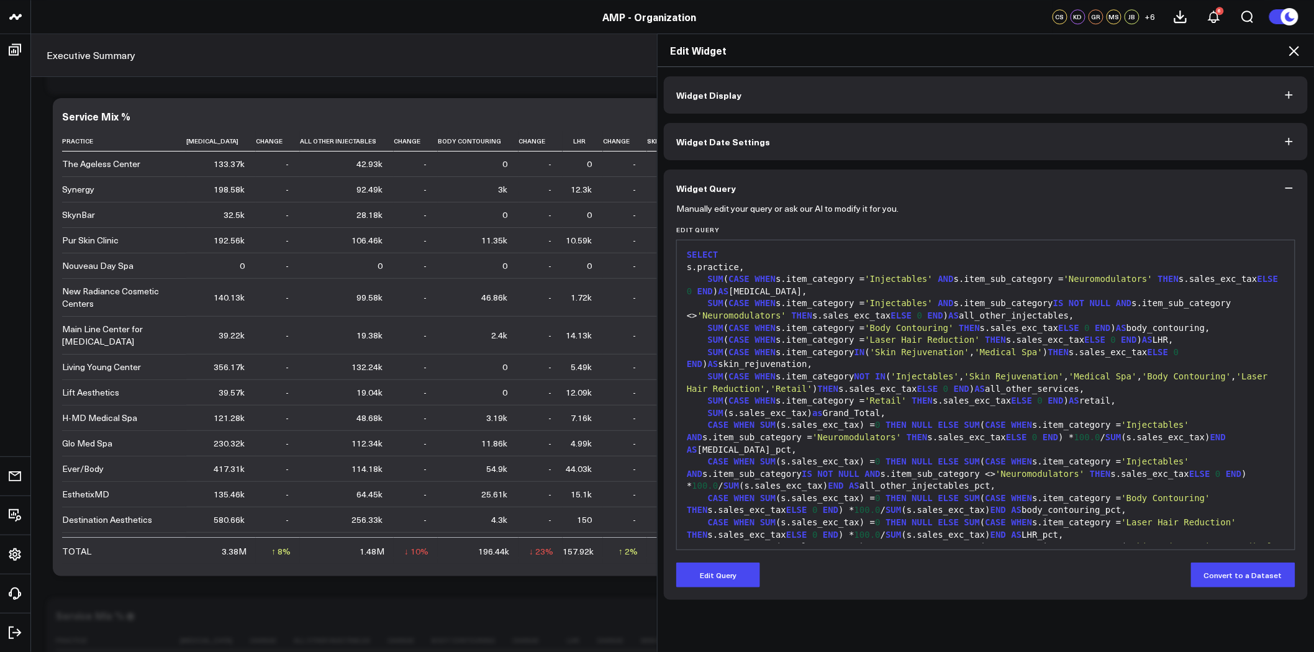
click at [708, 277] on span "SUM" at bounding box center [716, 279] width 16 height 10
click at [725, 579] on button "Edit Query" at bounding box center [718, 575] width 84 height 25
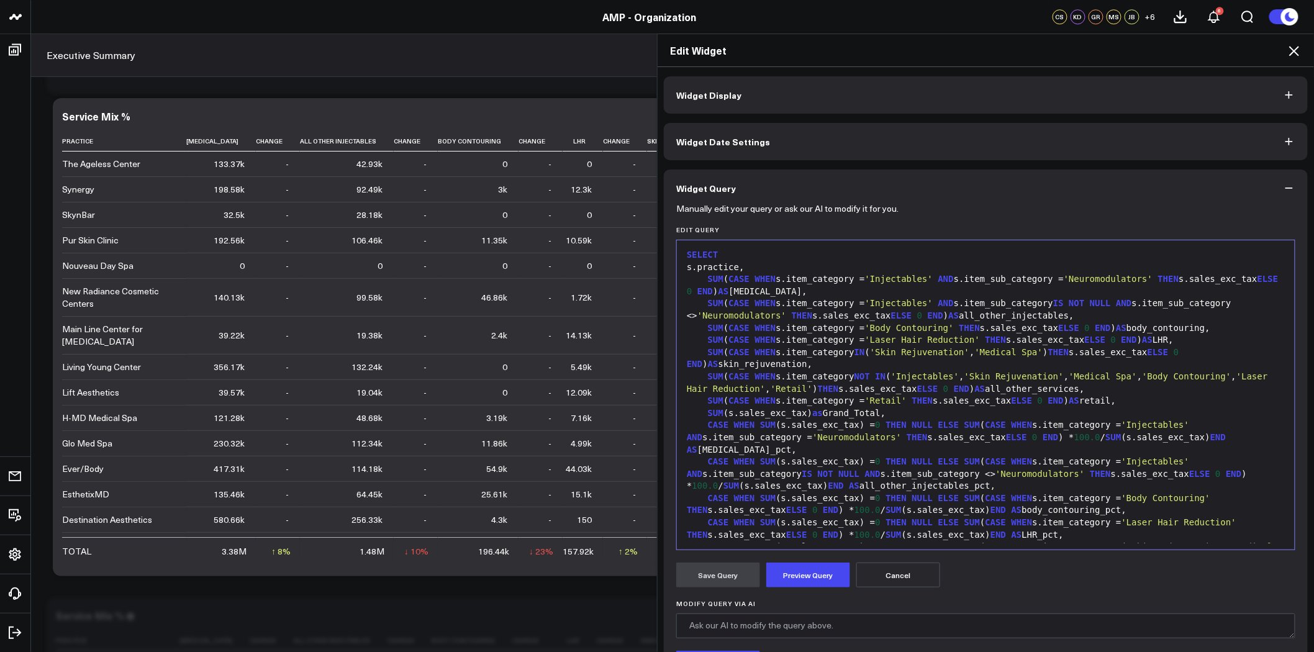
click at [708, 280] on span "SUM" at bounding box center [716, 279] width 16 height 10
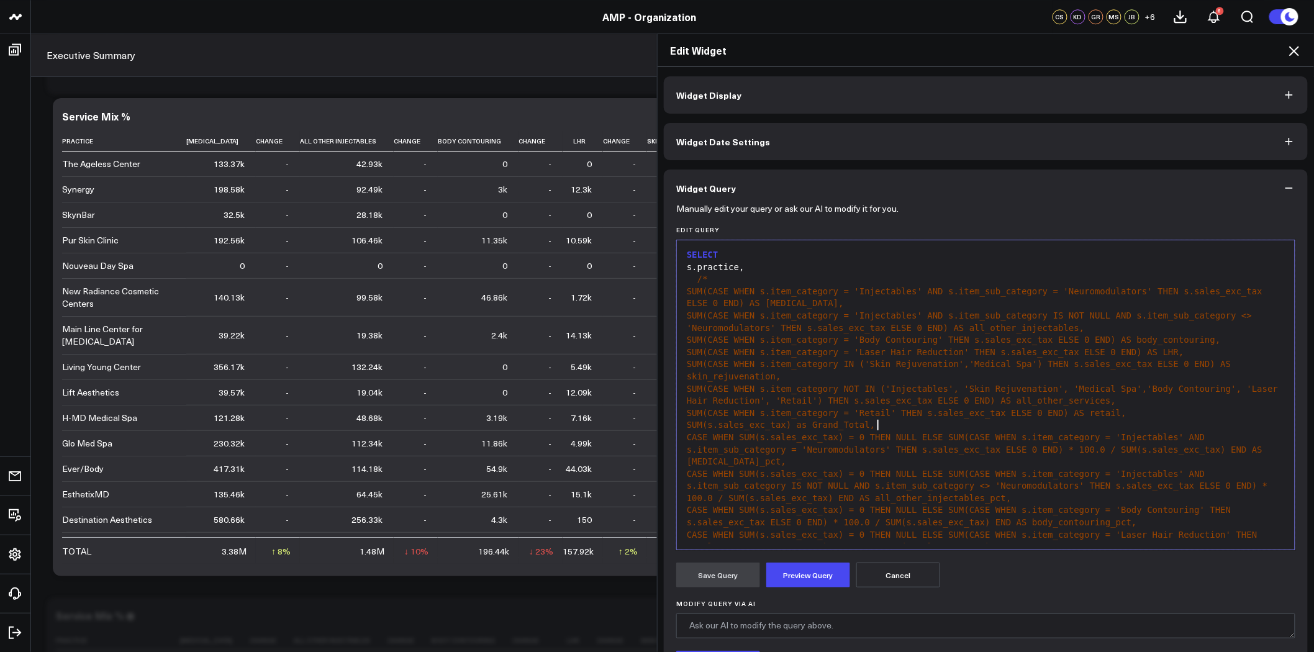
click at [885, 424] on div "SUM(s.sales_exc_tax) as Grand_Total," at bounding box center [985, 425] width 605 height 12
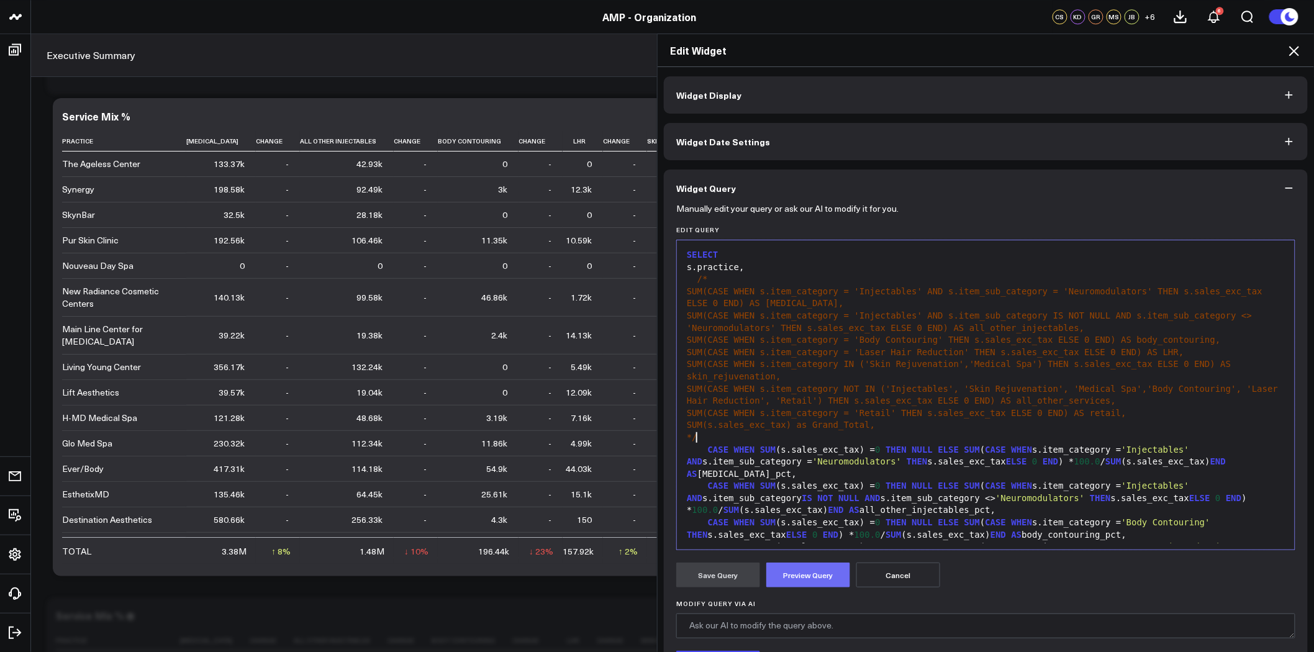
click at [820, 580] on button "Preview Query" at bounding box center [808, 575] width 84 height 25
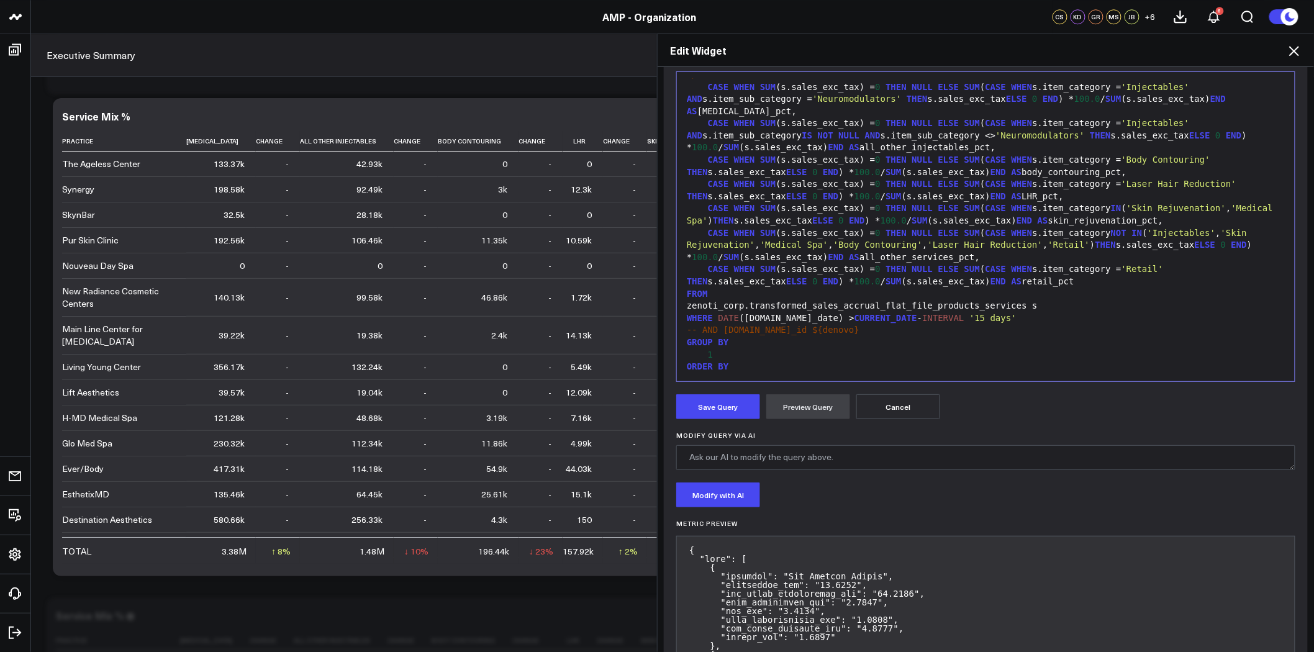
scroll to position [248, 0]
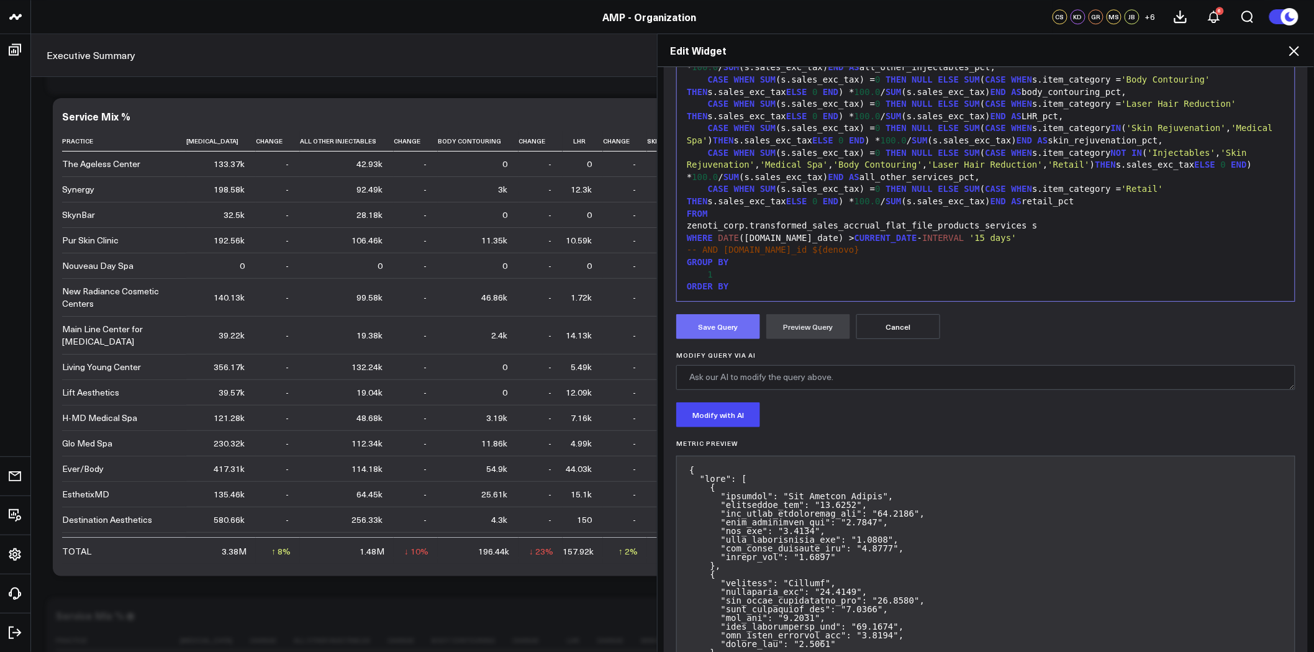
click at [719, 323] on button "Save Query" at bounding box center [718, 326] width 84 height 25
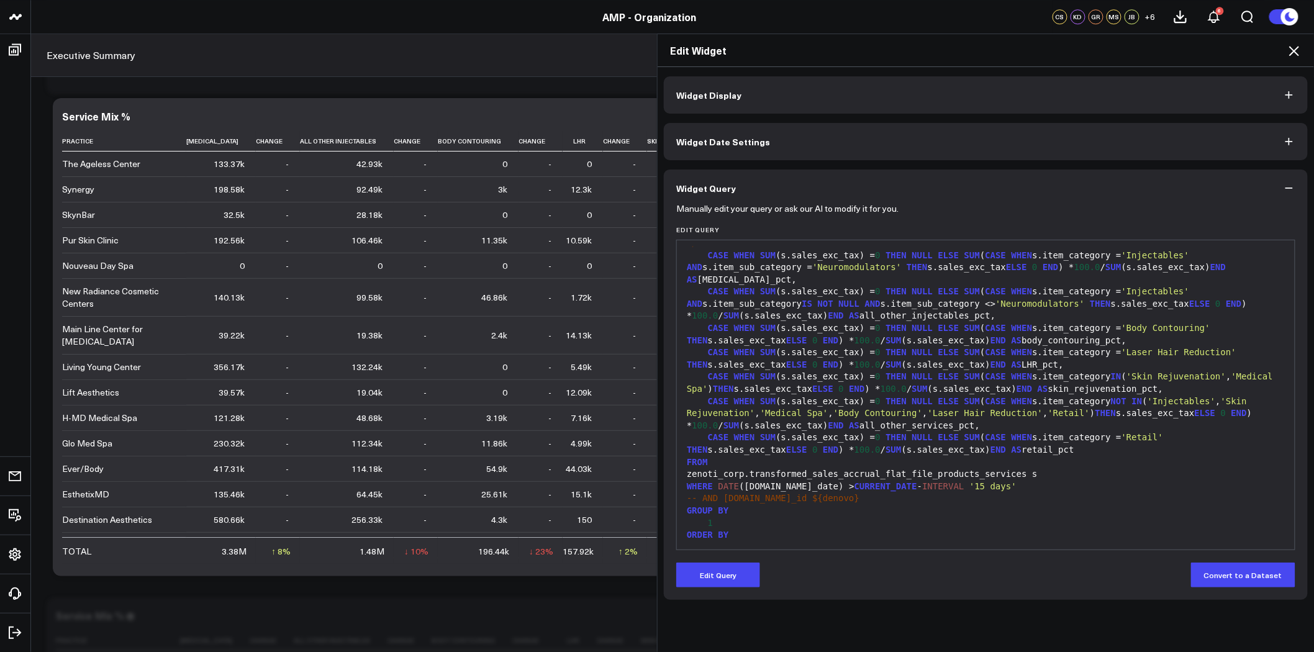
scroll to position [0, 0]
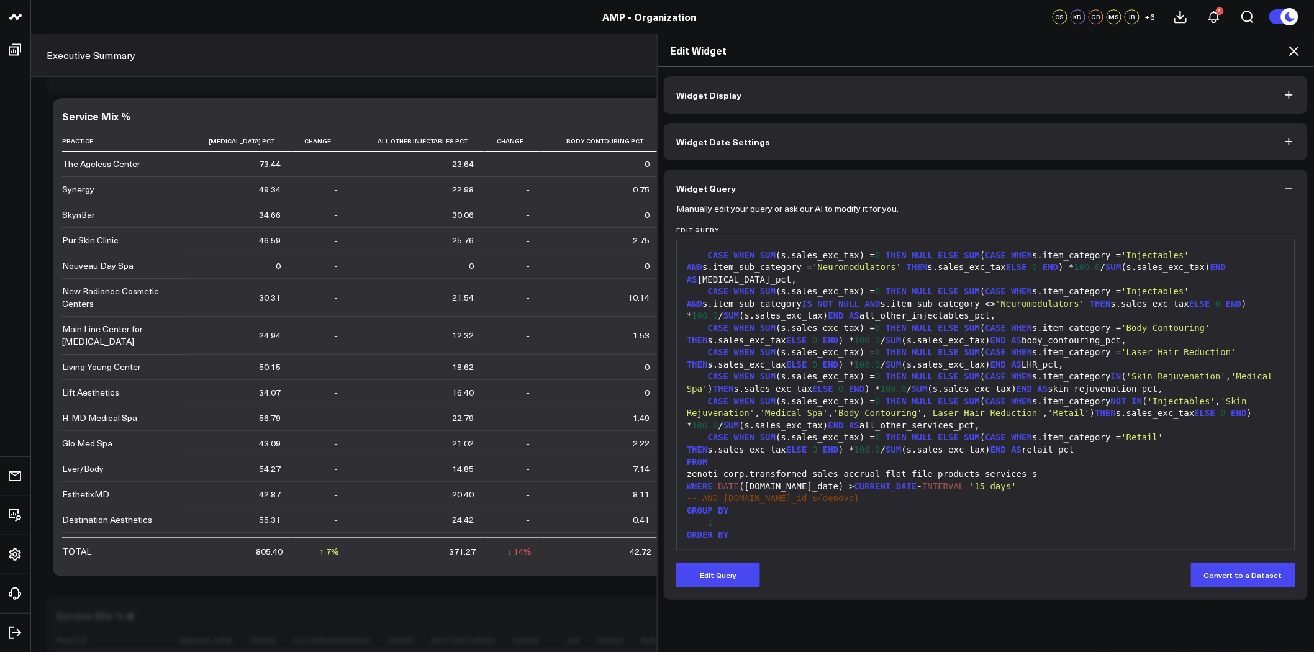
click at [1295, 47] on icon at bounding box center [1294, 50] width 15 height 15
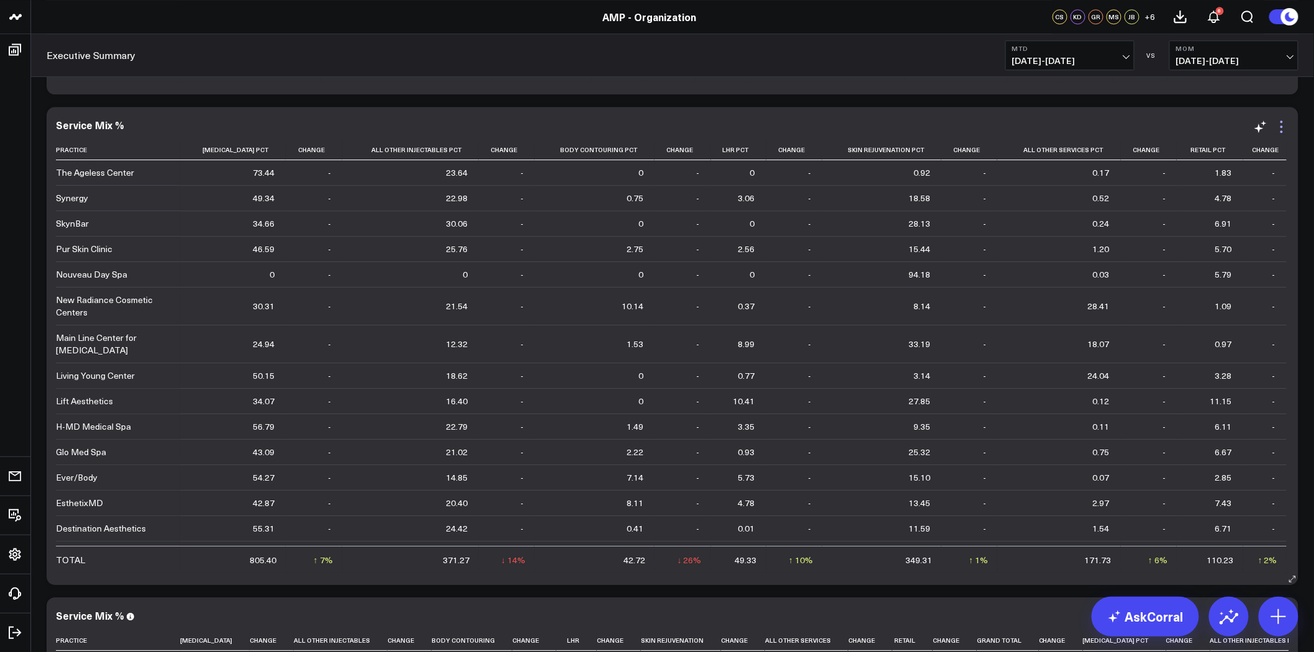
click at [1283, 129] on icon at bounding box center [1281, 126] width 15 height 15
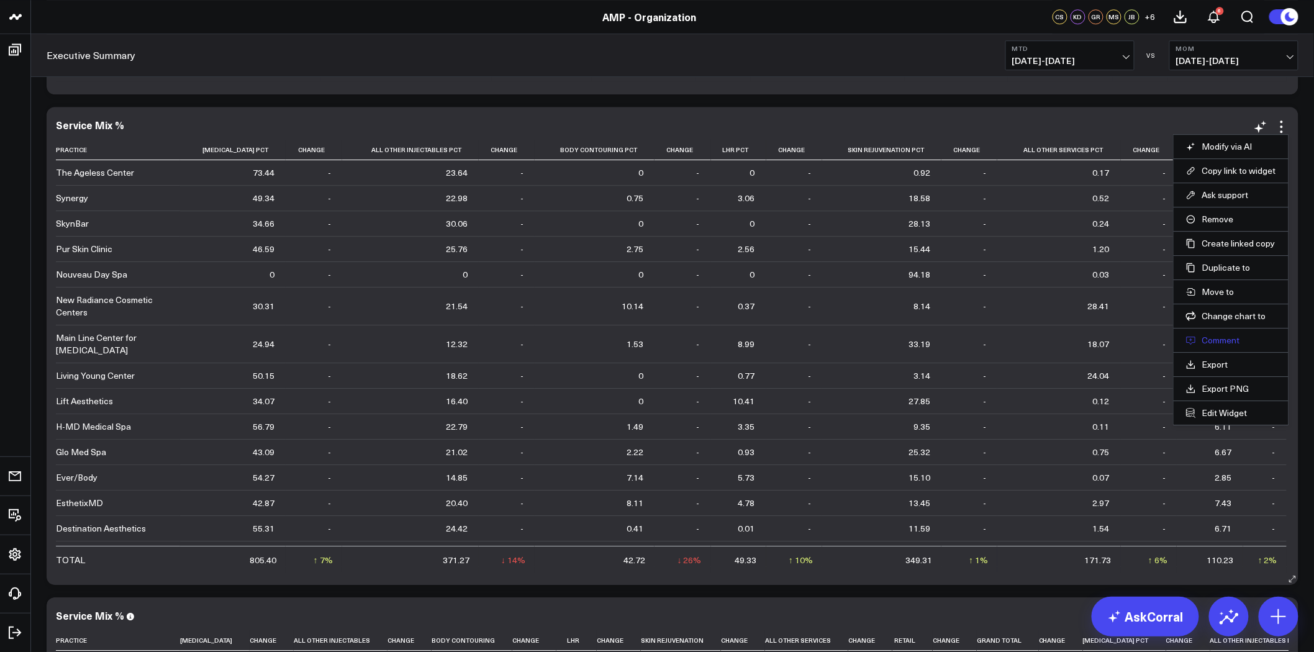
click at [1219, 345] on button "Comment" at bounding box center [1231, 340] width 90 height 11
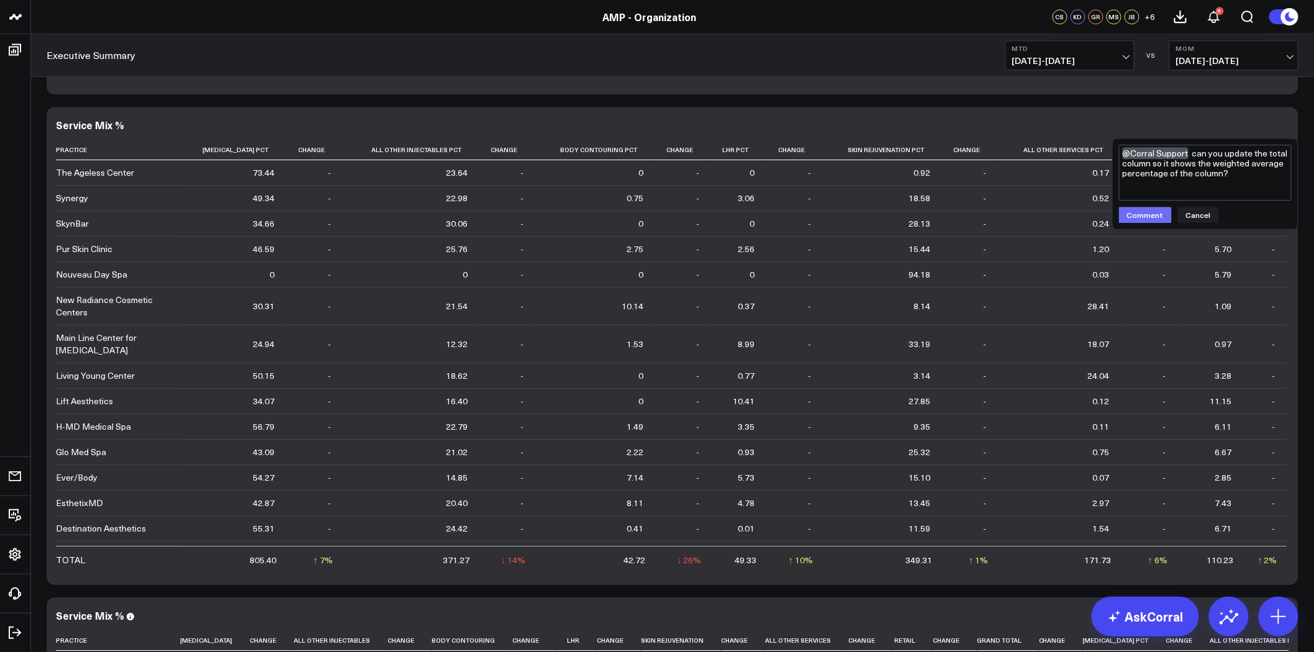
type textarea "@Corral Support can you update the total column so it shows the weighted averag…"
click at [1152, 214] on button "Comment" at bounding box center [1145, 215] width 53 height 16
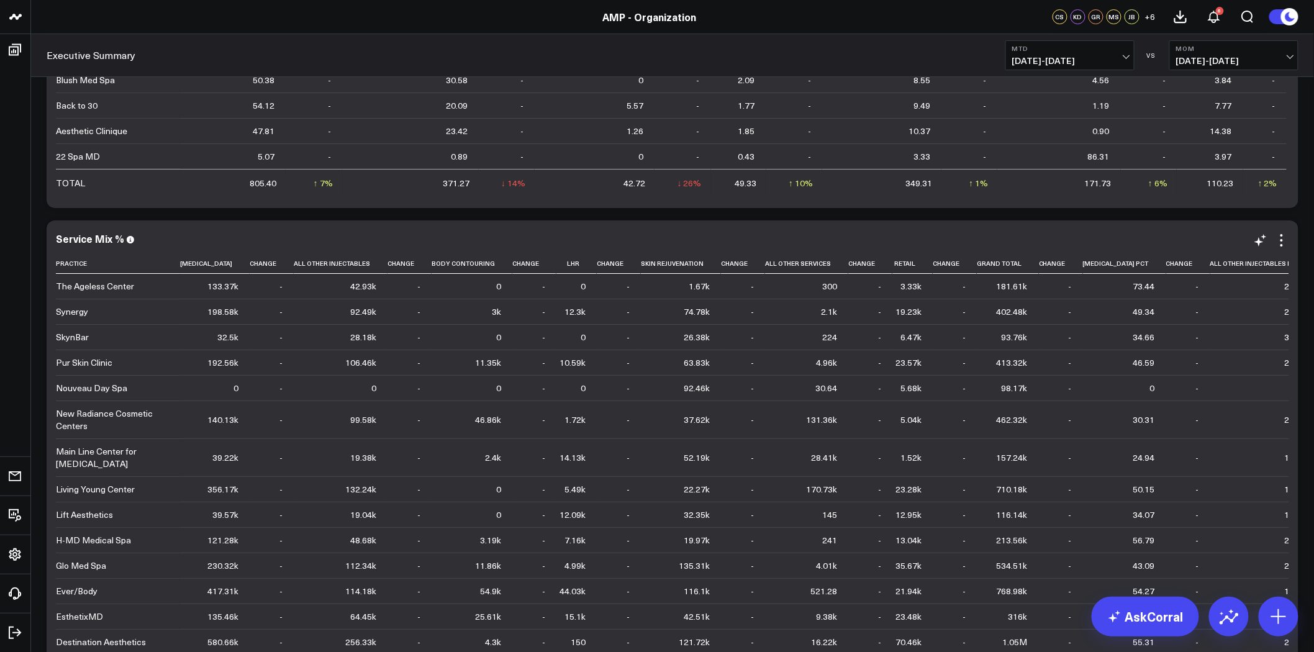
scroll to position [9767, 0]
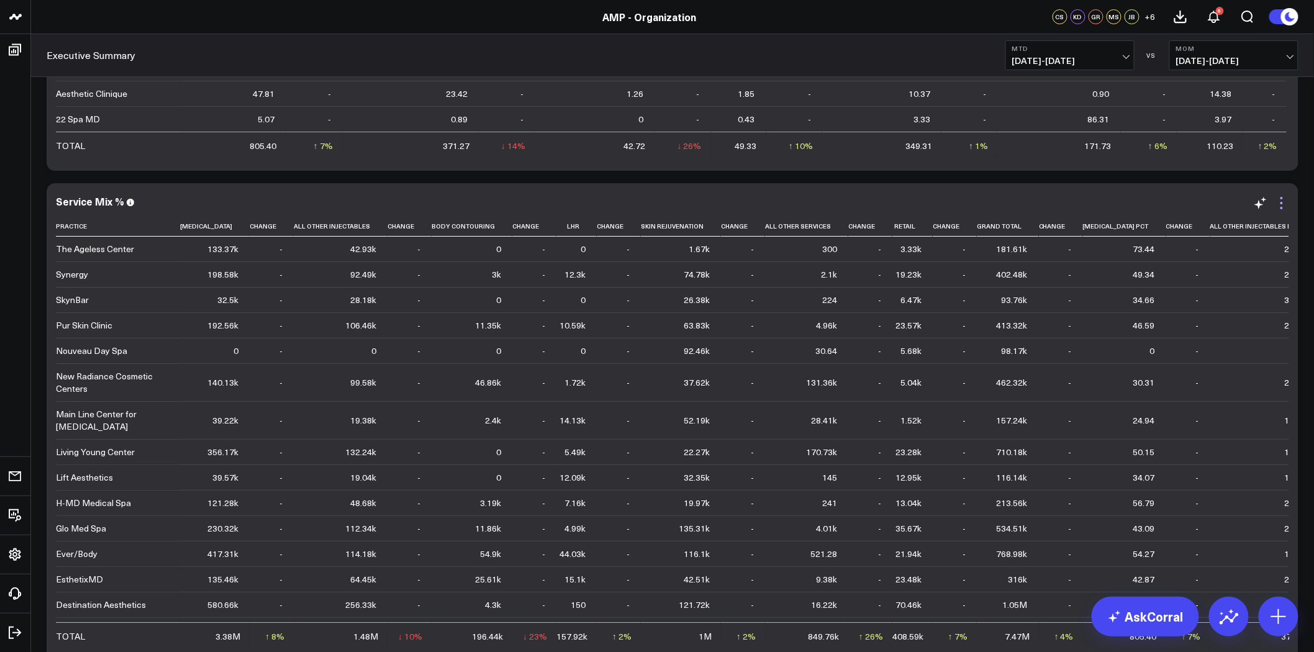
click at [1285, 206] on icon at bounding box center [1281, 203] width 15 height 15
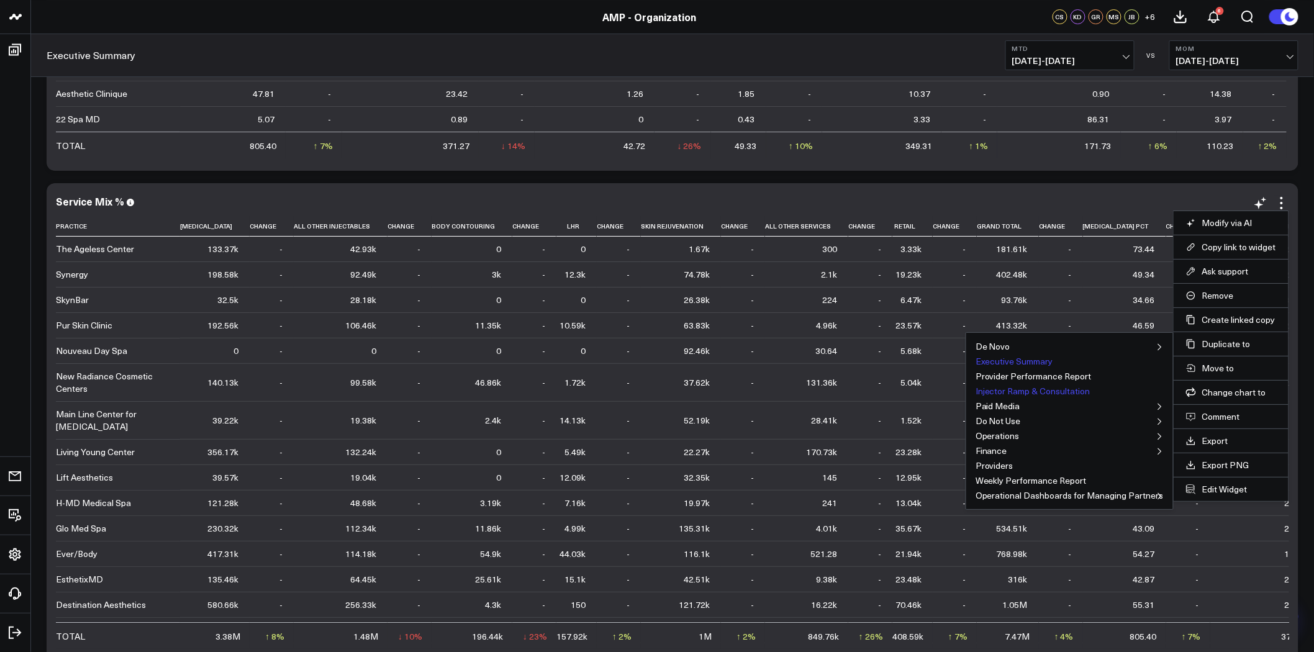
click at [1010, 394] on button "Injector Ramp & Consultation" at bounding box center [1032, 391] width 115 height 9
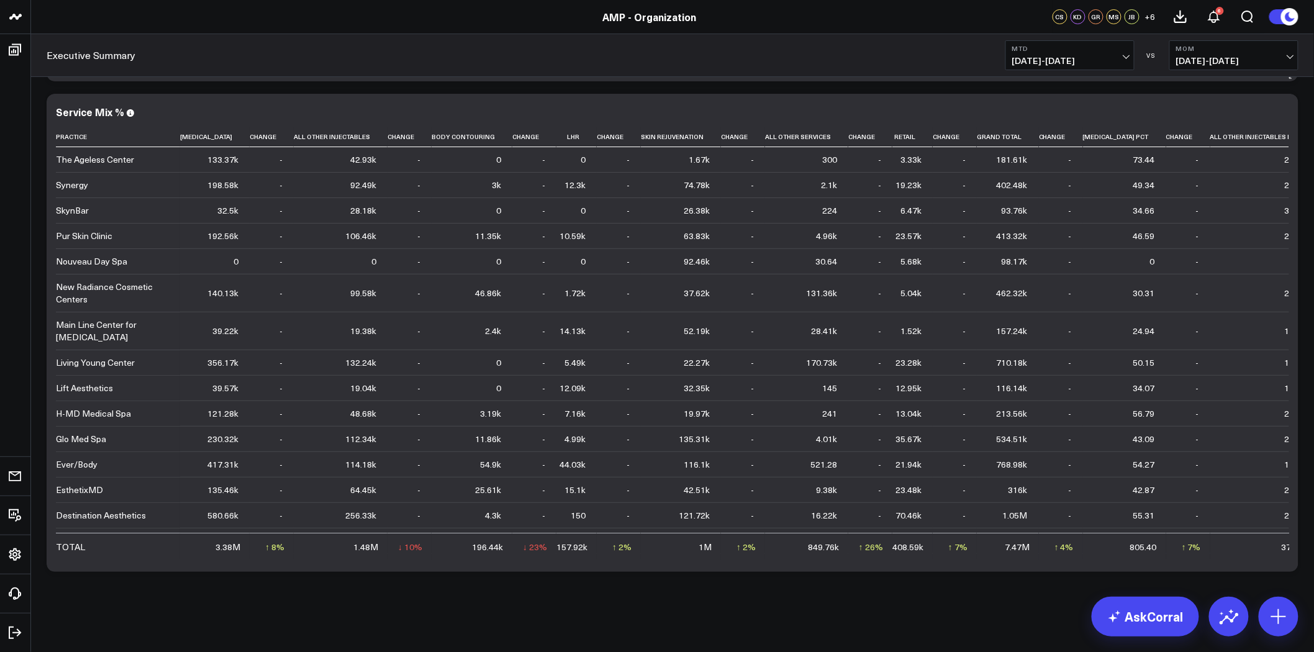
scroll to position [9650, 0]
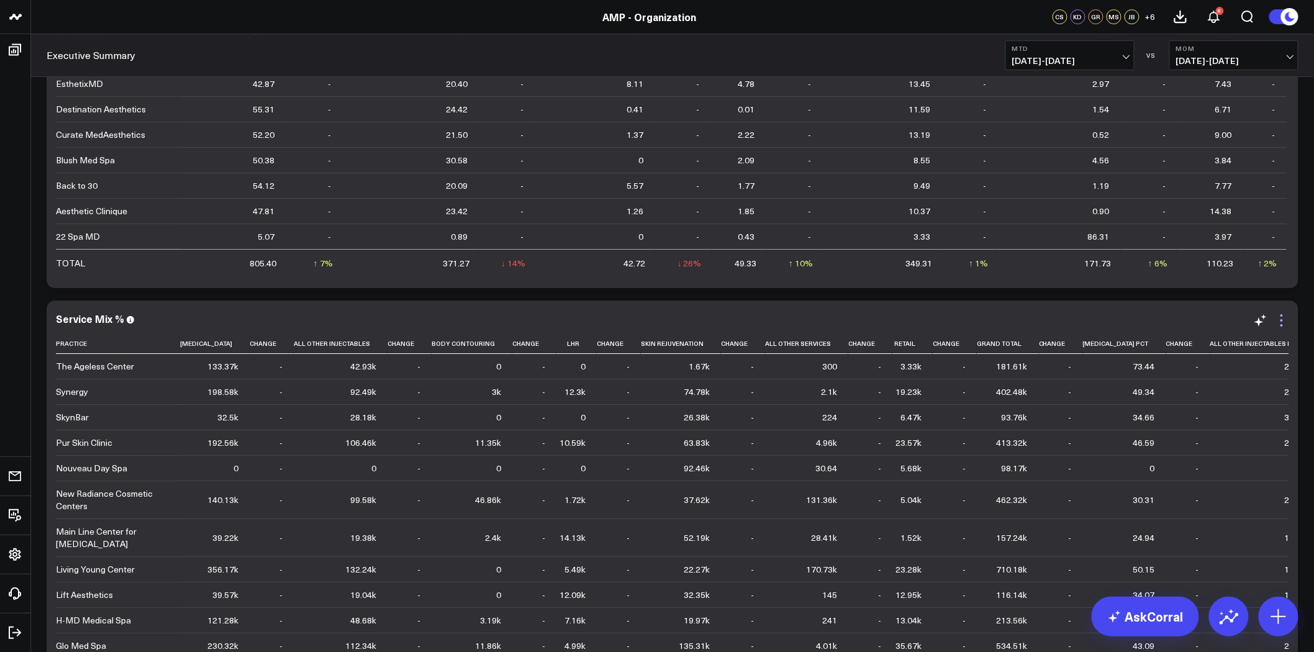
click at [1283, 319] on icon at bounding box center [1281, 320] width 15 height 15
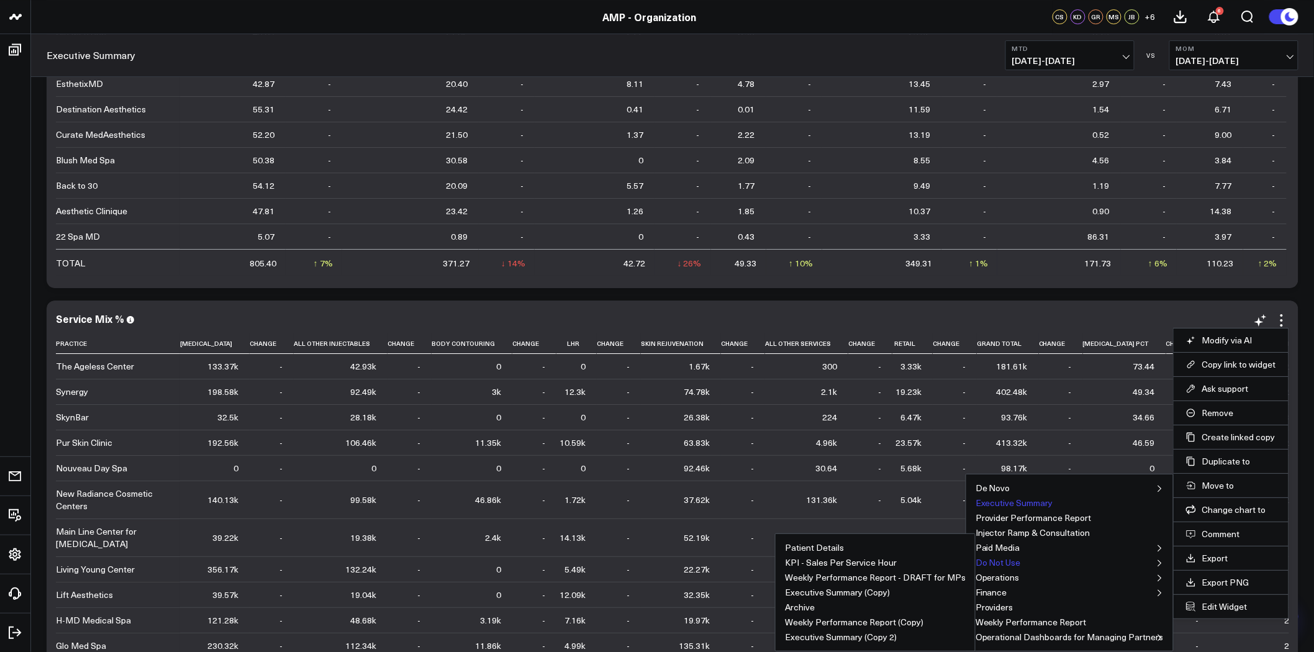
click at [1006, 560] on button "Do Not Use" at bounding box center [997, 562] width 45 height 9
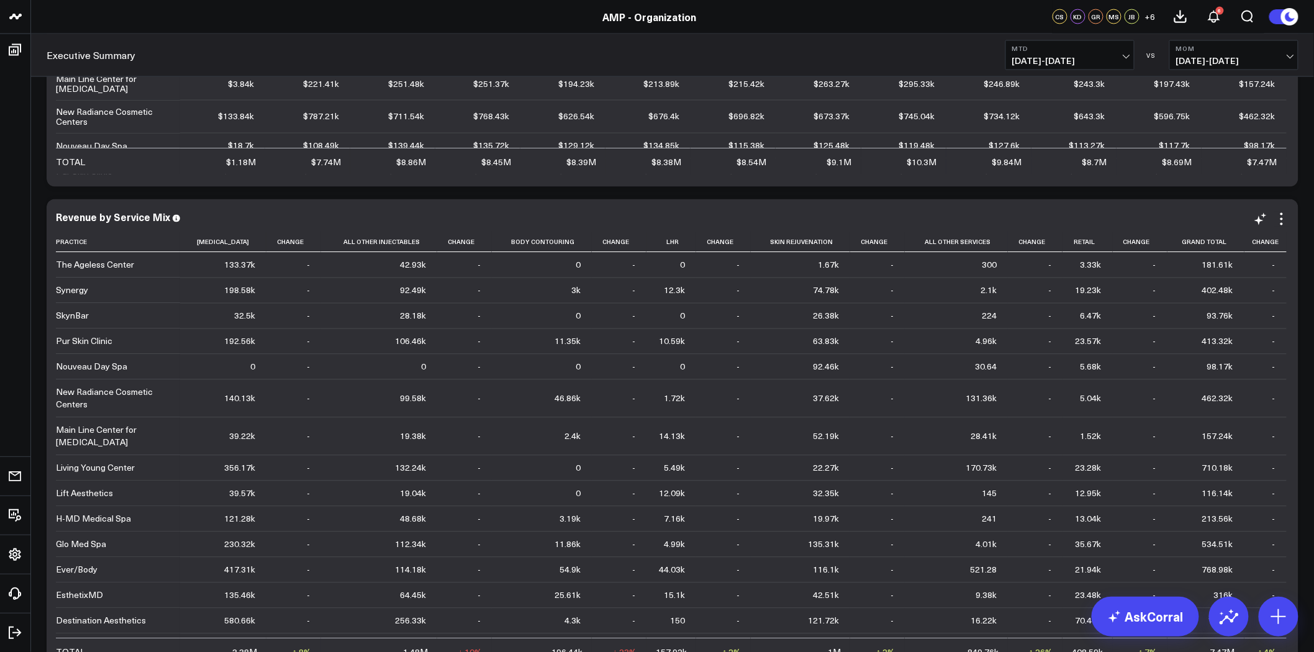
scroll to position [8814, 0]
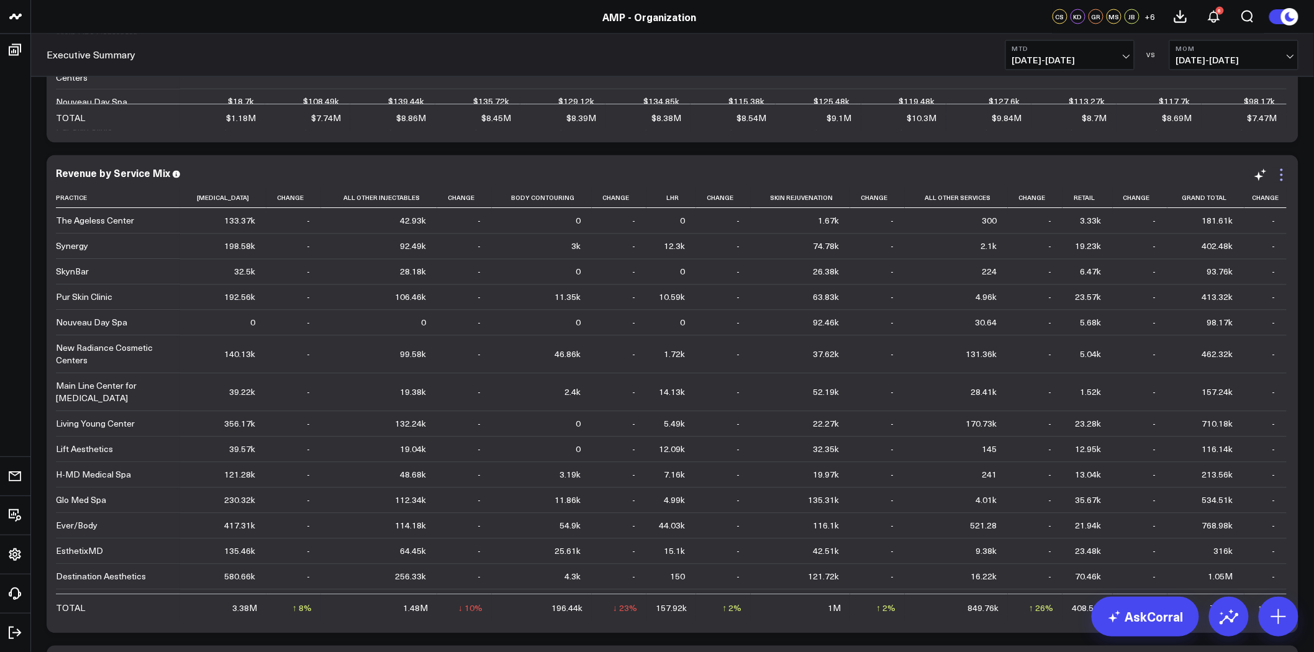
click at [1283, 176] on icon at bounding box center [1281, 175] width 15 height 15
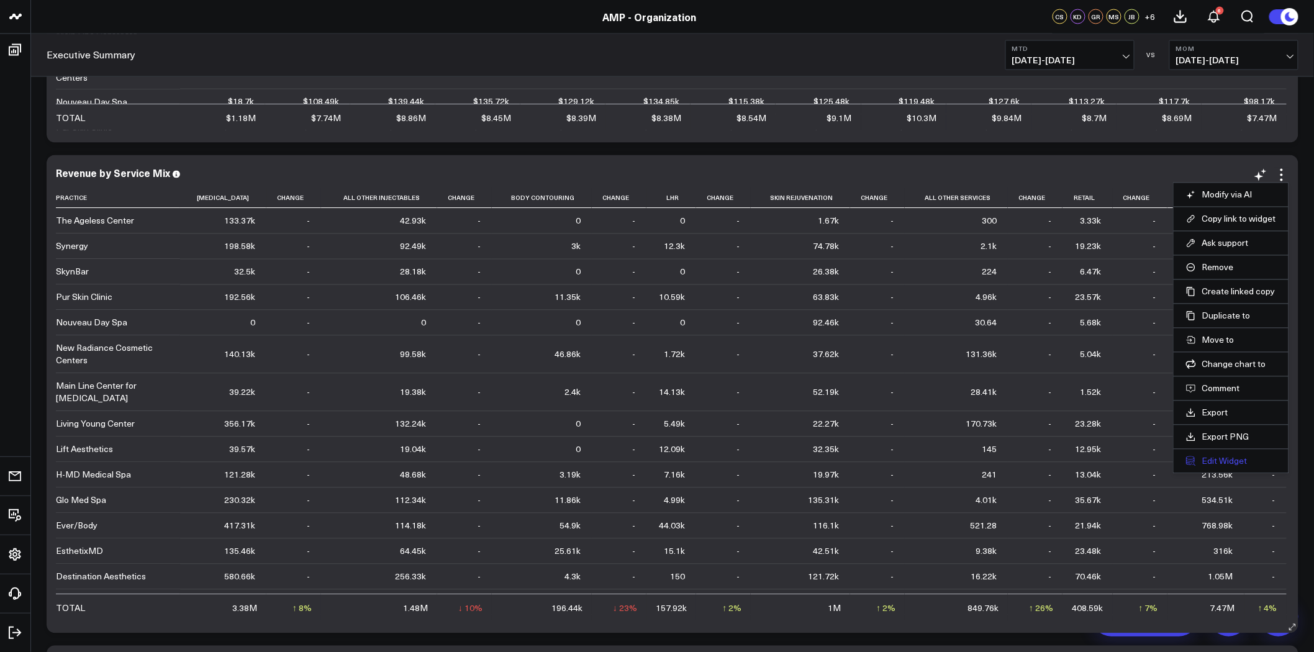
click at [1232, 463] on button "Edit Widget" at bounding box center [1231, 461] width 90 height 11
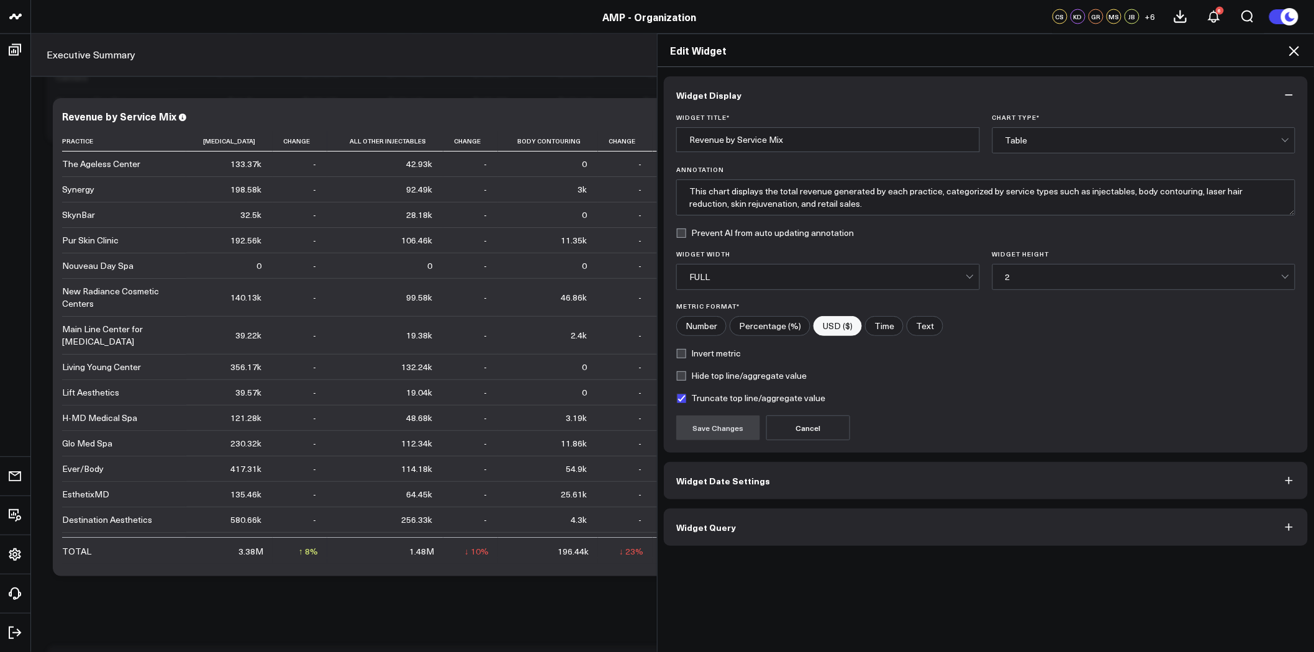
click at [1294, 47] on icon at bounding box center [1294, 50] width 15 height 15
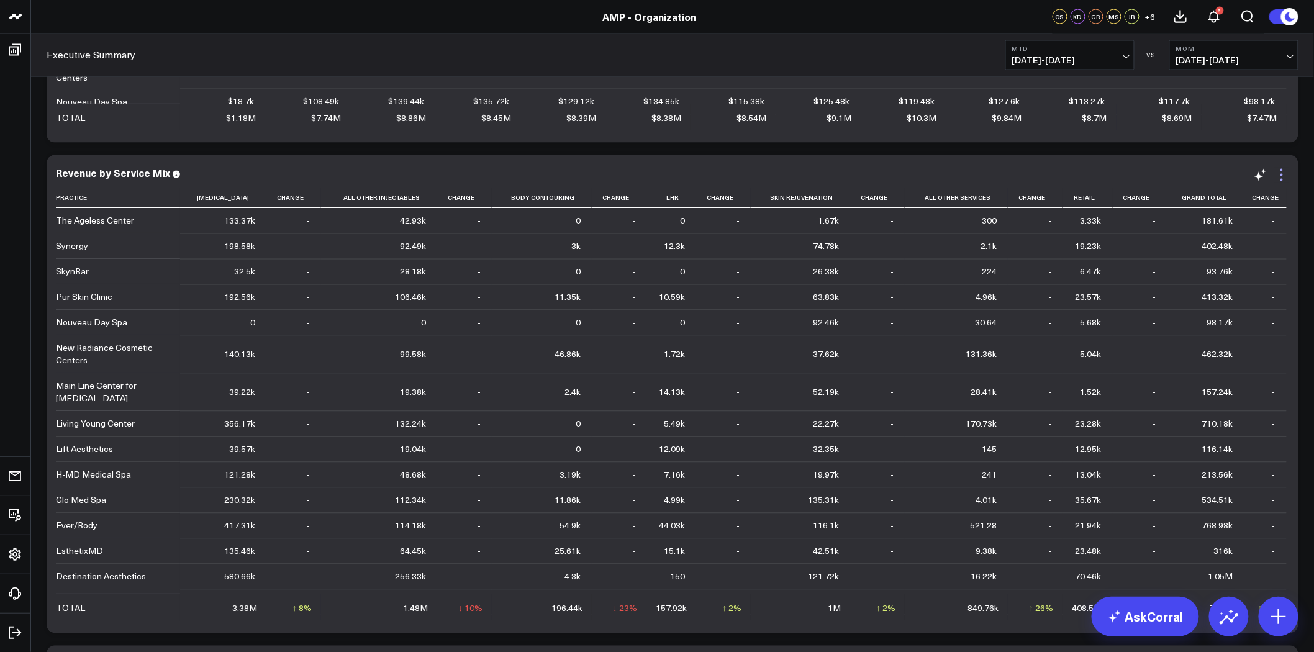
click at [1283, 177] on icon at bounding box center [1281, 175] width 15 height 15
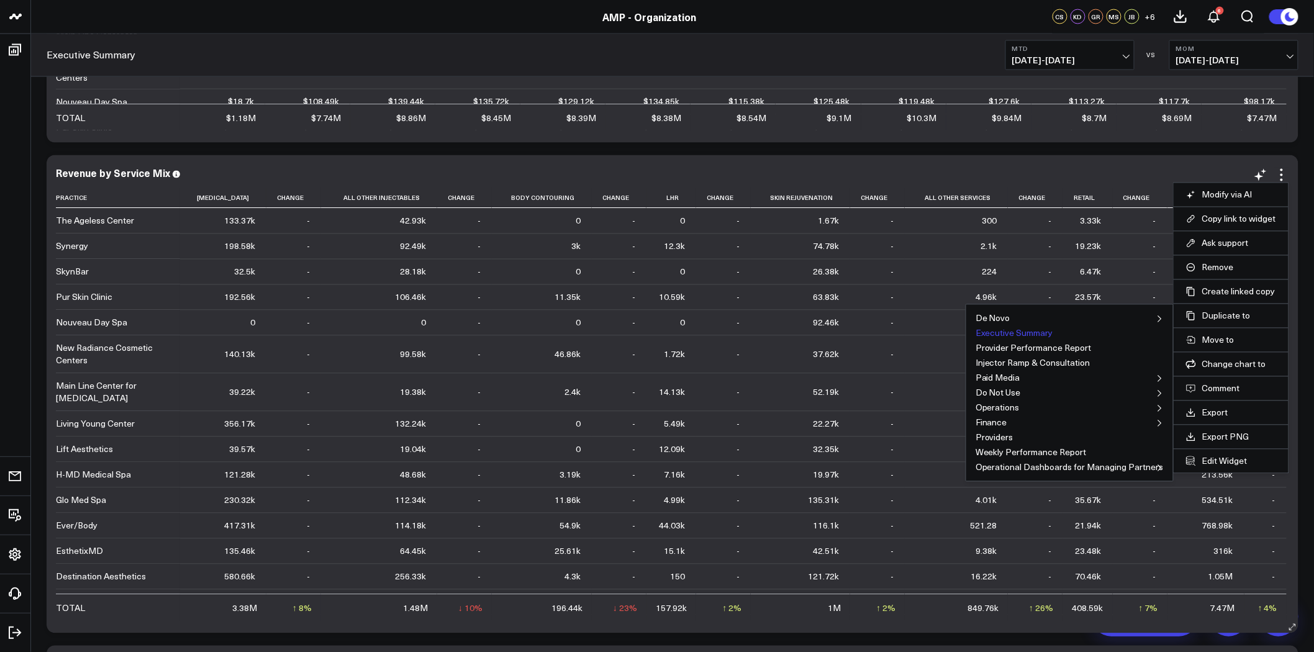
click at [1046, 332] on button "Executive Summary" at bounding box center [1014, 333] width 78 height 9
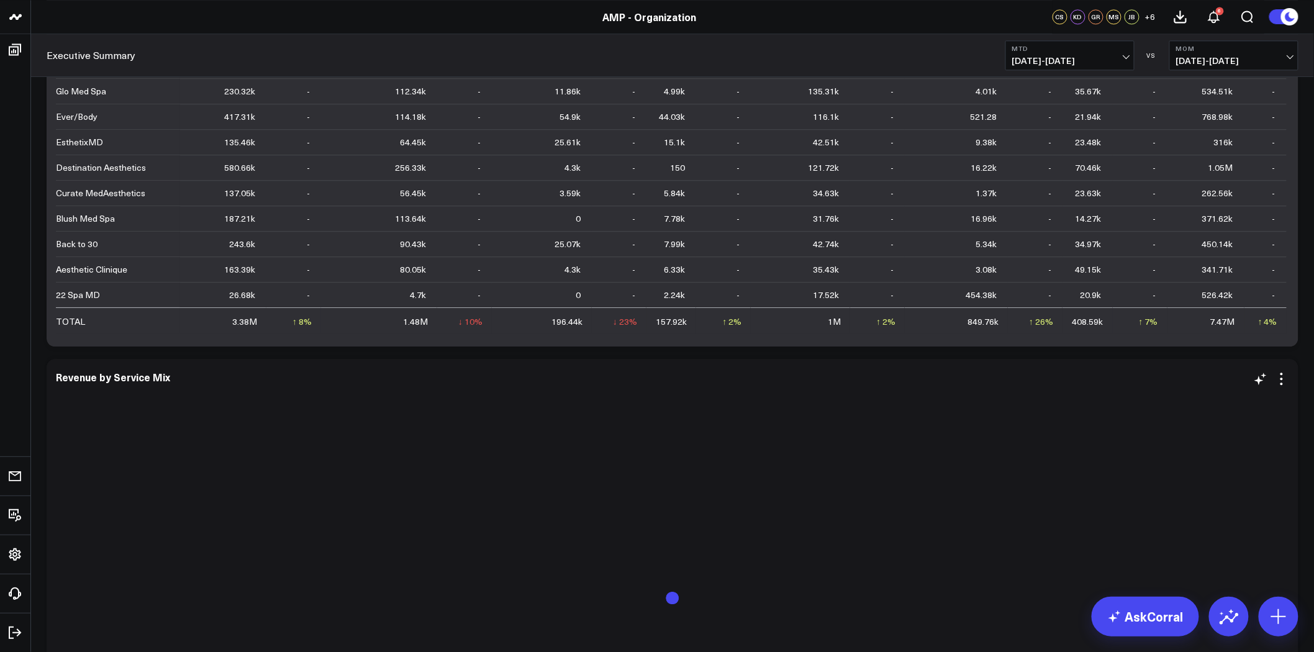
scroll to position [9159, 0]
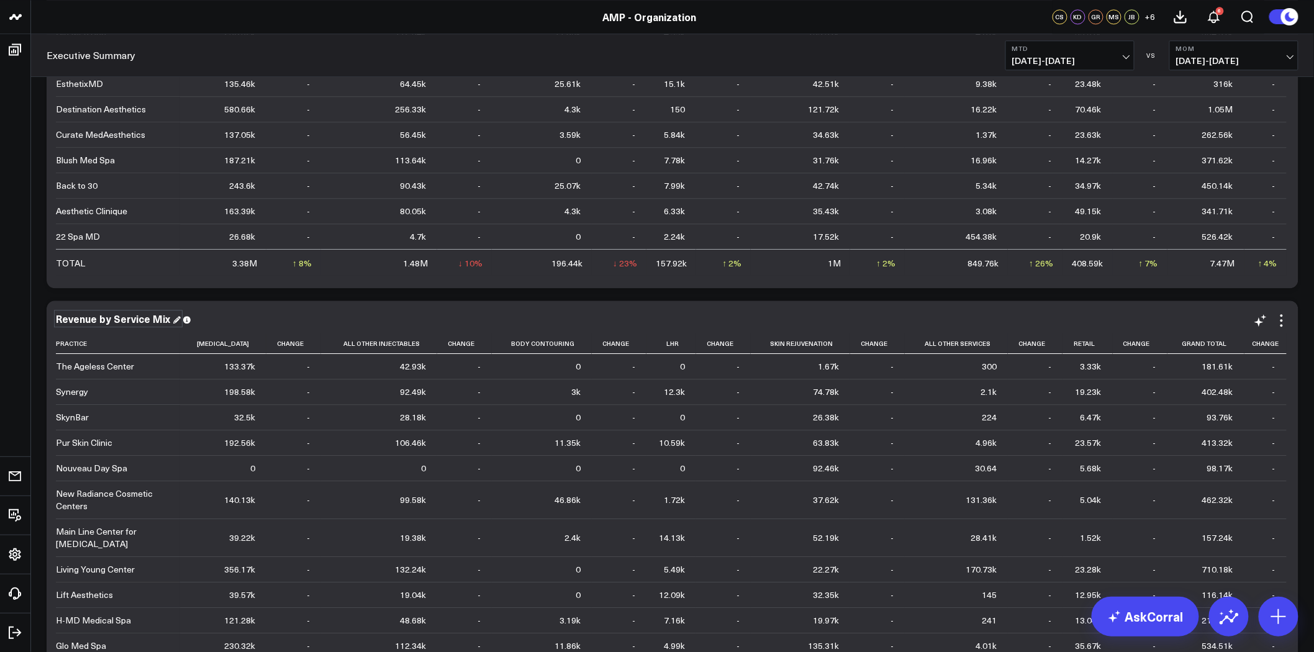
click at [160, 314] on div "Revenue by Service Mix" at bounding box center [118, 319] width 125 height 14
click at [349, 315] on div "Appointment Count" at bounding box center [672, 318] width 1233 height 11
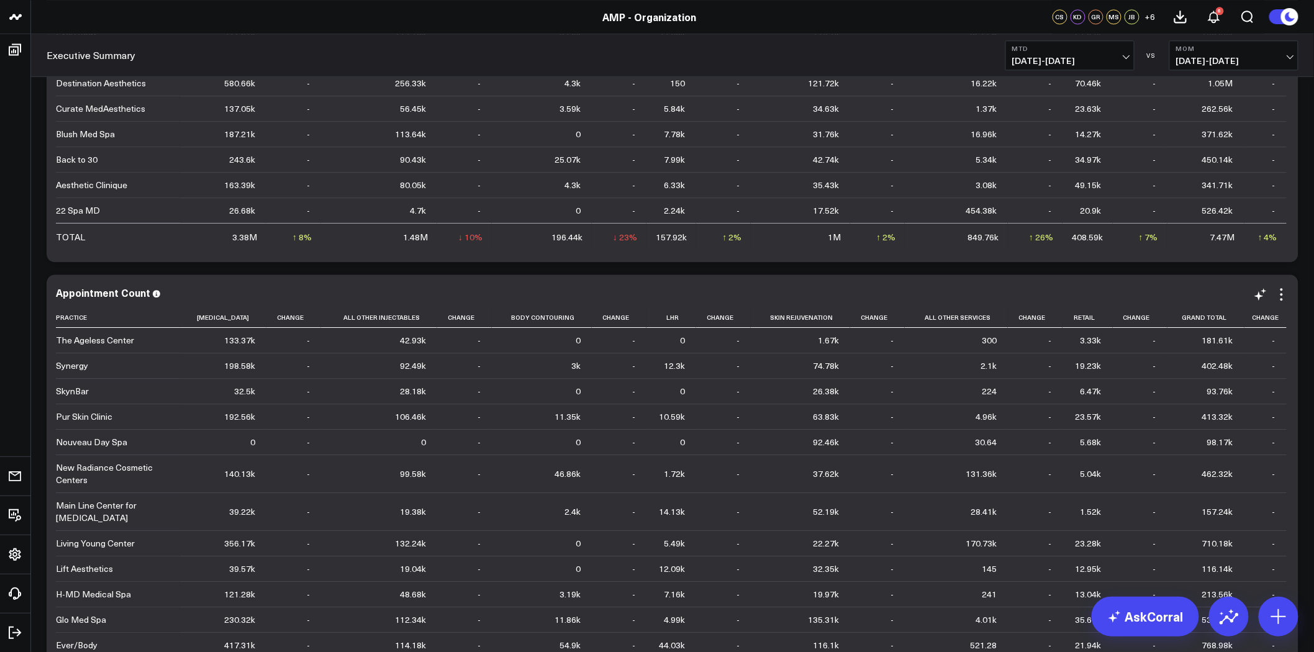
scroll to position [9228, 0]
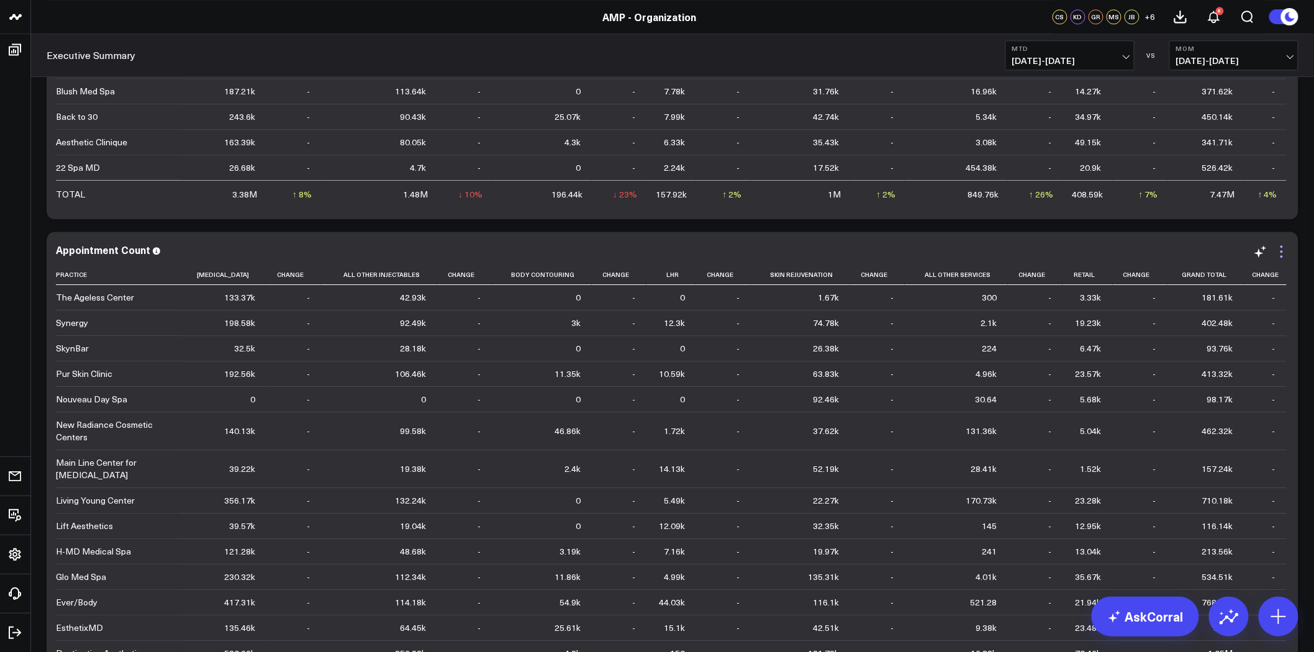
click at [1283, 248] on icon at bounding box center [1281, 251] width 15 height 15
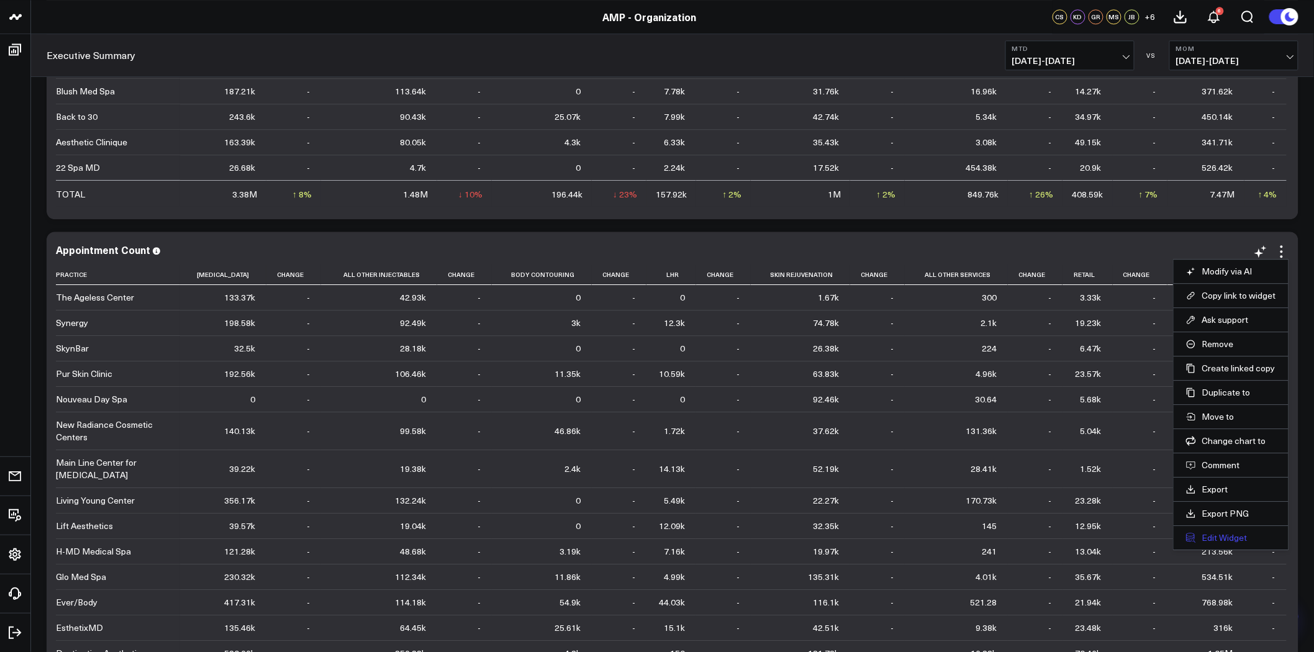
click at [1228, 532] on button "Edit Widget" at bounding box center [1231, 537] width 90 height 11
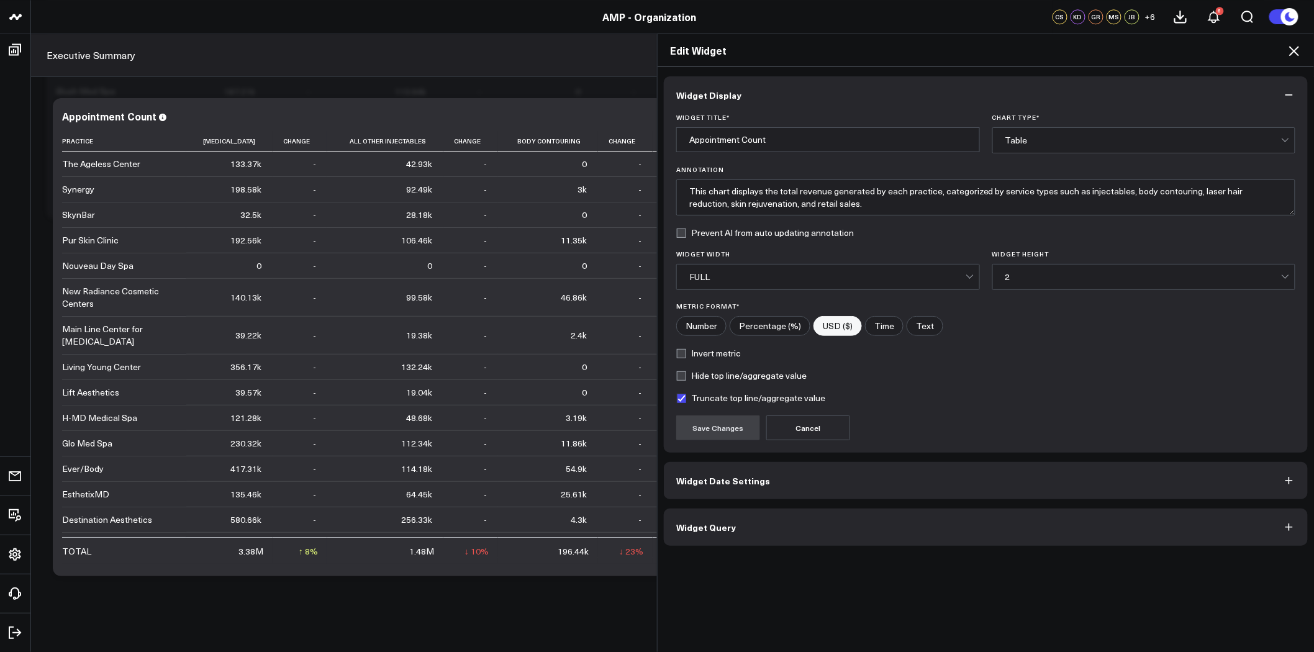
click at [789, 517] on button "Widget Query" at bounding box center [986, 527] width 644 height 37
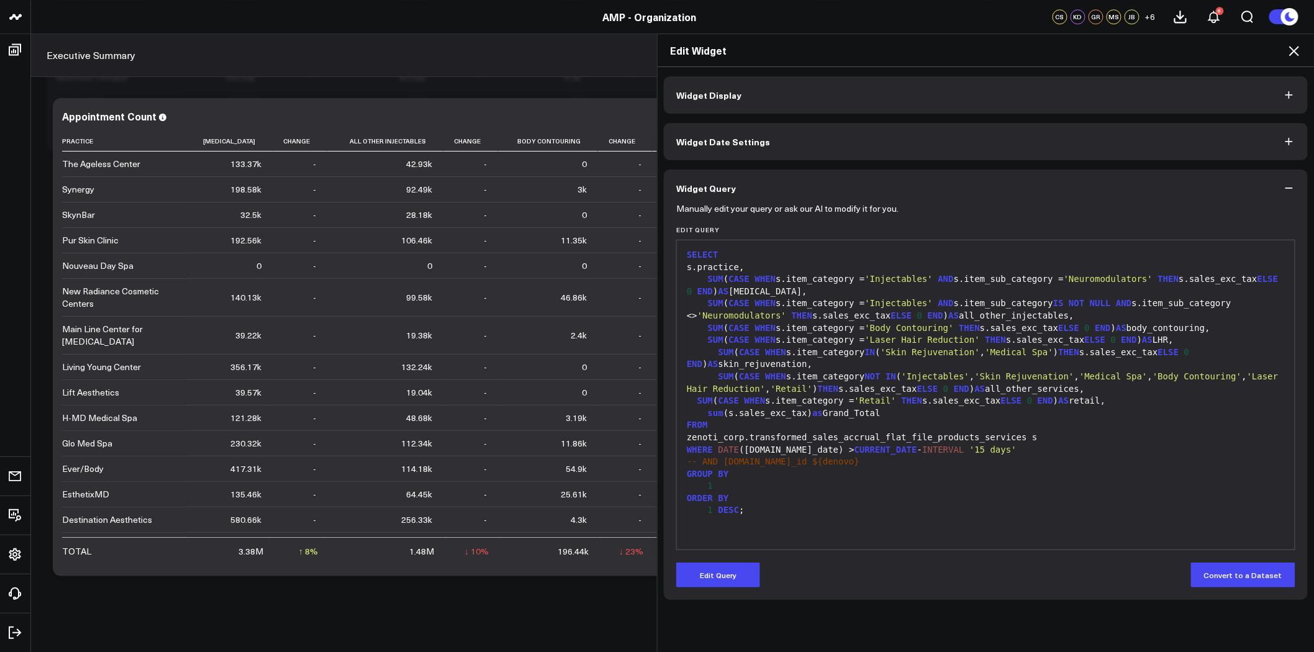
scroll to position [9297, 0]
click at [743, 570] on button "Edit Query" at bounding box center [718, 575] width 84 height 25
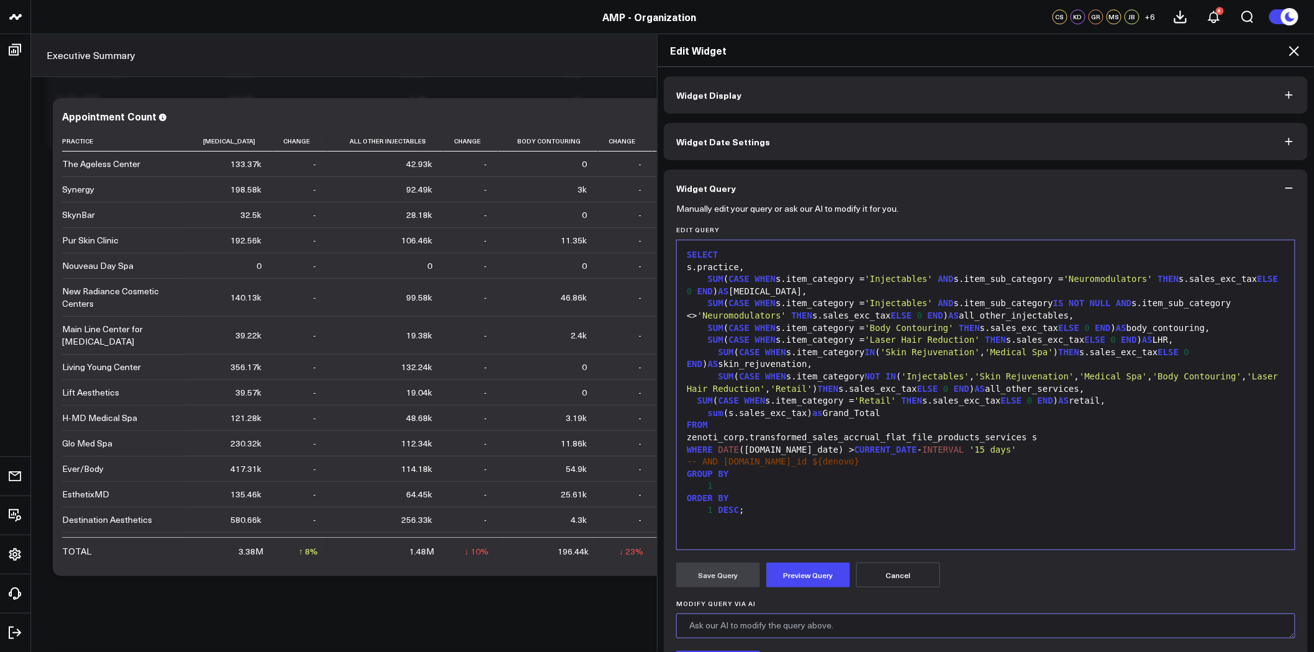
click at [772, 630] on textarea "Modify Query via AI" at bounding box center [985, 625] width 619 height 25
click at [682, 625] on textarea "display number of unique invoice numbers by category" at bounding box center [985, 625] width 619 height 25
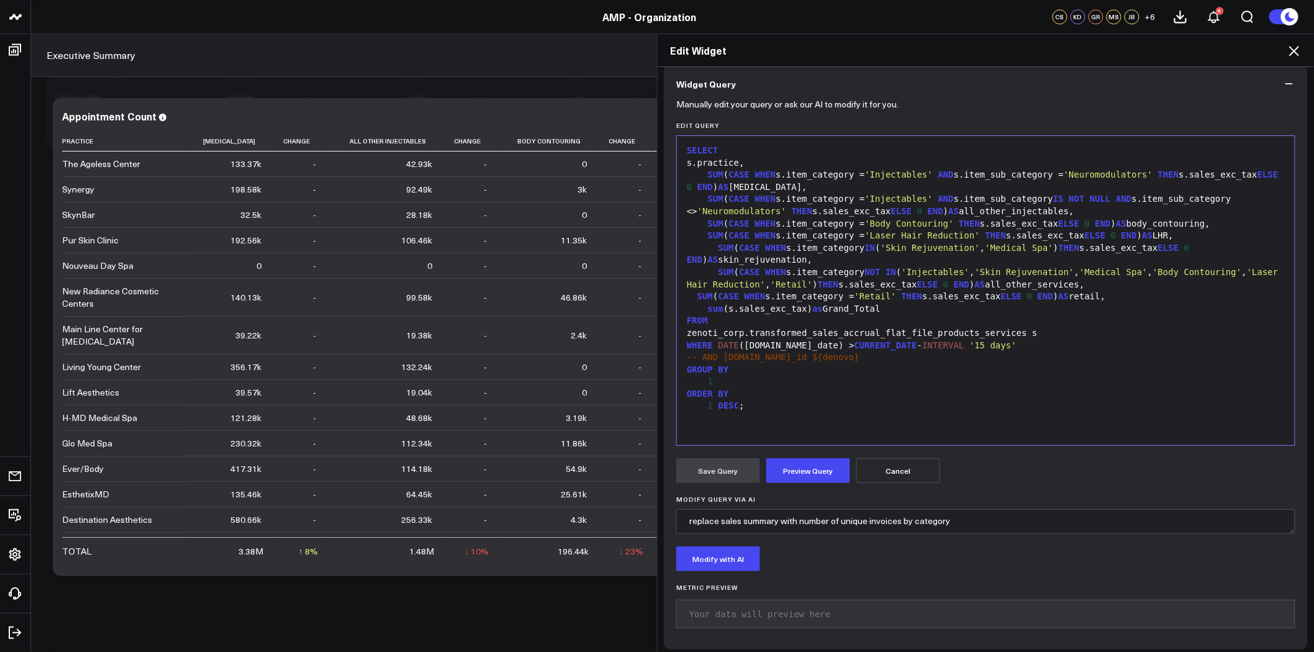
scroll to position [110, 0]
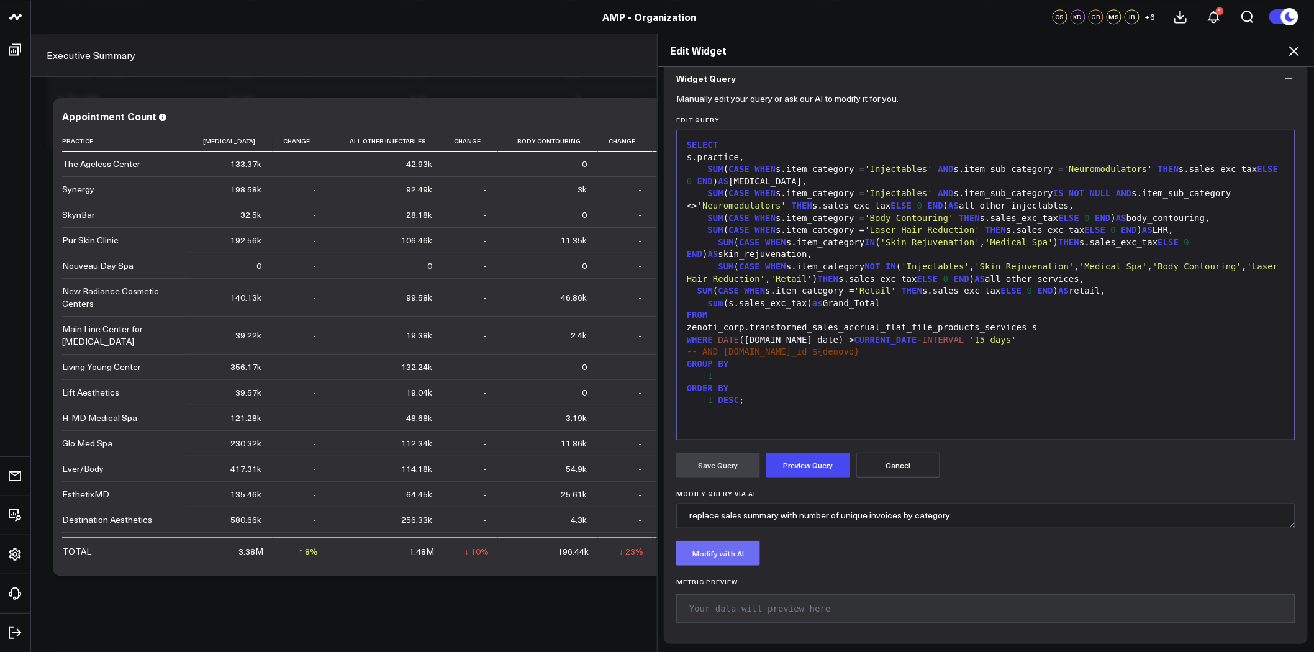
type textarea "replace sales summary with number of unique invoices by category"
click at [721, 548] on button "Modify with AI" at bounding box center [718, 553] width 84 height 25
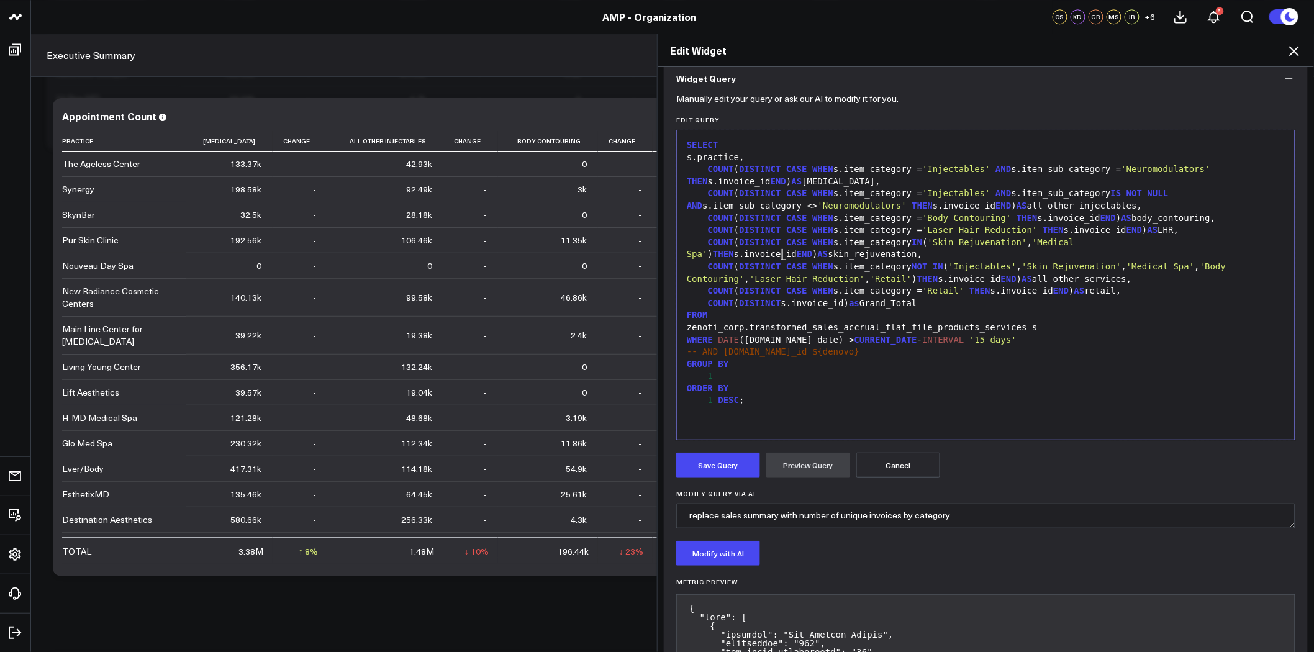
click at [816, 257] on div "COUNT ( DISTINCT CASE WHEN s.item_category IN ( 'Skin Rejuvenation' , 'Medical …" at bounding box center [985, 249] width 605 height 24
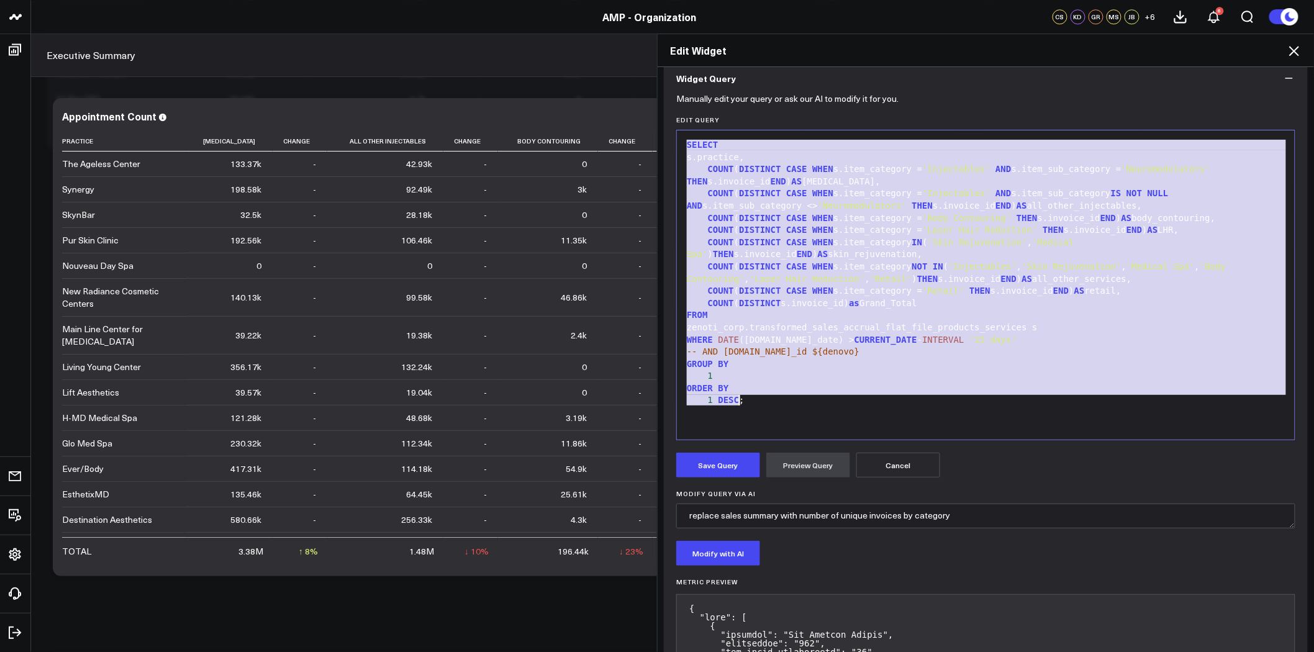
copy div "SELECT s.practice, COUNT ( DISTINCT CASE WHEN s.item_category = 'Injectables' A…"
click at [767, 414] on div "SELECT s.practice, COUNT ( DISTINCT CASE WHEN s.item_category = 'Injectables' A…" at bounding box center [985, 285] width 605 height 297
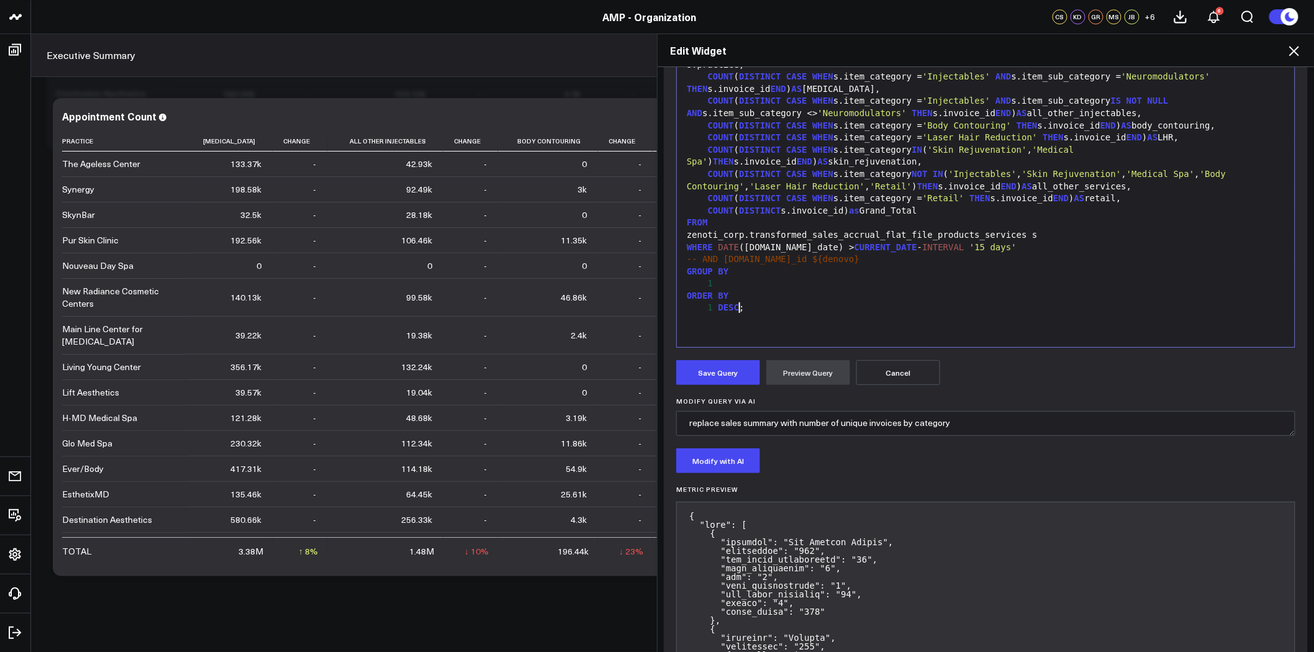
scroll to position [317, 0]
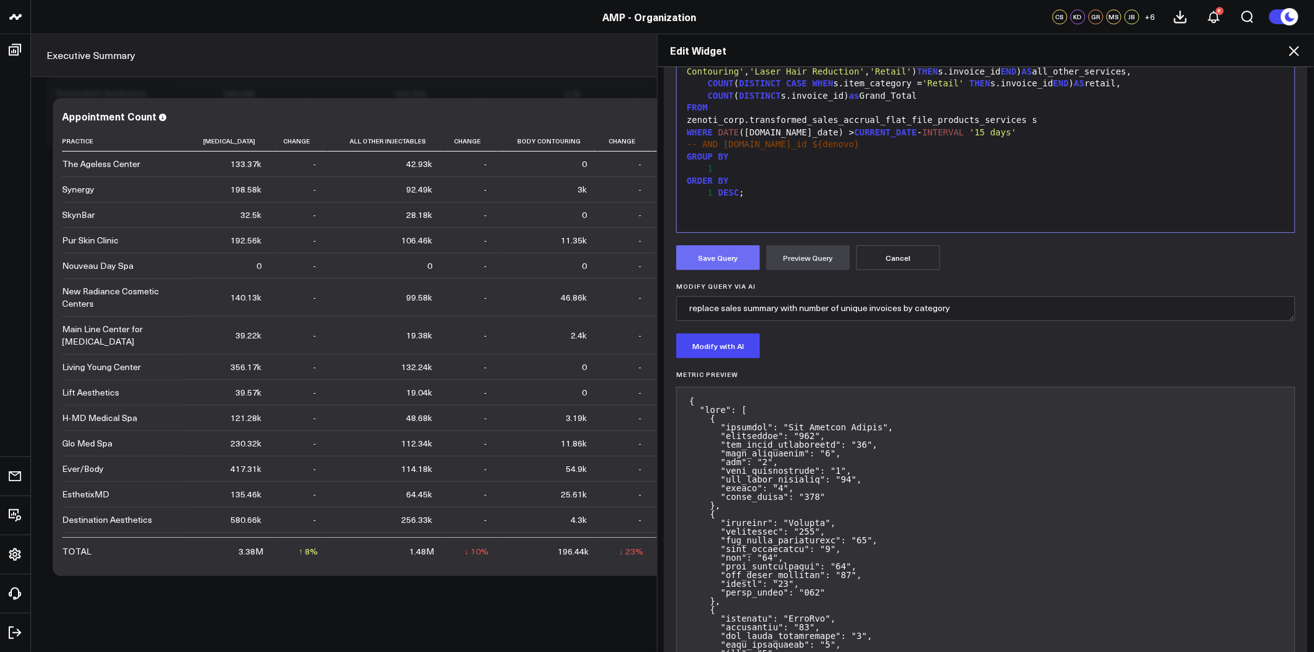
click at [715, 255] on button "Save Query" at bounding box center [718, 257] width 84 height 25
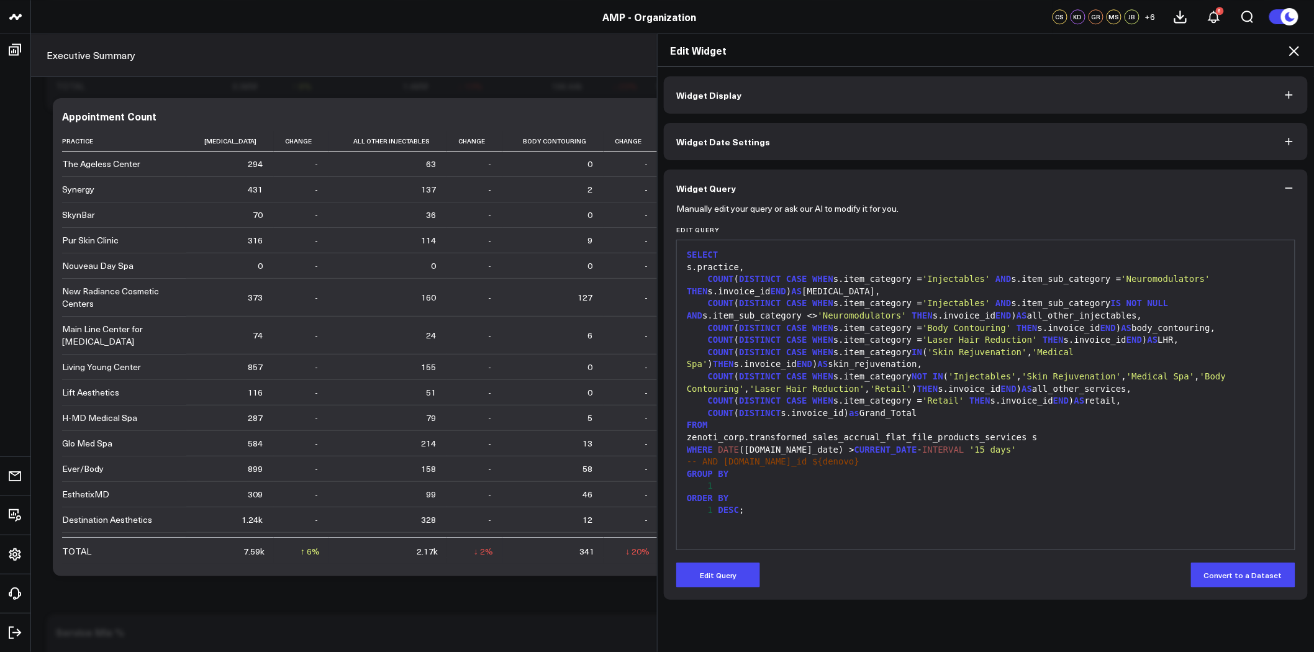
scroll to position [9297, 0]
click at [1295, 48] on icon at bounding box center [1294, 50] width 15 height 15
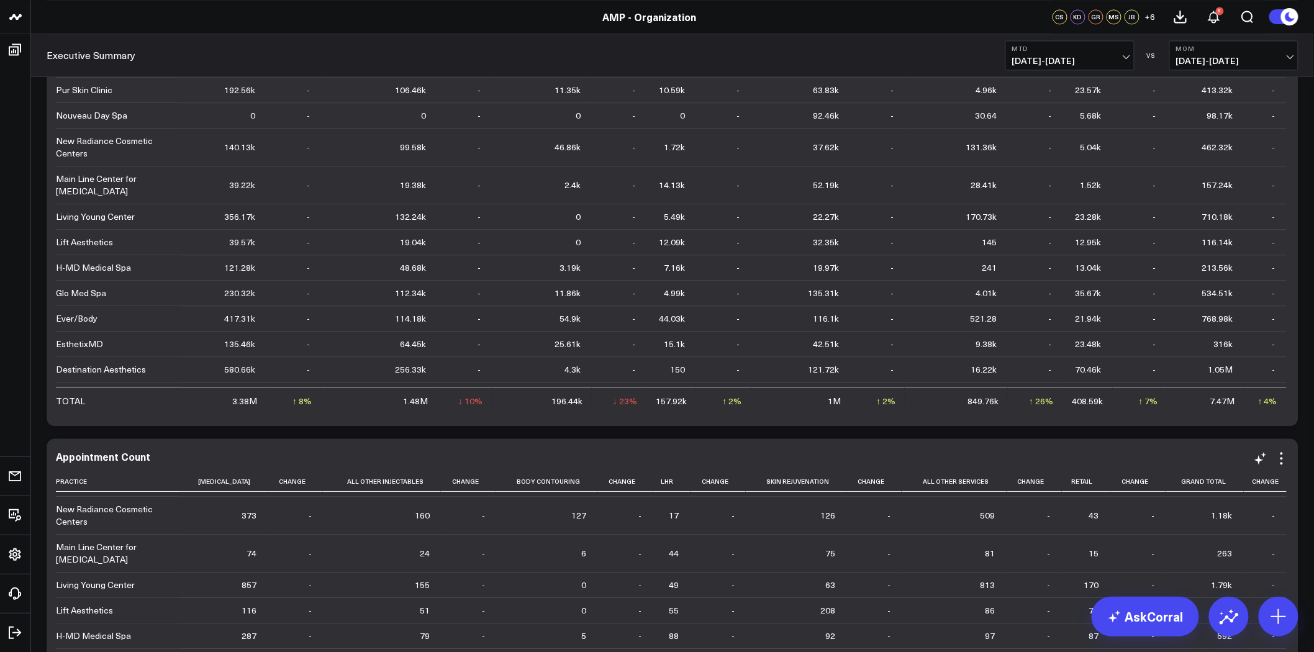
scroll to position [9091, 0]
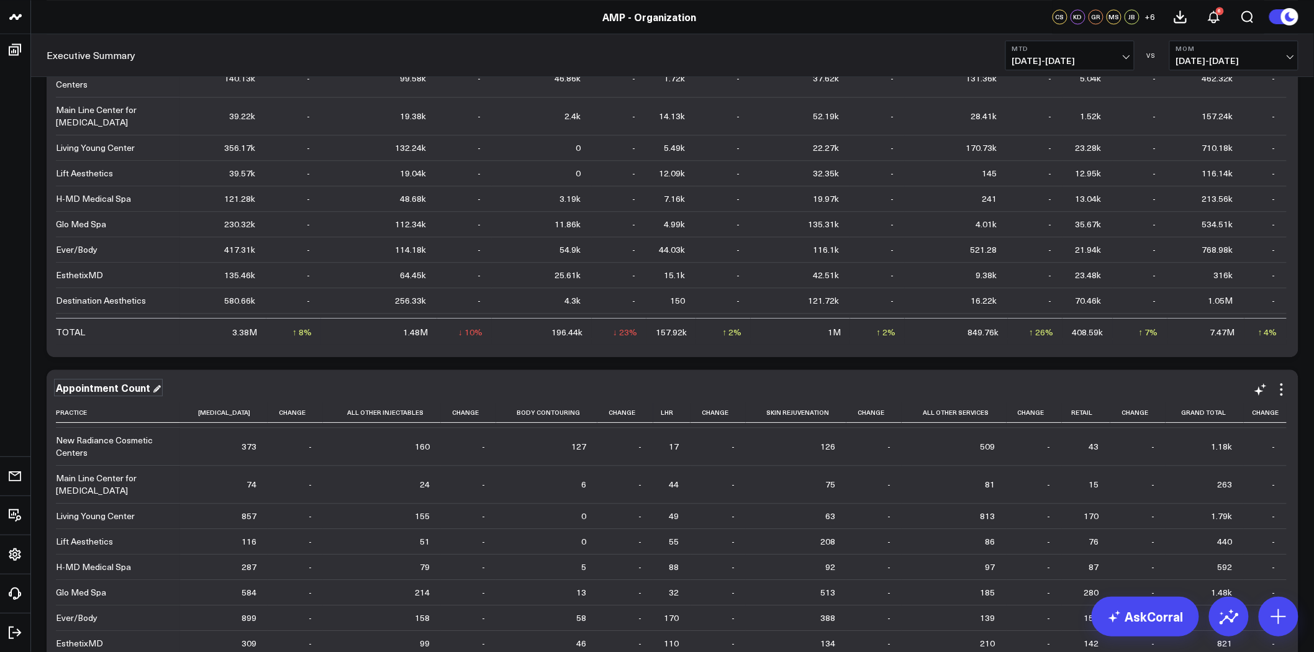
click at [122, 386] on div "Appointment Count" at bounding box center [108, 388] width 105 height 14
